Goal: Task Accomplishment & Management: Manage account settings

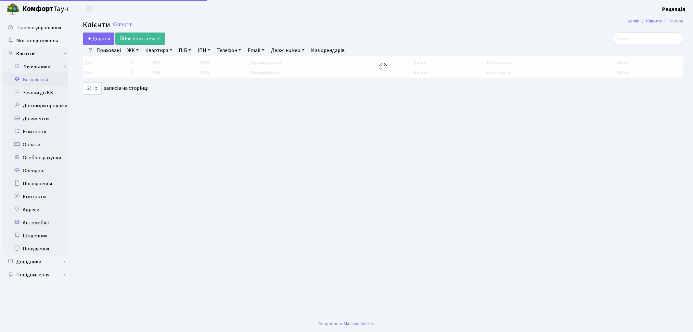
select select "25"
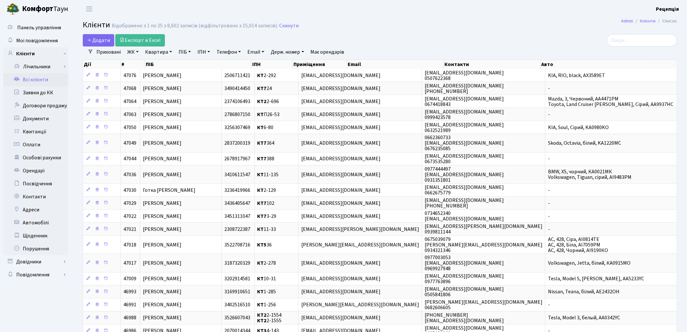
click at [137, 53] on link "ЖК" at bounding box center [133, 51] width 17 height 11
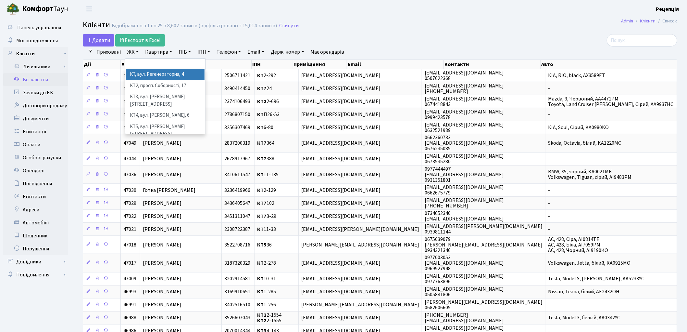
click at [141, 70] on li "КТ, вул. Регенераторна, 4" at bounding box center [165, 74] width 79 height 11
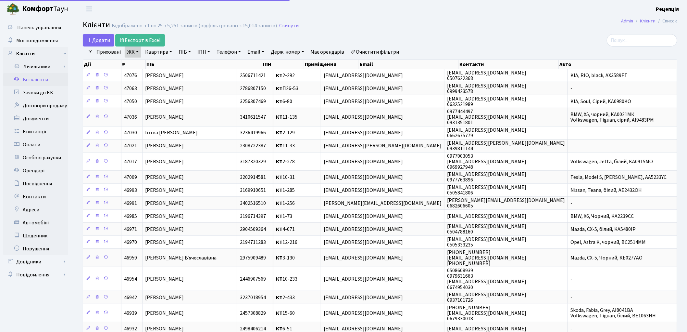
click at [163, 51] on link "Квартира" at bounding box center [159, 51] width 32 height 11
type input "11-197"
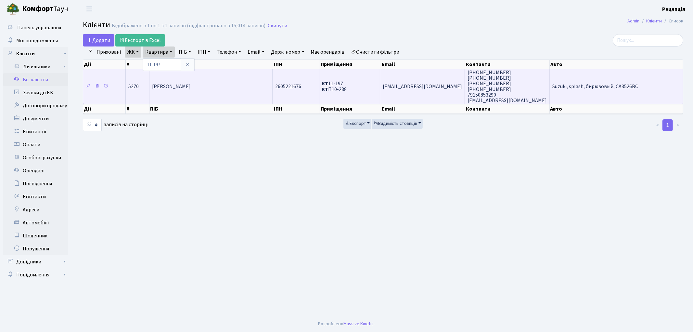
click at [179, 84] on span "[PERSON_NAME]" at bounding box center [171, 86] width 39 height 7
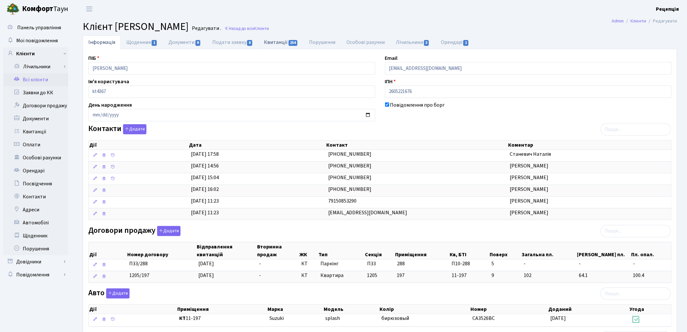
click at [268, 41] on link "Квитанції 254" at bounding box center [281, 41] width 45 height 13
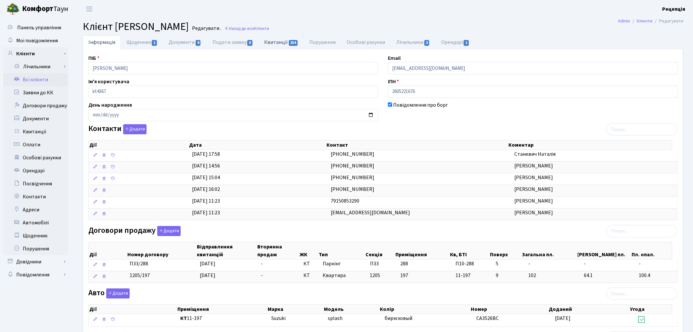
select select "25"
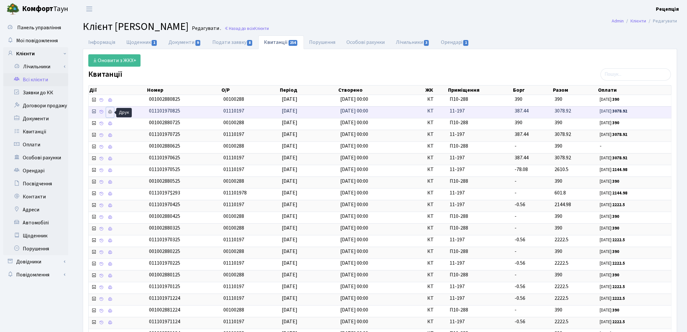
click at [113, 113] on link at bounding box center [110, 112] width 8 height 10
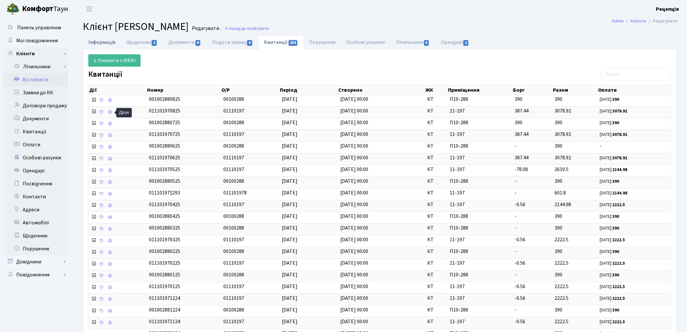
click at [110, 44] on link "Інформація" at bounding box center [102, 41] width 38 height 13
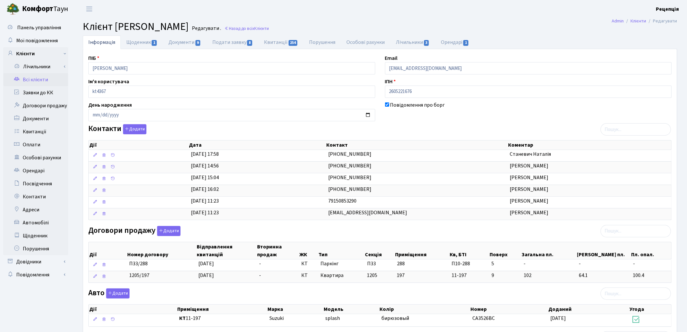
click at [473, 34] on main "Admin Клієнти Редагувати Клієнт Нікітін Олександр Владиславович Редагувати . На…" at bounding box center [380, 241] width 614 height 447
click at [456, 42] on link "Орендарі 1" at bounding box center [455, 41] width 39 height 13
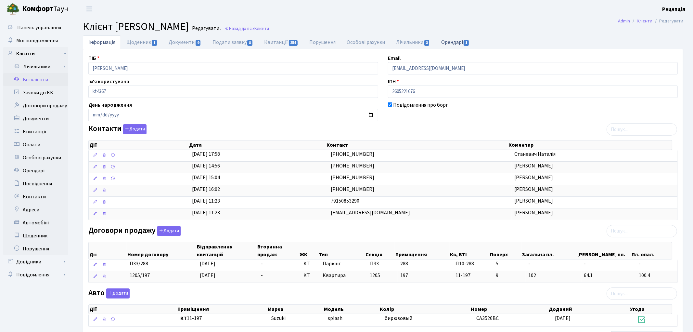
select select "25"
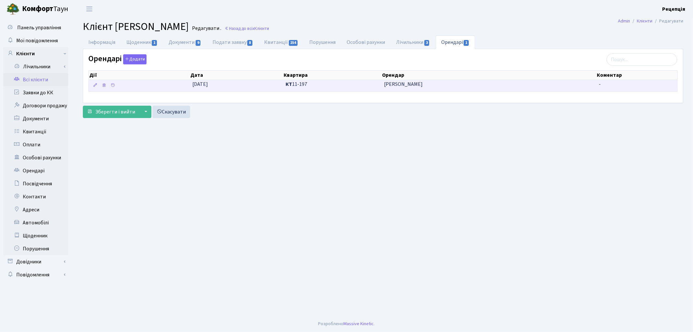
click at [423, 83] on span "Туманік Назар Андрійович" at bounding box center [489, 84] width 210 height 7
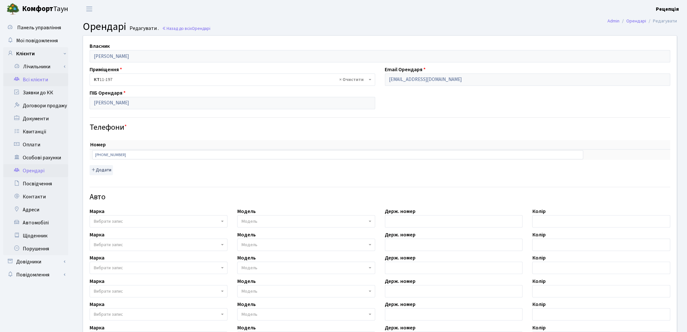
click at [26, 79] on link "Всі клієнти" at bounding box center [35, 79] width 65 height 13
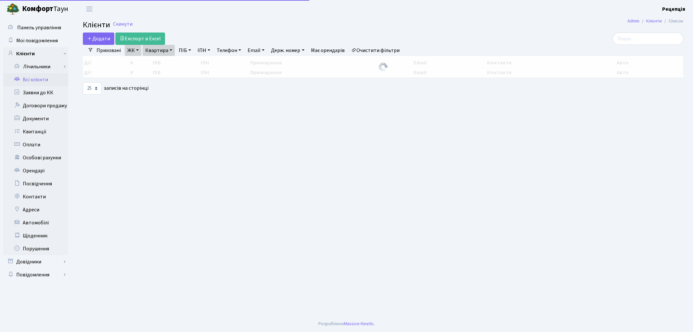
select select "25"
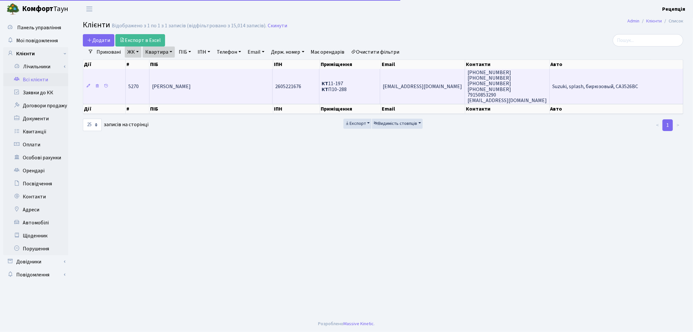
click at [226, 77] on td "[PERSON_NAME]" at bounding box center [210, 86] width 123 height 35
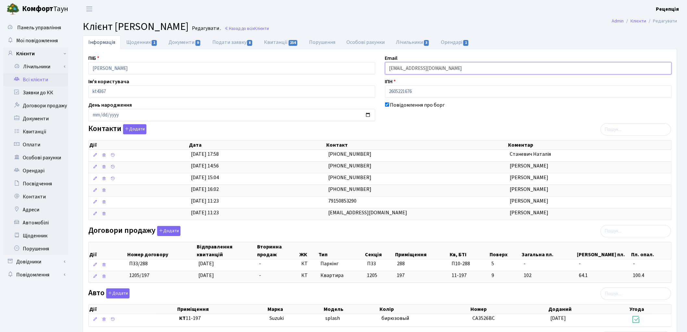
drag, startPoint x: 441, startPoint y: 65, endPoint x: 380, endPoint y: 69, distance: 60.8
click at [380, 69] on div "Email alexnikitin@yahoo.com" at bounding box center [528, 64] width 297 height 20
click at [271, 44] on link "Квитанції 254" at bounding box center [281, 41] width 45 height 13
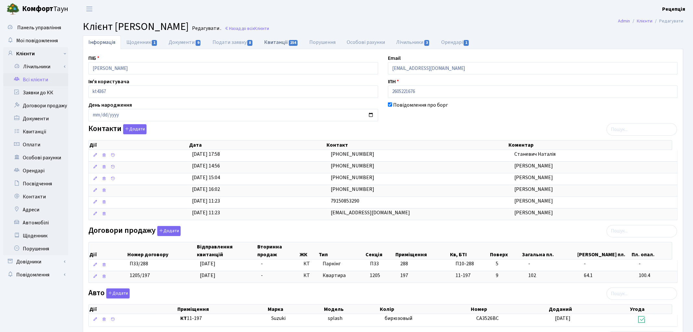
select select "25"
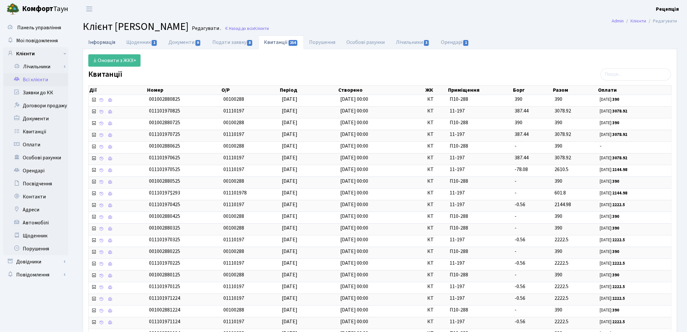
click at [117, 38] on link "Інформація" at bounding box center [102, 41] width 38 height 13
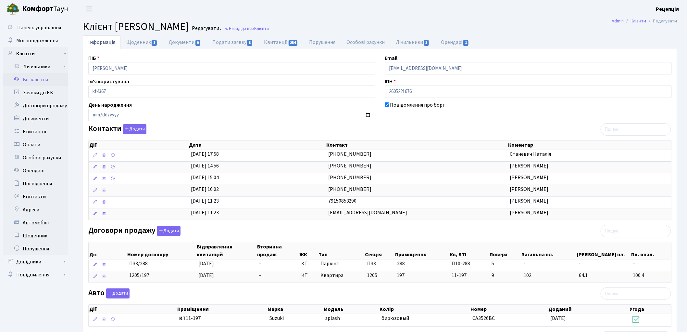
click at [32, 82] on link "Всі клієнти" at bounding box center [35, 79] width 65 height 13
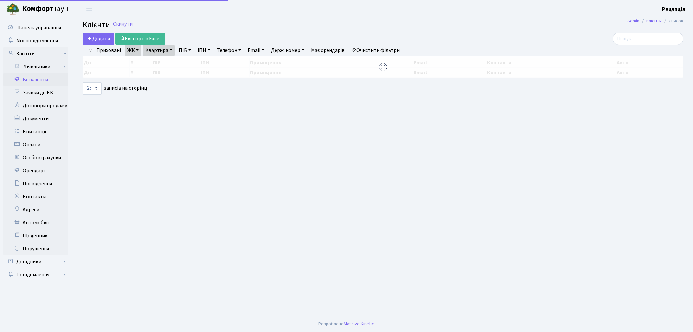
select select "25"
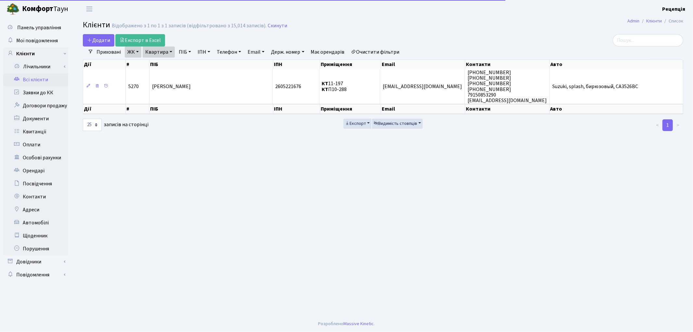
click at [394, 49] on link "Очистити фільтри" at bounding box center [375, 51] width 54 height 11
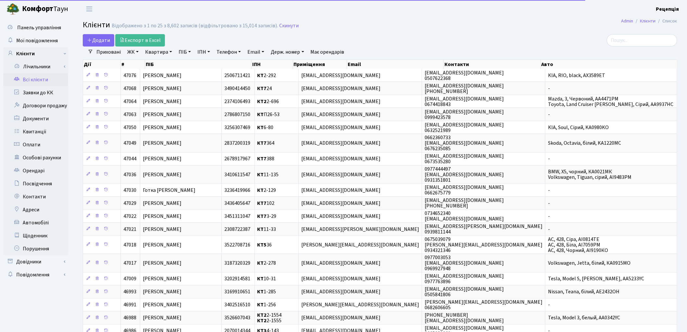
click at [183, 50] on link "ПІБ" at bounding box center [185, 51] width 18 height 11
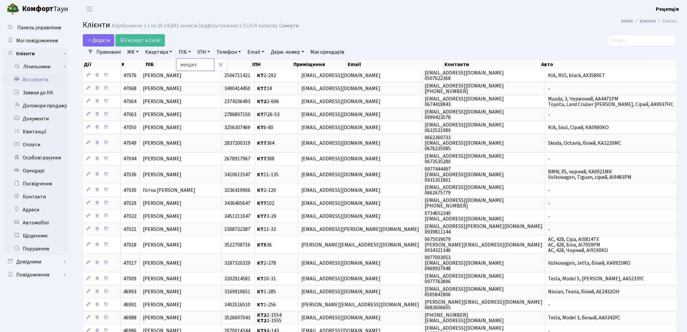
type input "мендез"
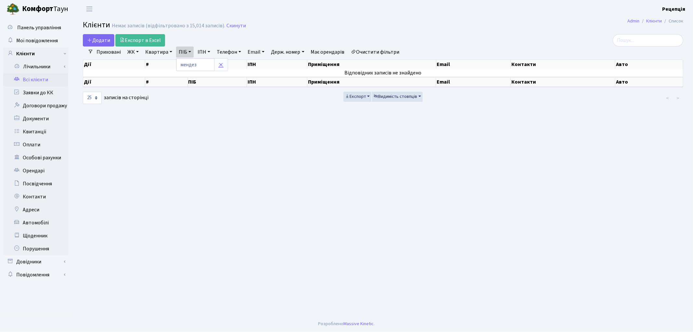
click at [223, 67] on icon at bounding box center [220, 64] width 5 height 5
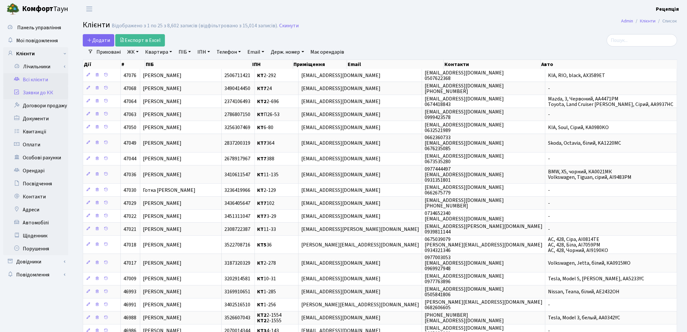
click at [31, 95] on link "Заявки до КК" at bounding box center [35, 92] width 65 height 13
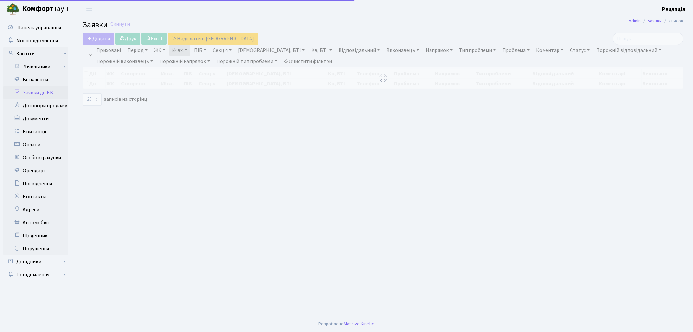
select select "25"
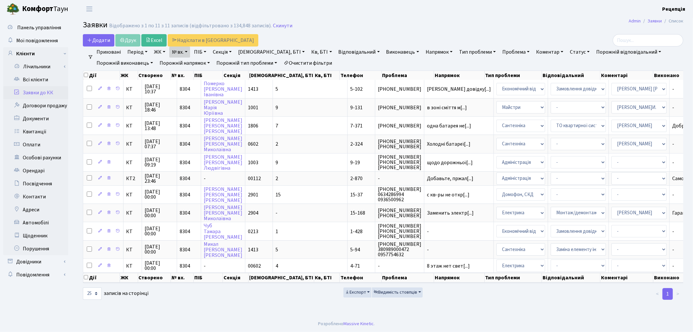
click at [322, 64] on link "Очистити фільтри" at bounding box center [308, 62] width 54 height 11
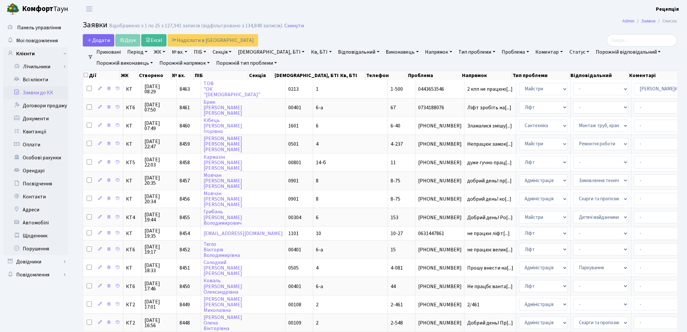
click at [157, 53] on link "ЖК" at bounding box center [159, 51] width 17 height 11
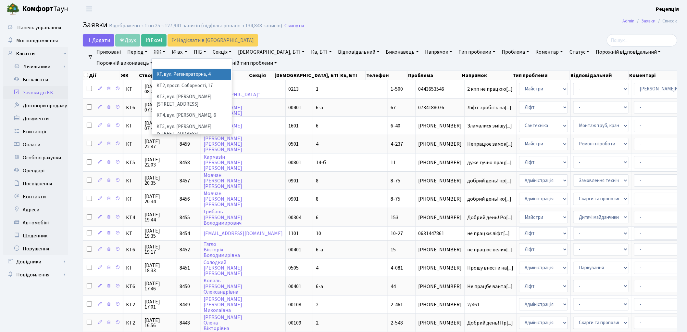
click at [170, 73] on li "КТ, вул. Регенераторна, 4" at bounding box center [192, 74] width 79 height 11
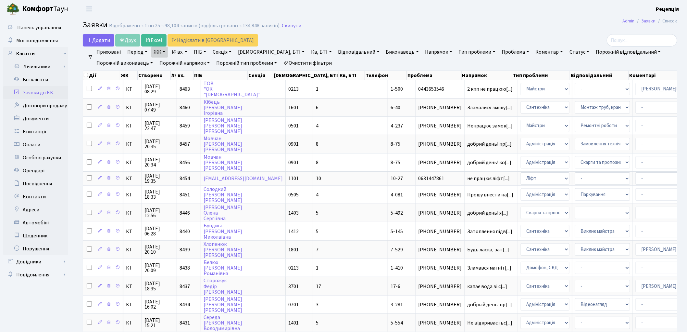
click at [309, 54] on link "Кв, БТІ" at bounding box center [322, 51] width 26 height 11
type input "3-281"
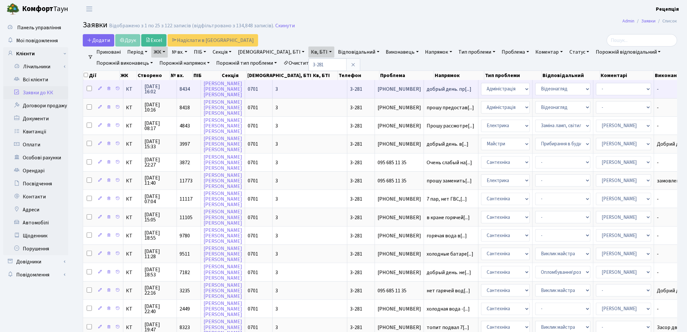
click at [347, 88] on td "3-281" at bounding box center [361, 89] width 28 height 18
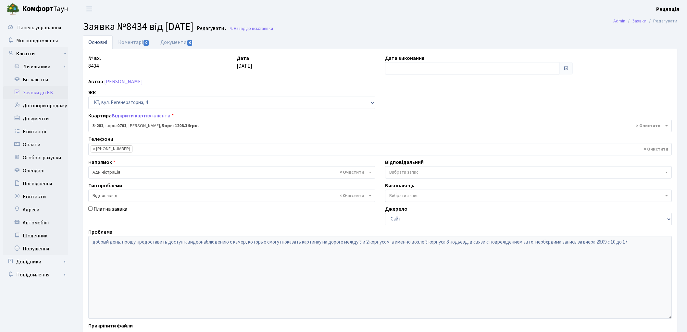
select select "1499"
select select "45"
click at [39, 95] on link "Заявки до КК" at bounding box center [35, 92] width 65 height 13
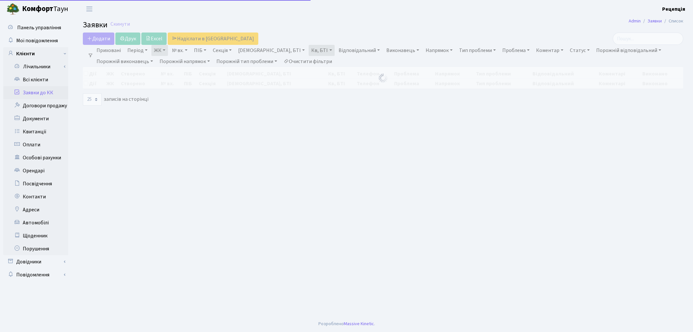
select select "25"
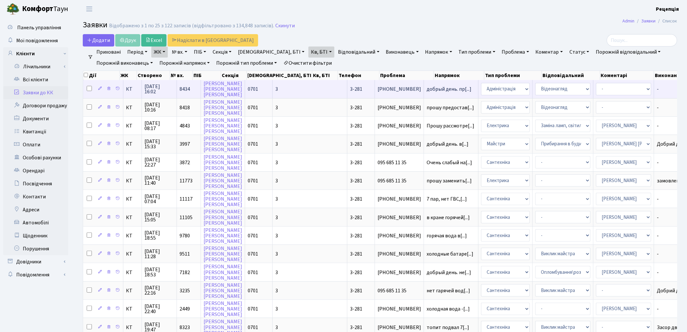
click at [350, 89] on span "3-281" at bounding box center [356, 88] width 12 height 7
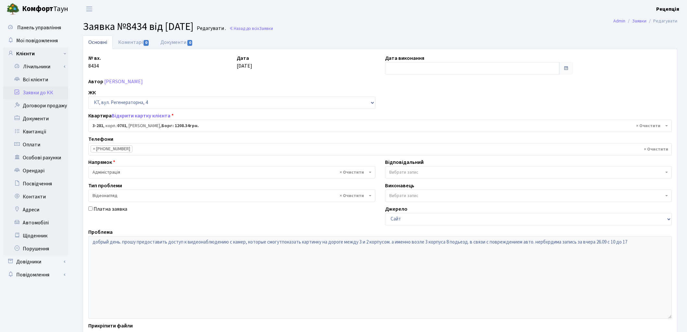
select select "1499"
select select "45"
click at [53, 93] on link "Заявки до КК" at bounding box center [35, 92] width 65 height 13
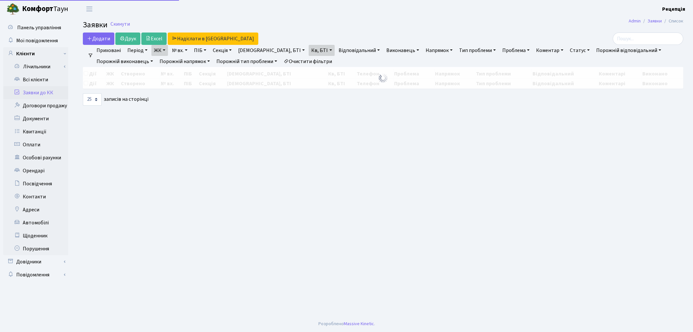
select select "25"
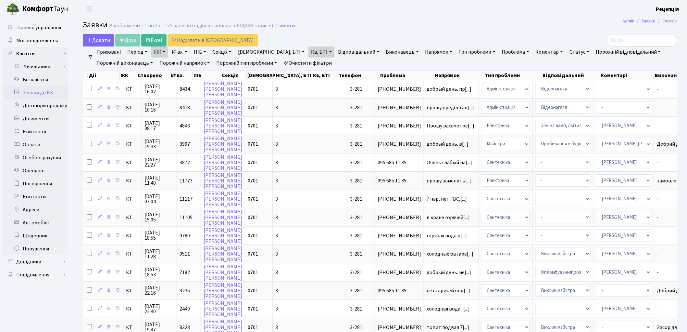
click at [309, 61] on link "Очистити фільтри" at bounding box center [308, 62] width 54 height 11
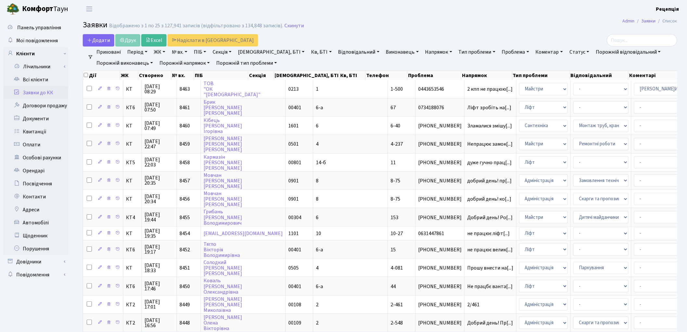
click at [163, 51] on link "ЖК" at bounding box center [159, 51] width 17 height 11
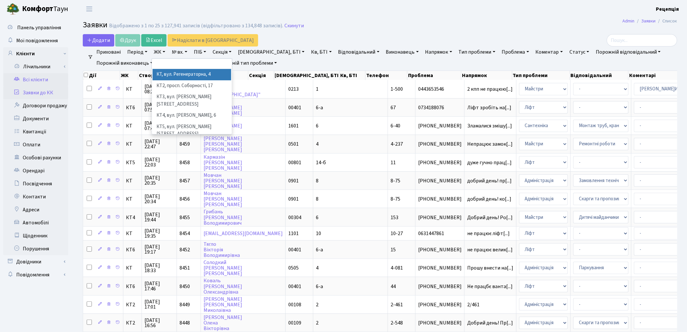
click at [37, 78] on link "Всі клієнти" at bounding box center [35, 79] width 65 height 13
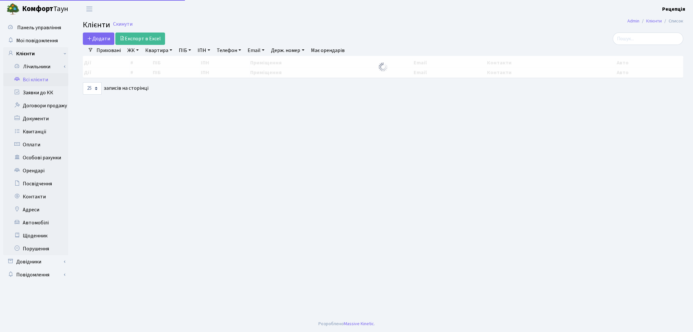
select select "25"
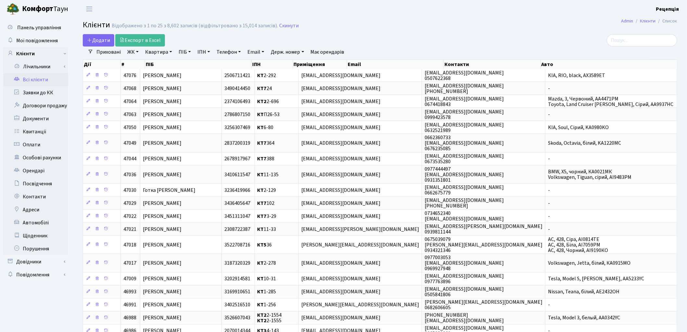
click at [137, 54] on link "ЖК" at bounding box center [133, 51] width 17 height 11
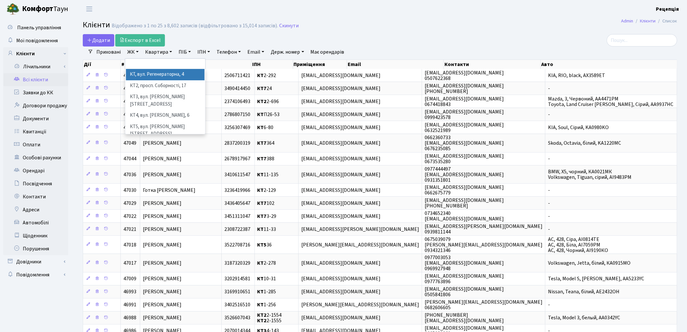
click at [145, 72] on li "КТ, вул. Регенераторна, 4" at bounding box center [165, 74] width 79 height 11
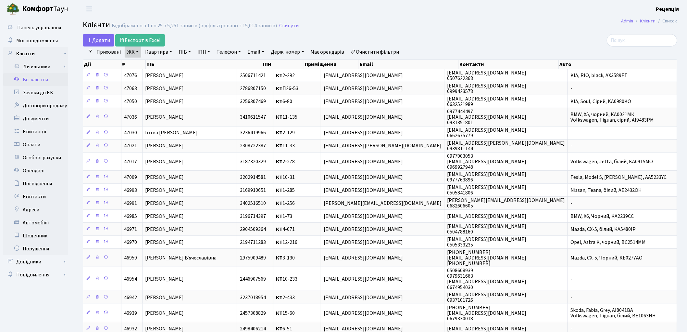
click at [158, 52] on link "Квартира" at bounding box center [159, 51] width 32 height 11
type input "3-429"
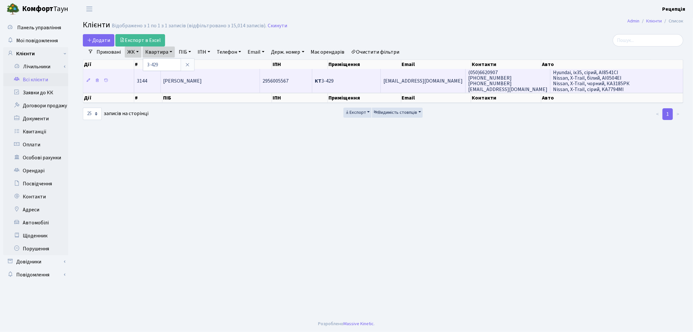
click at [208, 85] on td "Смалій Оксана Сергіївна" at bounding box center [210, 80] width 99 height 23
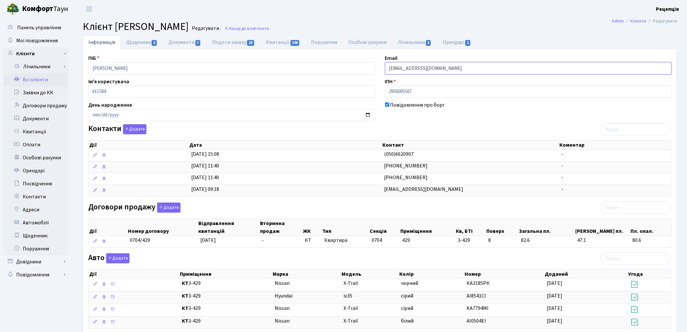
drag, startPoint x: 440, startPoint y: 65, endPoint x: 366, endPoint y: 75, distance: 74.3
click at [366, 75] on div "ПІБ [PERSON_NAME] Email [EMAIL_ADDRESS][DOMAIN_NAME] Ім'я користувача kt1584 ІП…" at bounding box center [379, 249] width 593 height 390
click at [40, 75] on link "Всі клієнти" at bounding box center [35, 79] width 65 height 13
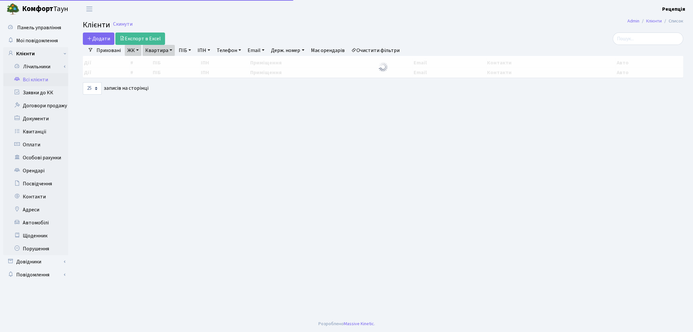
select select "25"
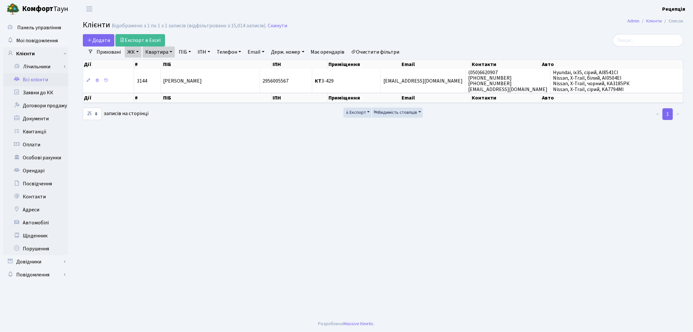
click at [370, 49] on link "Очистити фільтри" at bounding box center [375, 51] width 54 height 11
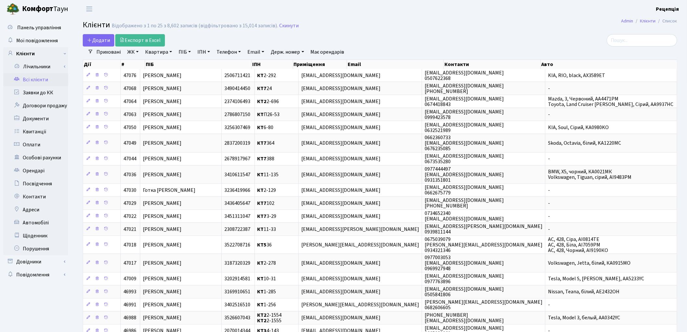
click at [137, 54] on link "ЖК" at bounding box center [133, 51] width 17 height 11
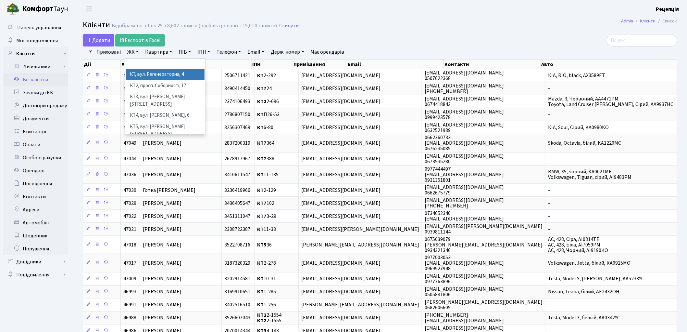
click at [146, 74] on li "КТ, вул. Регенераторна, 4" at bounding box center [165, 74] width 79 height 11
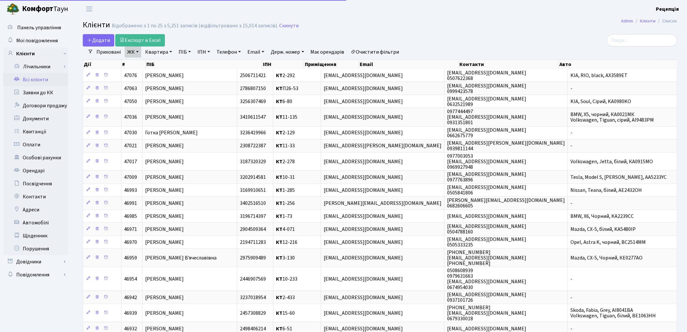
click at [166, 51] on link "Квартира" at bounding box center [159, 51] width 32 height 11
type input "5-331"
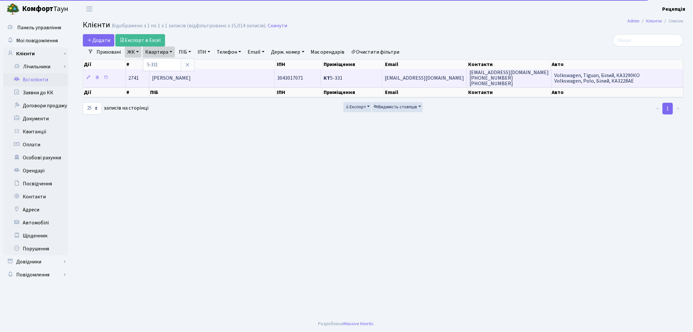
click at [191, 77] on span "[PERSON_NAME]" at bounding box center [171, 77] width 39 height 7
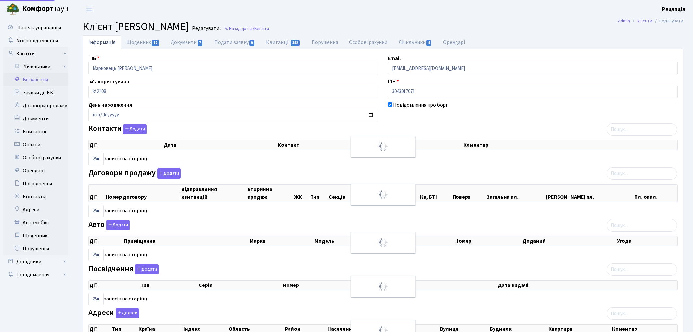
select select "25"
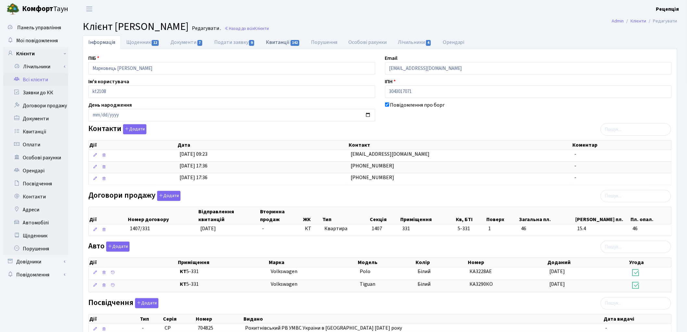
click at [272, 42] on link "Квитанції 142" at bounding box center [282, 41] width 45 height 13
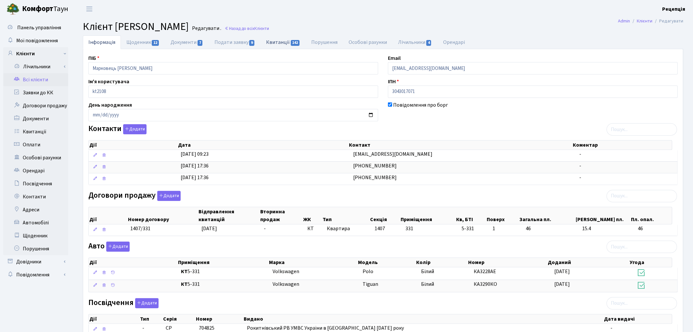
select select "25"
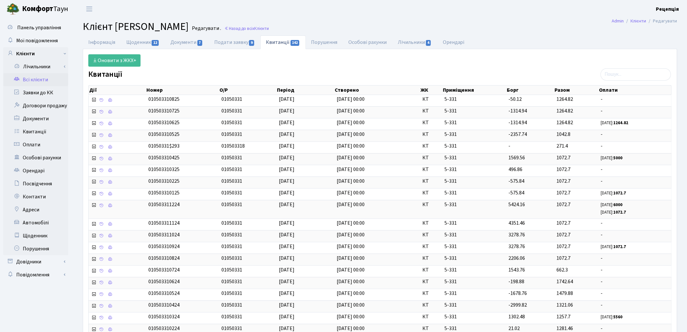
click at [53, 82] on link "Всі клієнти" at bounding box center [35, 79] width 65 height 13
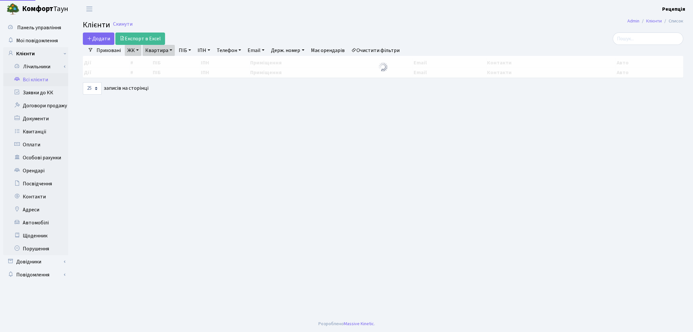
select select "25"
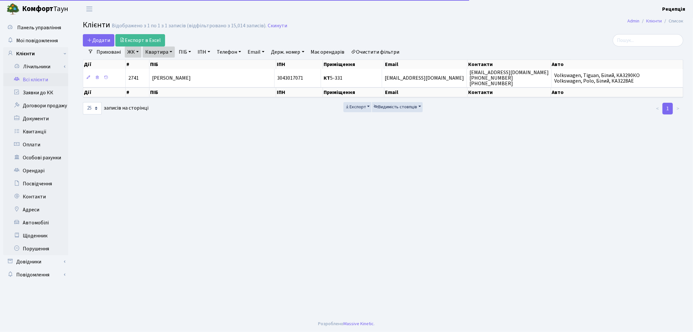
click at [370, 50] on link "Очистити фільтри" at bounding box center [375, 51] width 54 height 11
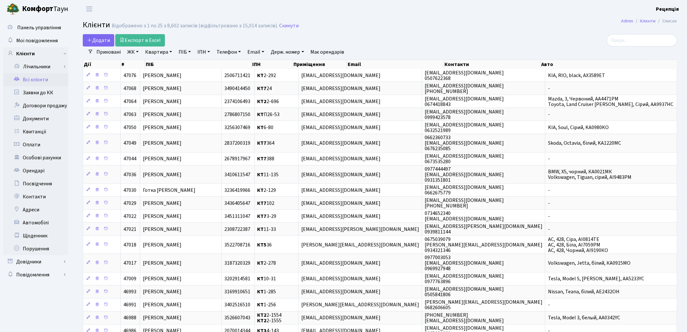
click at [132, 52] on link "ЖК" at bounding box center [133, 51] width 17 height 11
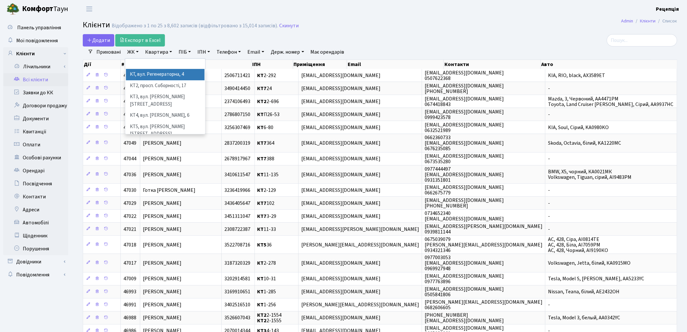
click at [143, 72] on li "КТ, вул. Регенераторна, 4" at bounding box center [165, 74] width 79 height 11
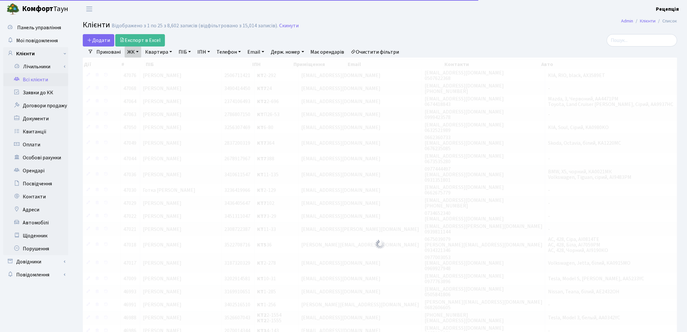
click at [158, 51] on link "Квартира" at bounding box center [159, 51] width 32 height 11
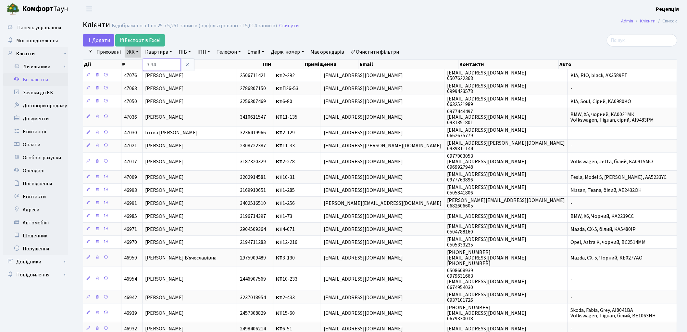
type input "3-34"
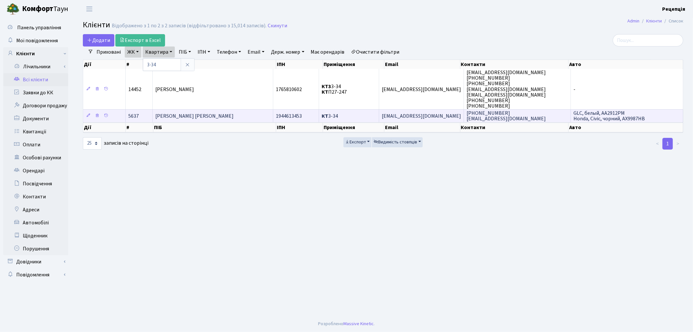
click at [338, 112] on span "КТ 3-34" at bounding box center [330, 115] width 16 height 7
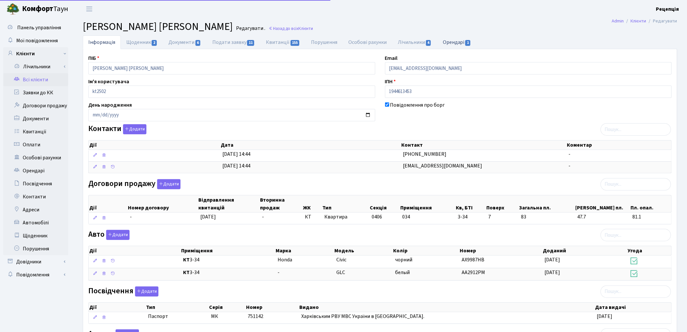
click at [453, 42] on link "Орендарі 1" at bounding box center [456, 41] width 39 height 13
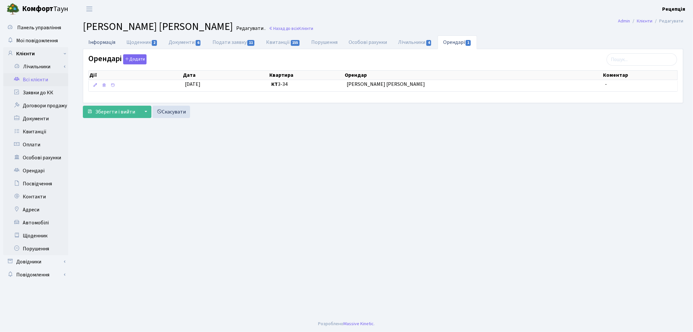
click at [105, 45] on link "Інформація" at bounding box center [102, 41] width 38 height 13
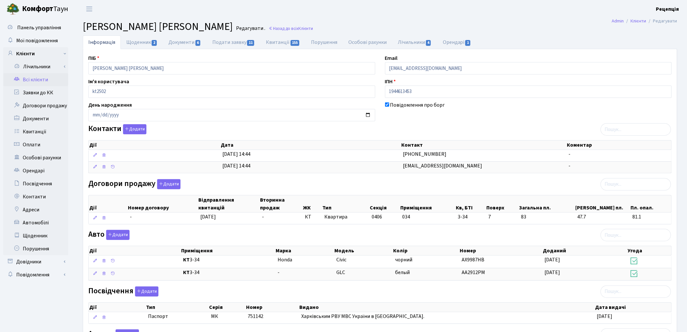
click at [36, 79] on link "Всі клієнти" at bounding box center [35, 79] width 65 height 13
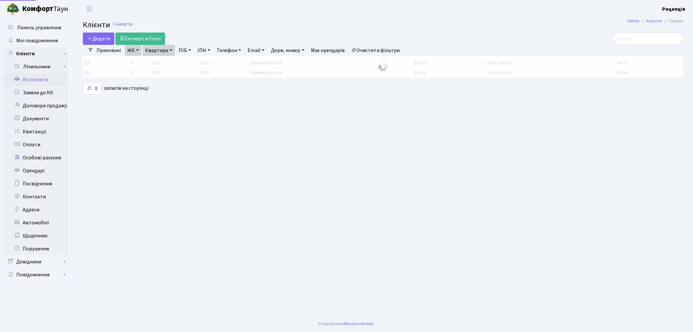
select select "25"
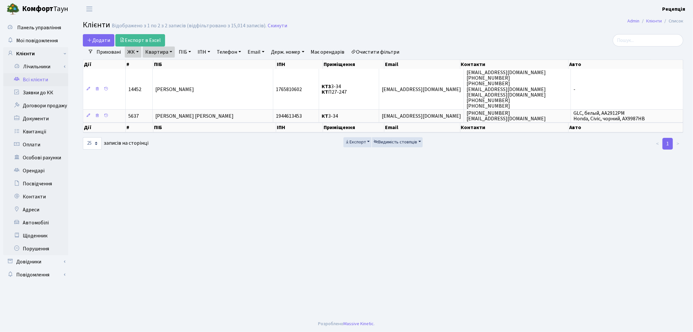
click at [379, 53] on link "Очистити фільтри" at bounding box center [375, 51] width 54 height 11
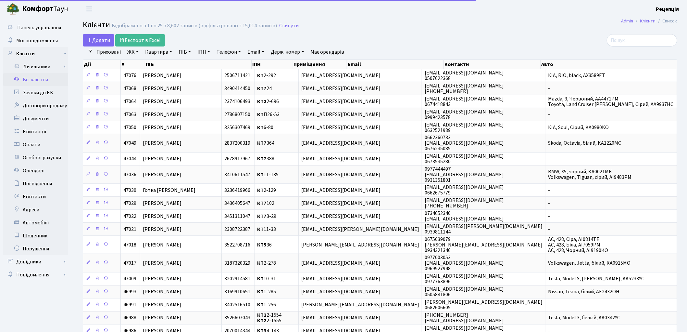
click at [133, 54] on link "ЖК" at bounding box center [133, 51] width 17 height 11
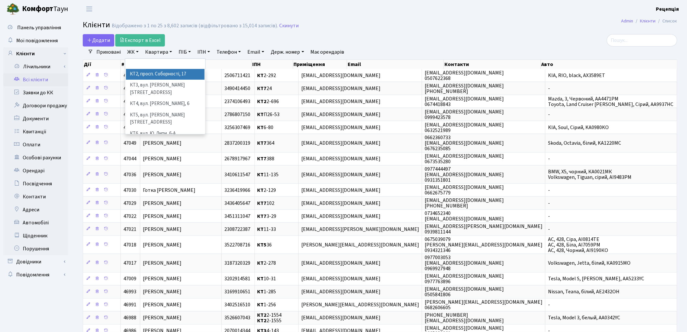
scroll to position [13, 0]
click at [163, 137] on li "КТ7, вул. [PERSON_NAME][STREET_ADDRESS]" at bounding box center [165, 146] width 79 height 19
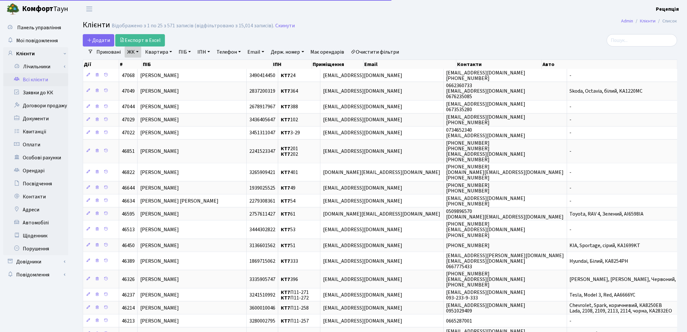
click at [167, 51] on link "Квартира" at bounding box center [159, 51] width 32 height 11
type input "107"
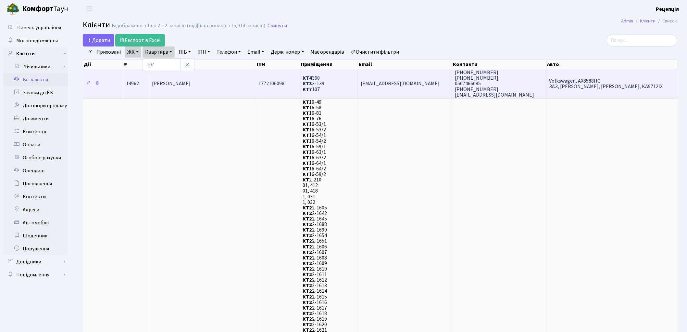
click at [225, 84] on td "[PERSON_NAME]" at bounding box center [202, 83] width 107 height 29
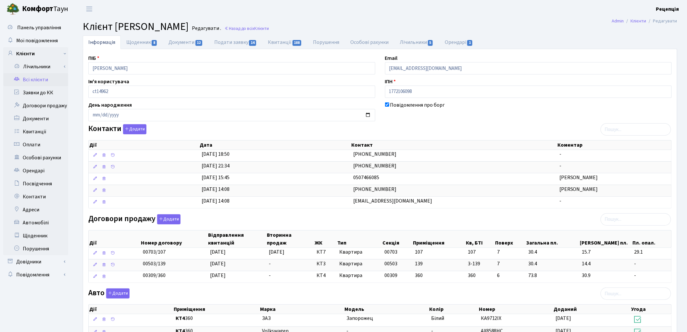
click at [460, 50] on div "ПІБ [PERSON_NAME] Email [EMAIL_ADDRESS][DOMAIN_NAME] Ім'я користувача ct14962 І…" at bounding box center [380, 265] width 594 height 433
click at [459, 44] on link "Орендарі 1" at bounding box center [458, 41] width 39 height 13
select select "25"
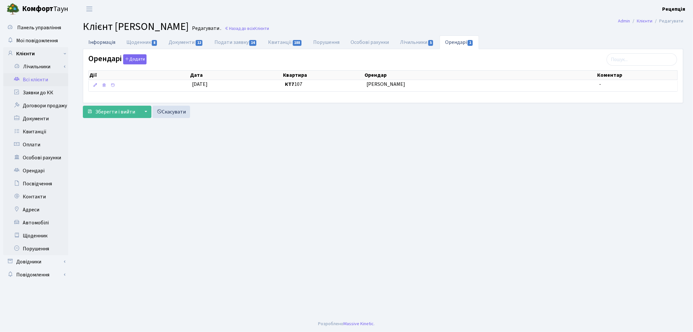
click at [108, 40] on link "Інформація" at bounding box center [102, 41] width 38 height 13
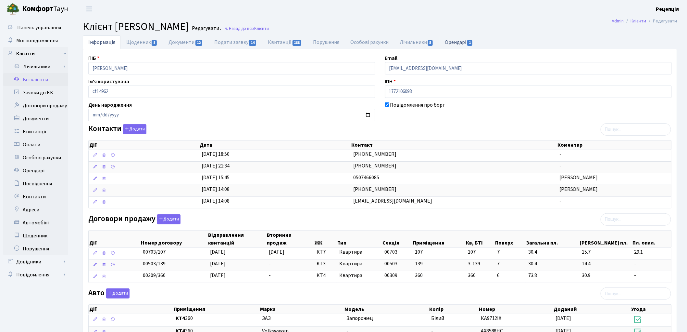
click at [459, 40] on link "Орендарі 1" at bounding box center [458, 41] width 39 height 13
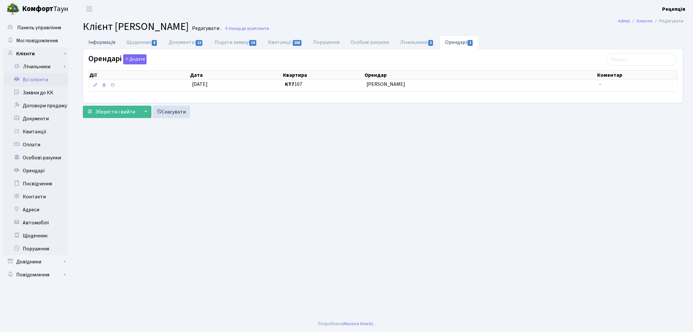
click at [108, 44] on link "Інформація" at bounding box center [102, 41] width 38 height 13
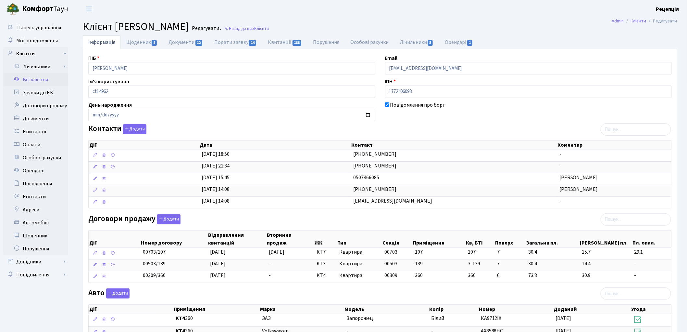
click at [459, 34] on main "Admin Клієнти Редагувати Клієнт Погосьян Вячеслав Гарнікович Редагувати . Назад…" at bounding box center [380, 259] width 614 height 483
click at [460, 41] on link "Орендарі 1" at bounding box center [458, 41] width 39 height 13
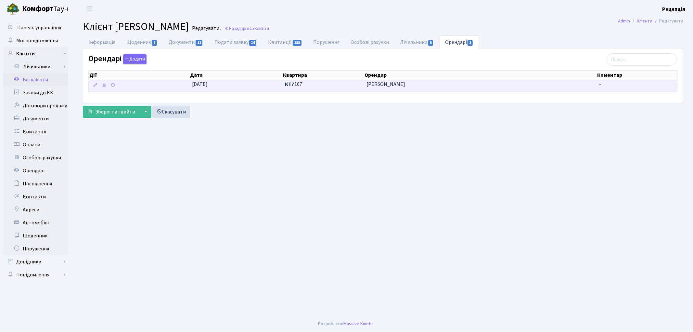
click at [307, 80] on td "КТ7 107" at bounding box center [323, 85] width 82 height 11
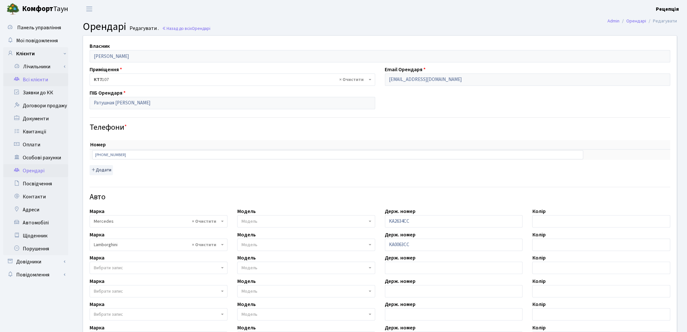
click at [38, 79] on link "Всі клієнти" at bounding box center [35, 79] width 65 height 13
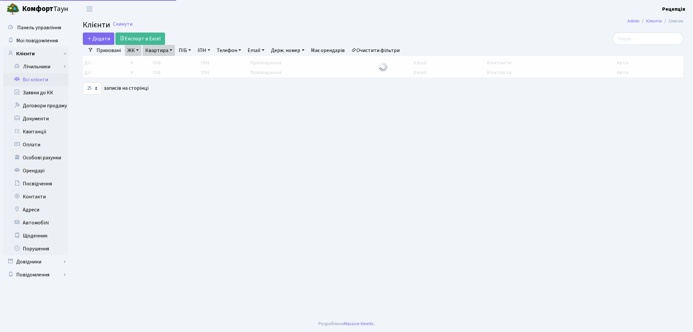
select select "25"
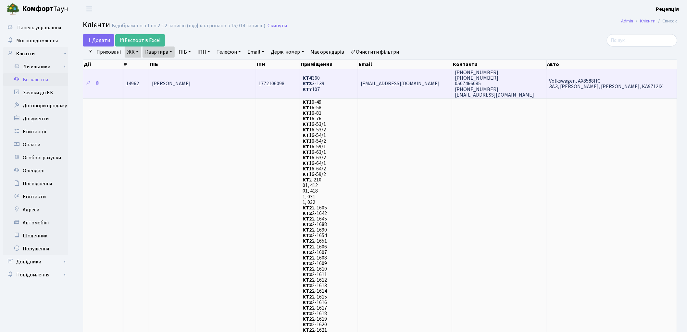
click at [191, 80] on span "[PERSON_NAME]" at bounding box center [171, 83] width 39 height 7
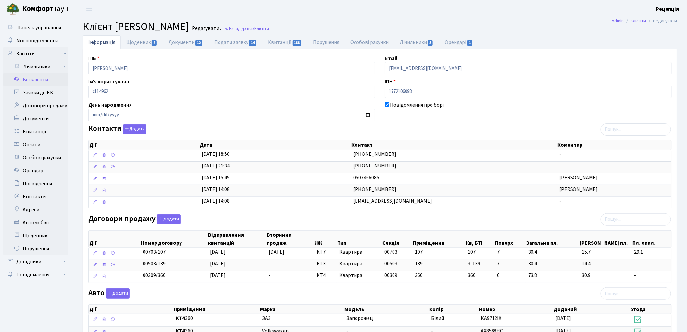
click at [53, 82] on link "Всі клієнти" at bounding box center [35, 79] width 65 height 13
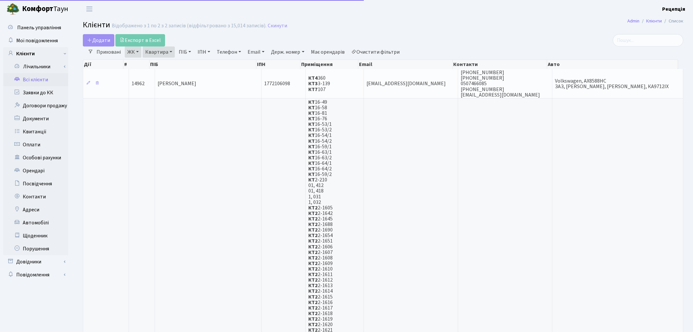
select select "25"
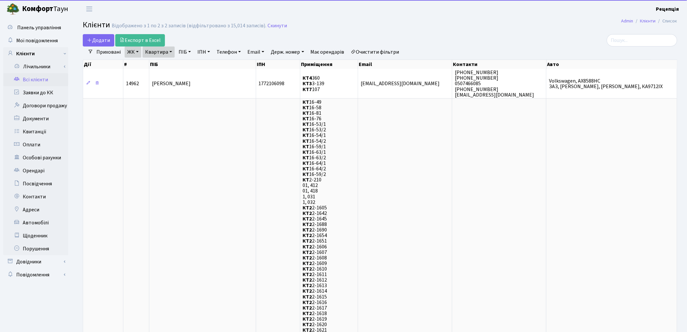
click at [388, 53] on link "Очистити фільтри" at bounding box center [375, 51] width 54 height 11
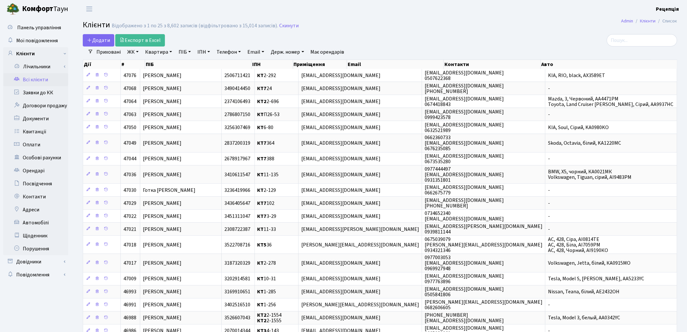
click at [134, 50] on link "ЖК" at bounding box center [133, 51] width 17 height 11
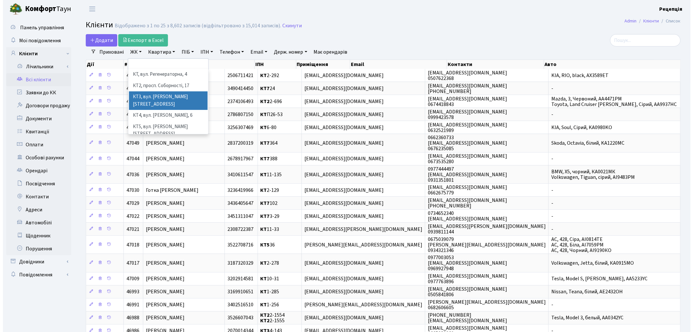
scroll to position [13, 0]
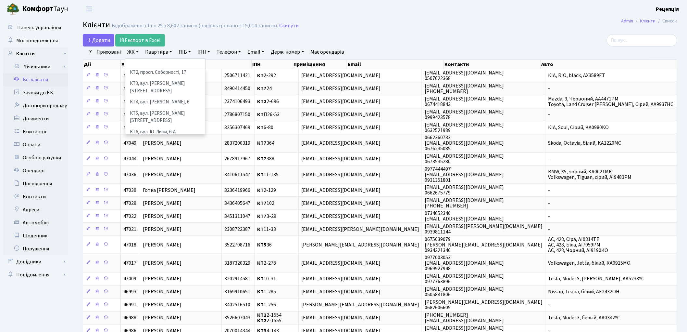
click at [171, 137] on li "КТ7, вул. Березнева, 12" at bounding box center [165, 146] width 79 height 19
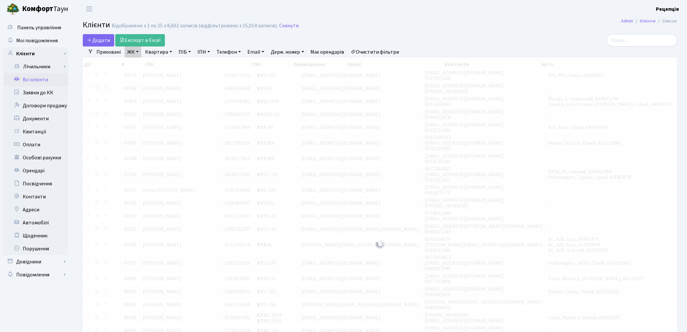
click at [159, 49] on link "Квартира" at bounding box center [159, 51] width 32 height 11
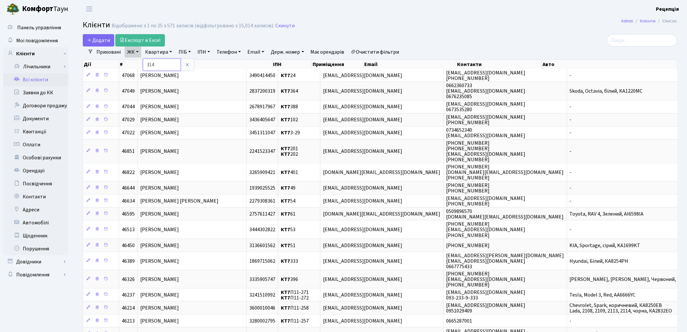
type input "314"
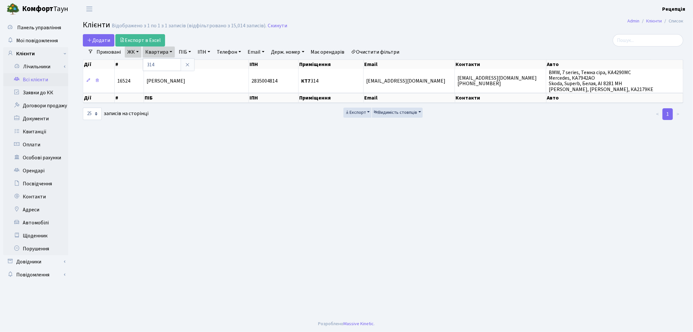
click at [226, 93] on th "ПІБ" at bounding box center [196, 98] width 105 height 10
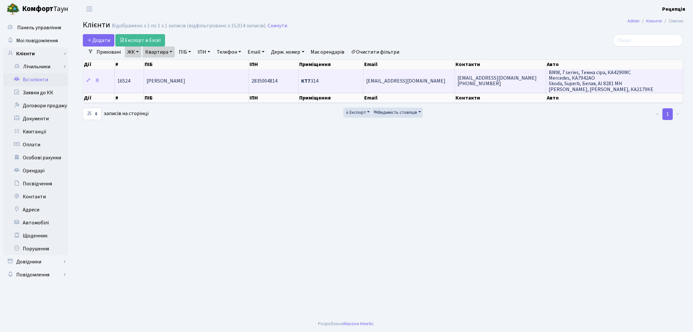
click at [227, 83] on td "Шлапак Сергій Сергійович" at bounding box center [196, 80] width 105 height 23
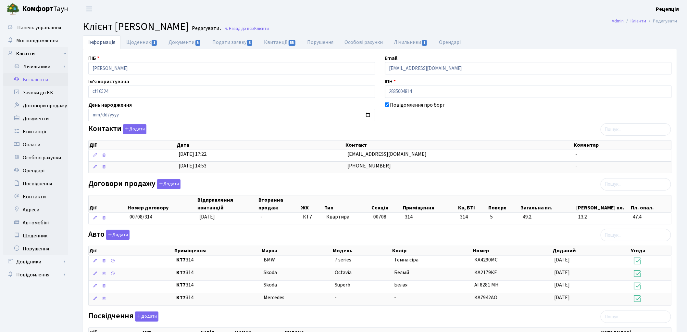
click at [43, 77] on link "Всі клієнти" at bounding box center [35, 79] width 65 height 13
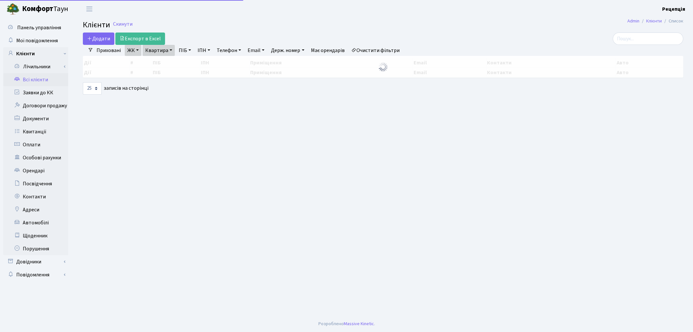
select select "25"
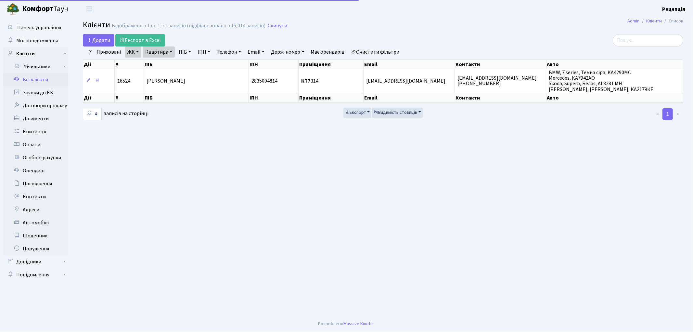
click at [385, 50] on link "Очистити фільтри" at bounding box center [375, 51] width 54 height 11
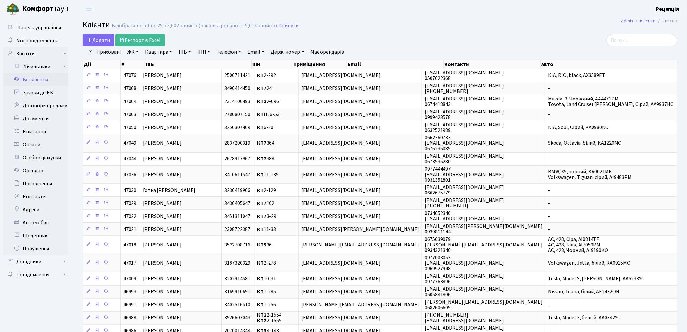
click at [187, 54] on link "ПІБ" at bounding box center [185, 51] width 18 height 11
type input "заровська"
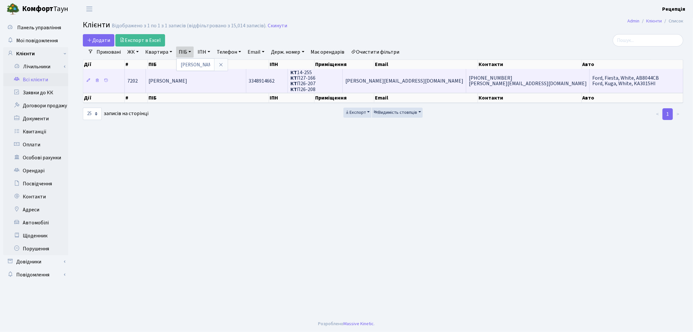
click at [240, 83] on td "[PERSON_NAME] [PERSON_NAME]" at bounding box center [196, 80] width 100 height 23
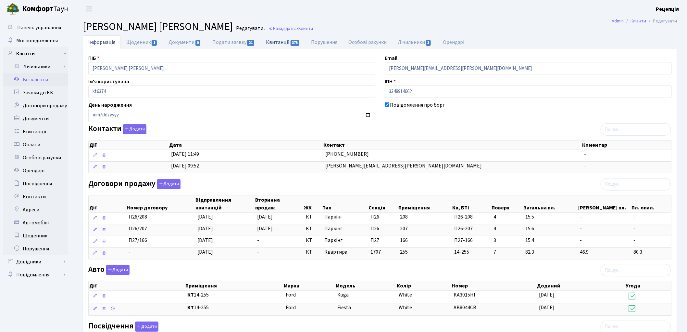
click at [277, 41] on link "Квитанції 375" at bounding box center [282, 41] width 45 height 13
select select "25"
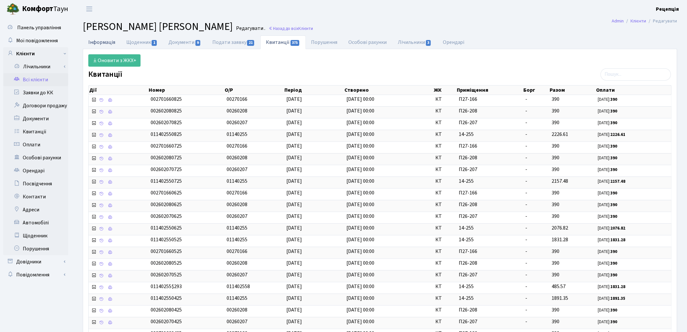
click at [90, 42] on link "Інформація" at bounding box center [102, 41] width 38 height 13
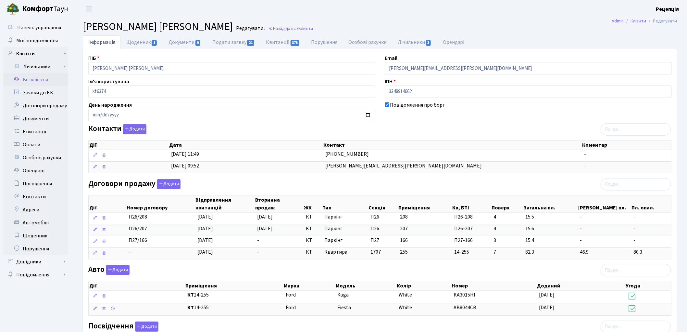
click at [51, 80] on link "Всі клієнти" at bounding box center [35, 79] width 65 height 13
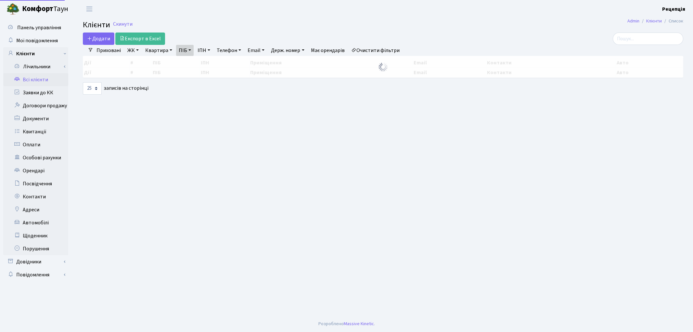
select select "25"
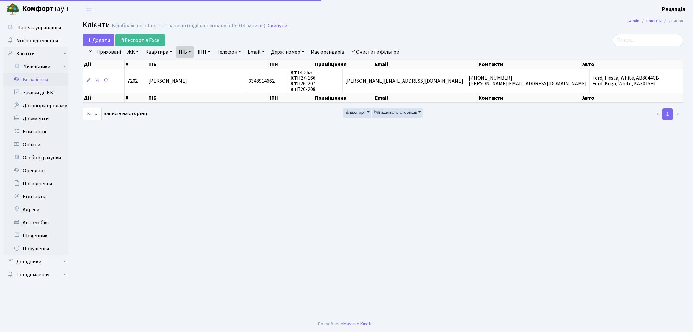
click at [372, 50] on link "Очистити фільтри" at bounding box center [375, 51] width 54 height 11
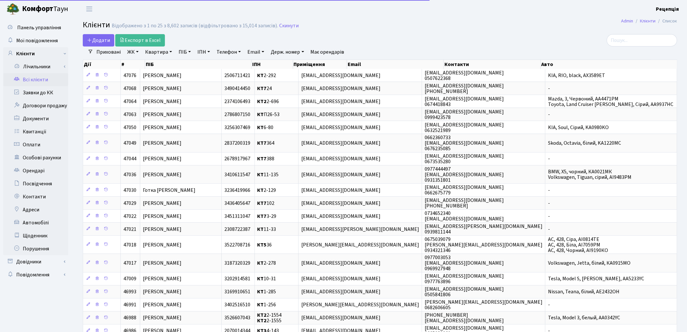
click at [128, 52] on link "ЖК" at bounding box center [133, 51] width 17 height 11
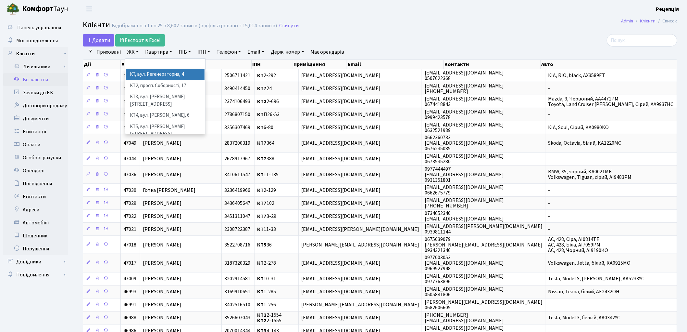
click at [145, 72] on li "КТ, вул. Регенераторна, 4" at bounding box center [165, 74] width 79 height 11
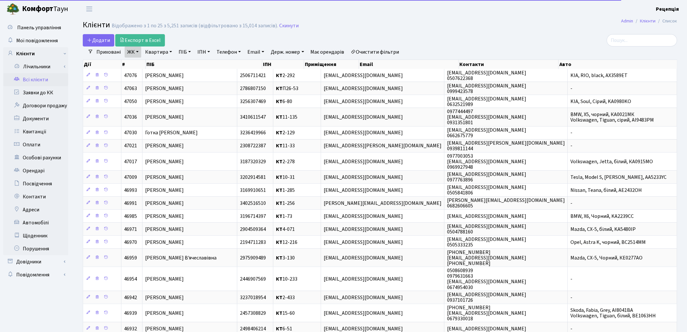
click at [154, 52] on link "Квартира" at bounding box center [159, 51] width 32 height 11
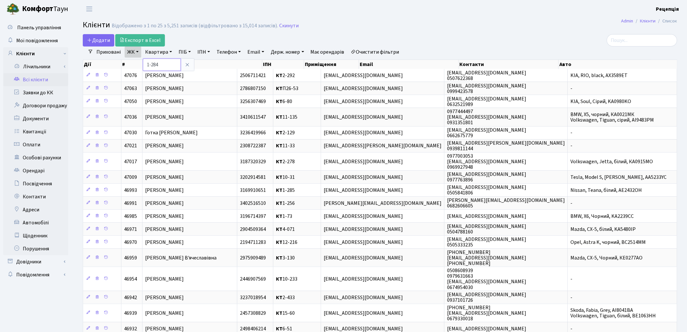
type input "1-284"
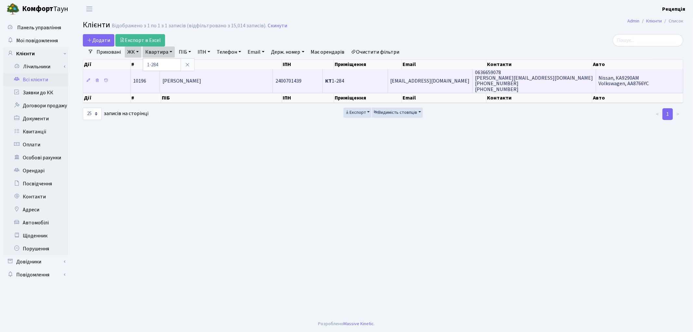
click at [201, 82] on span "Шиндарук Сергій Едуардович" at bounding box center [181, 80] width 39 height 7
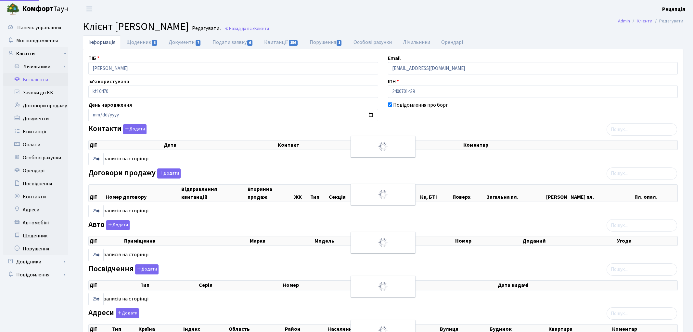
select select "25"
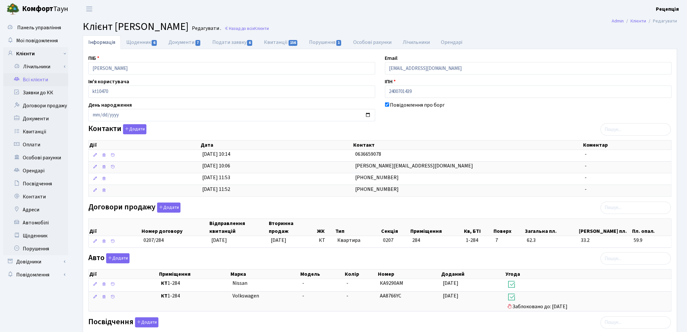
click at [47, 82] on link "Всі клієнти" at bounding box center [35, 79] width 65 height 13
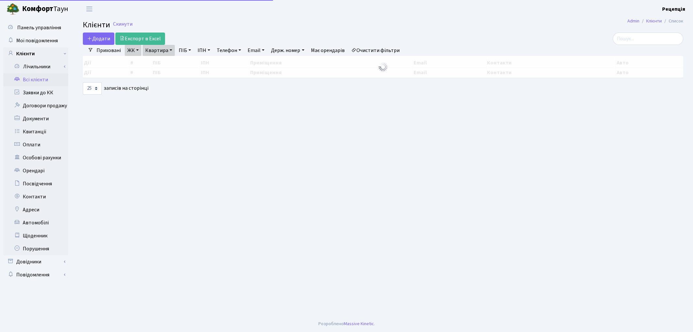
select select "25"
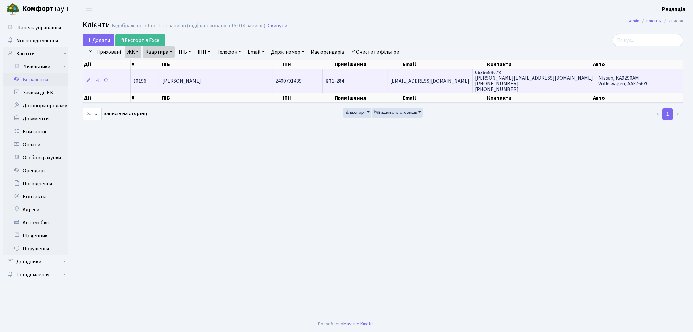
click at [211, 74] on td "[PERSON_NAME]" at bounding box center [216, 80] width 113 height 23
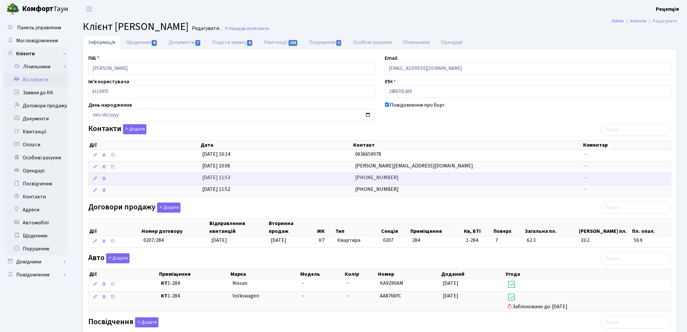
drag, startPoint x: 427, startPoint y: 166, endPoint x: 317, endPoint y: 175, distance: 111.1
click at [319, 169] on \<\/span\>\a "26.06.2025, 10:06 alla.andrienko@gmail.com -" at bounding box center [380, 167] width 583 height 12
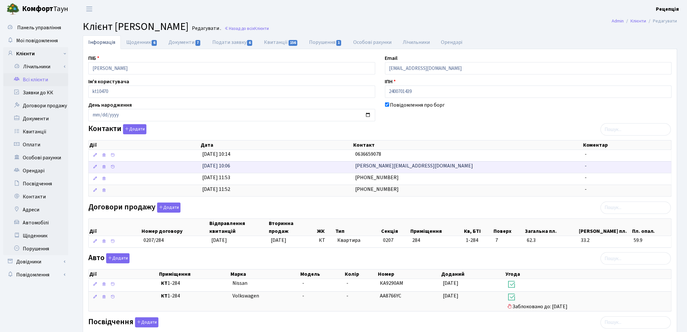
copy \<\/span\>\a "alla.andrienko@gmail.com"
click at [39, 92] on link "Заявки до КК" at bounding box center [35, 92] width 65 height 13
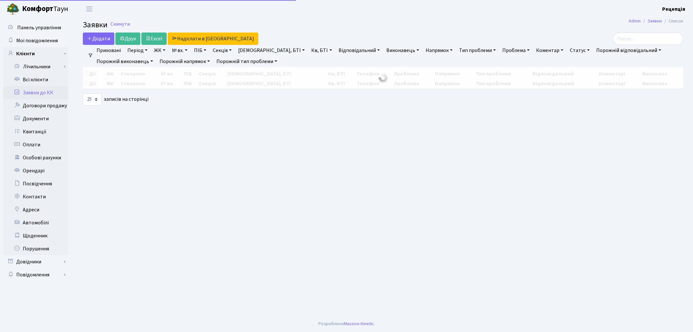
select select
select select "25"
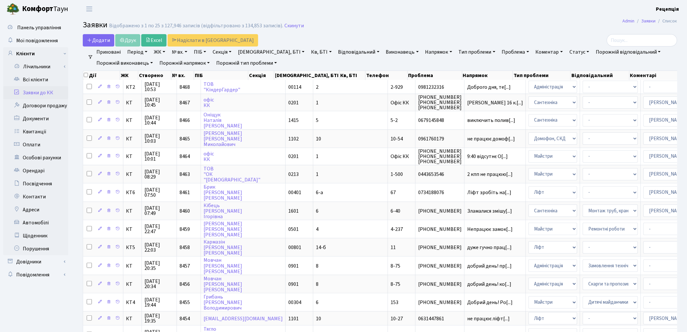
click at [161, 53] on link "ЖК" at bounding box center [159, 51] width 17 height 11
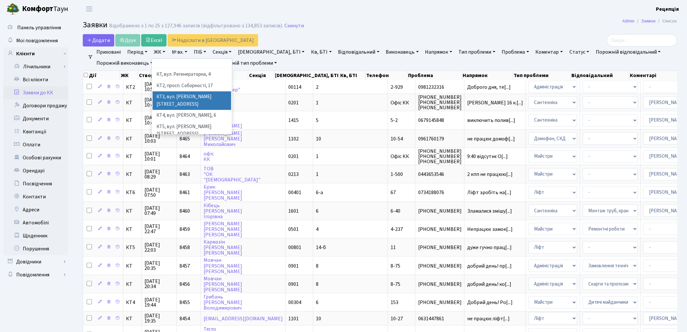
click at [209, 97] on li "КТ3, вул. [PERSON_NAME][STREET_ADDRESS]" at bounding box center [192, 100] width 79 height 19
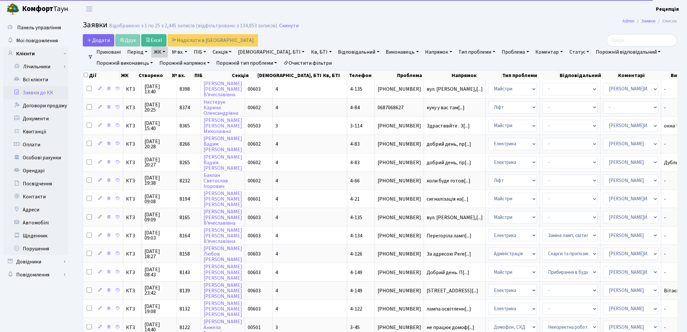
click at [309, 51] on link "Кв, БТІ" at bounding box center [322, 51] width 26 height 11
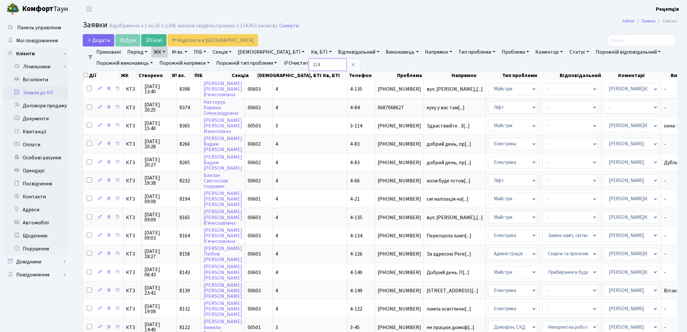
type input "114"
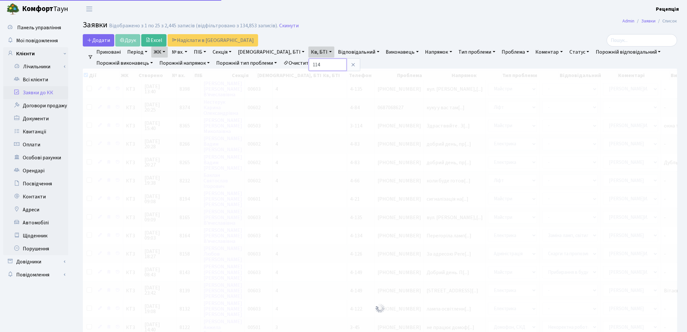
checkbox input "true"
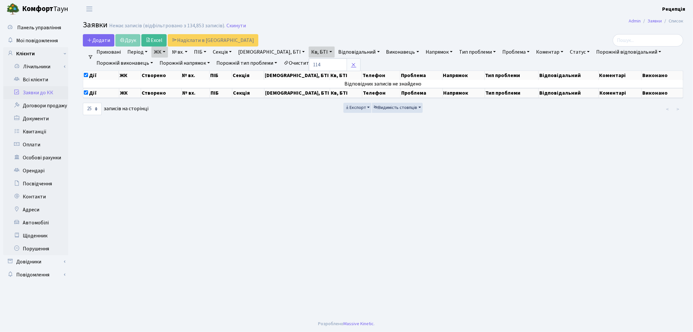
click at [347, 62] on link at bounding box center [354, 64] width 14 height 12
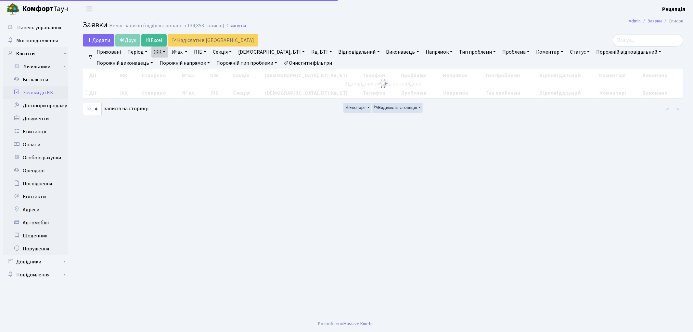
click at [321, 63] on link "Очистити фільтри" at bounding box center [308, 62] width 54 height 11
checkbox input "false"
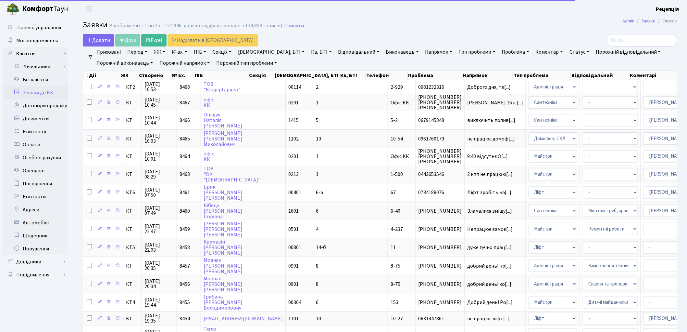
click at [161, 51] on link "ЖК" at bounding box center [159, 51] width 17 height 11
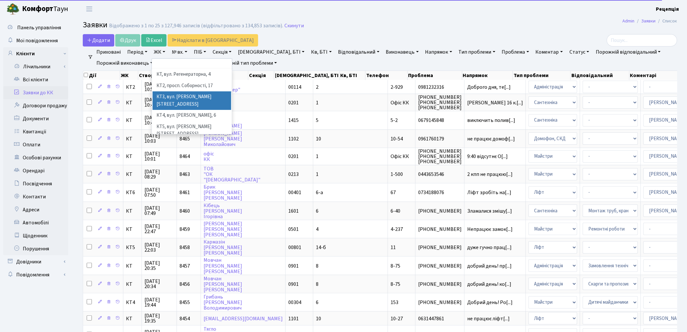
click at [205, 95] on li "КТ3, вул. [PERSON_NAME][STREET_ADDRESS]" at bounding box center [192, 100] width 79 height 19
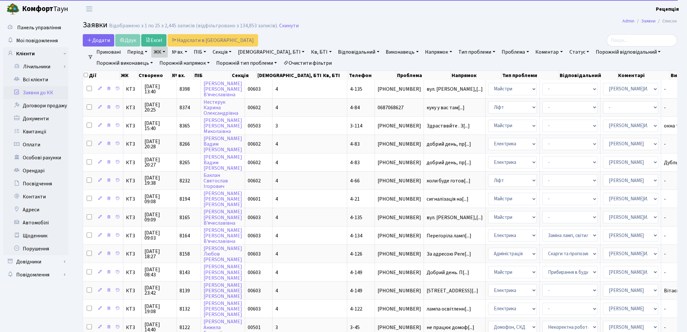
click at [309, 49] on link "Кв, БТІ" at bounding box center [322, 51] width 26 height 11
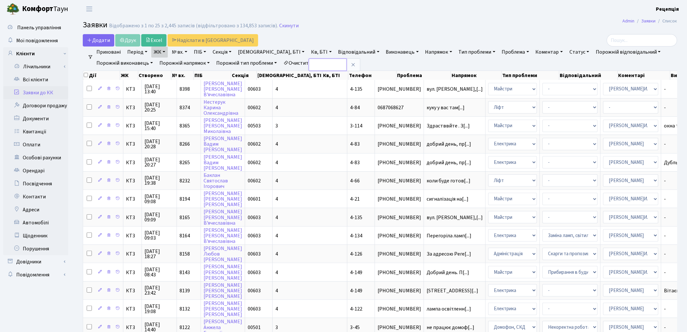
click at [309, 59] on input "text" at bounding box center [328, 64] width 38 height 12
click at [309, 66] on input "114" at bounding box center [328, 64] width 38 height 12
click at [309, 64] on input "114" at bounding box center [328, 64] width 38 height 12
type input "3-114"
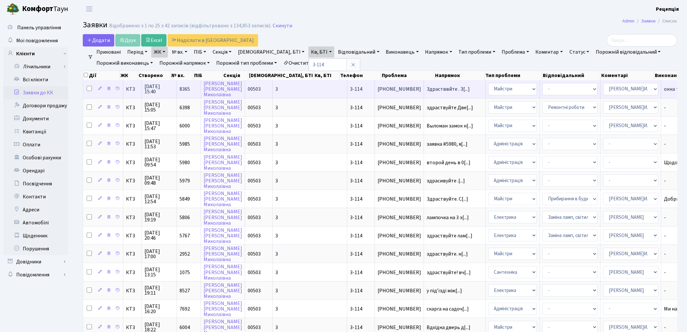
click at [273, 91] on td "3" at bounding box center [310, 89] width 75 height 18
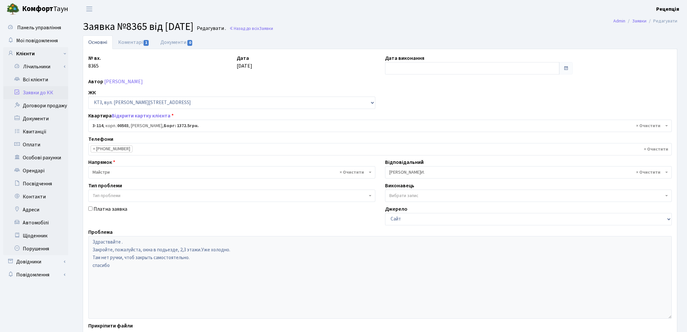
select select "16423"
click at [131, 42] on link "Коментарі 1" at bounding box center [134, 41] width 42 height 13
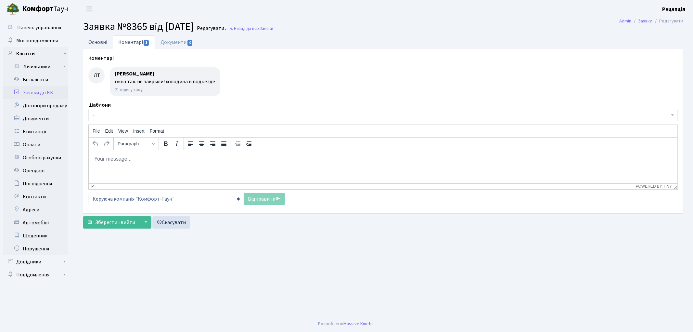
click at [103, 40] on link "Основні" at bounding box center [98, 41] width 30 height 13
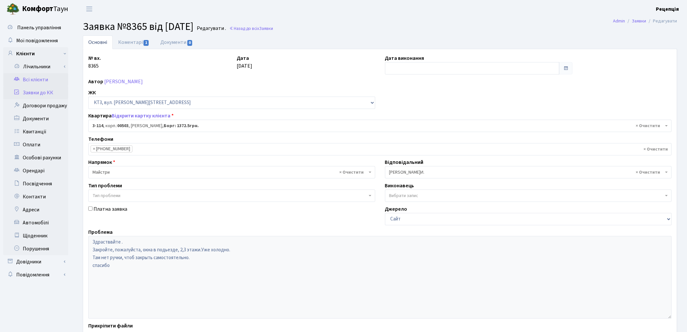
click at [36, 82] on link "Всі клієнти" at bounding box center [35, 79] width 65 height 13
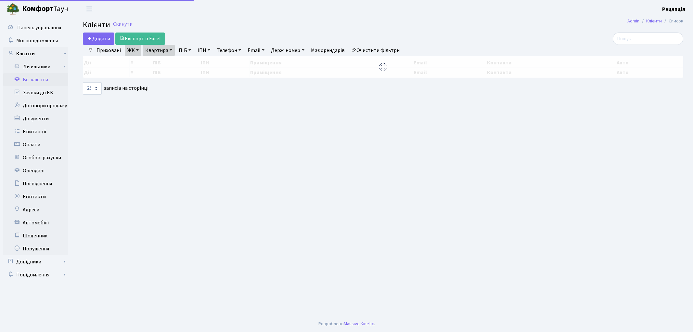
select select "25"
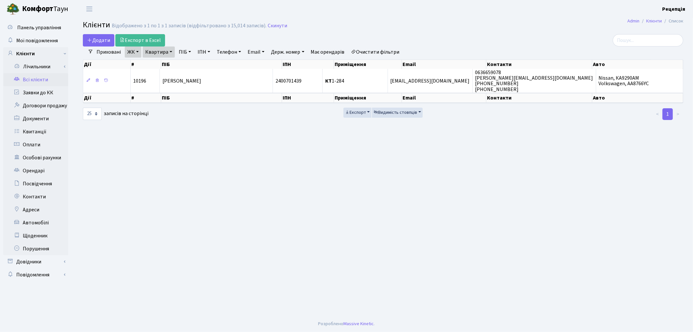
click at [384, 51] on link "Очистити фільтри" at bounding box center [375, 51] width 54 height 11
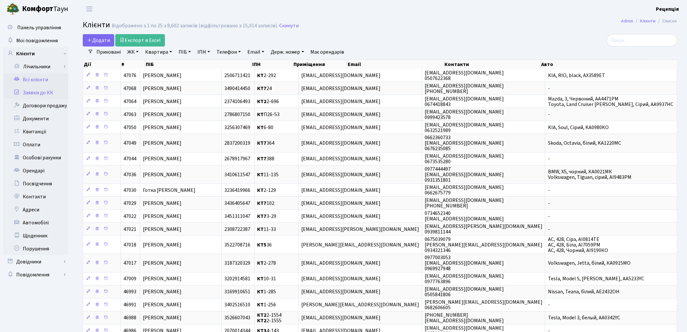
click at [57, 93] on link "Заявки до КК" at bounding box center [35, 92] width 65 height 13
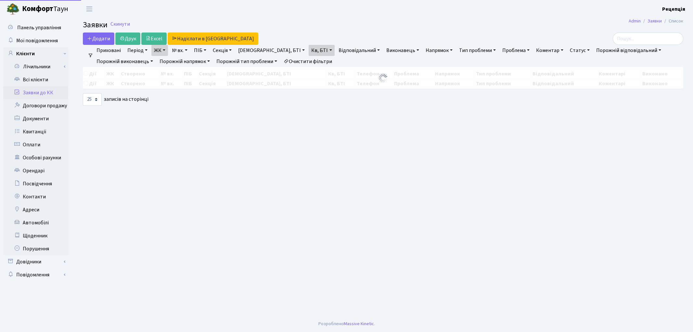
select select "25"
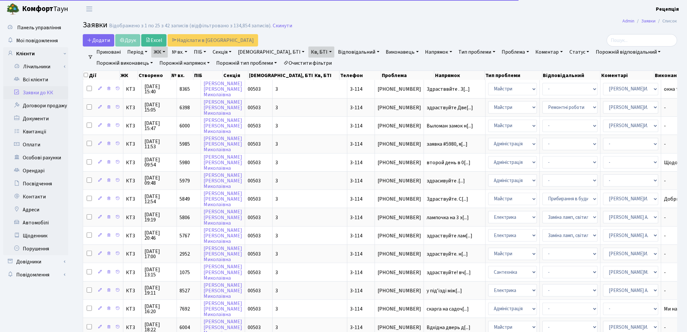
click at [306, 65] on link "Очистити фільтри" at bounding box center [308, 62] width 54 height 11
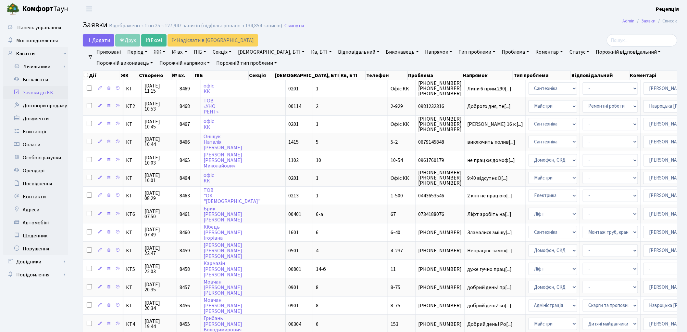
click at [180, 53] on link "№ вх." at bounding box center [179, 51] width 21 height 11
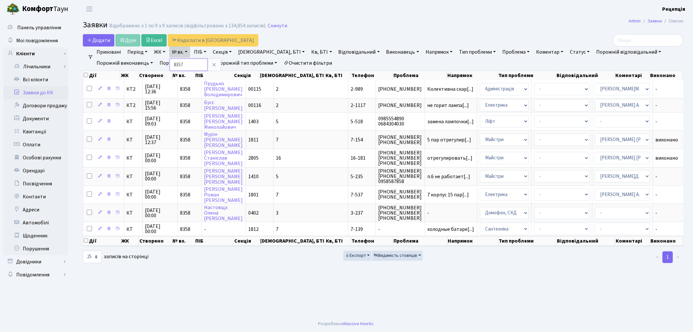
type input "8357"
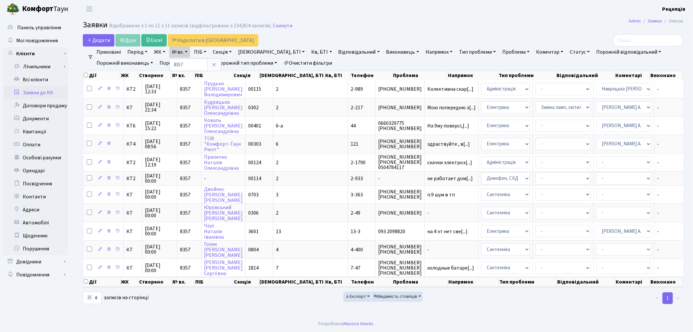
click at [317, 63] on link "Очистити фільтри" at bounding box center [308, 62] width 54 height 11
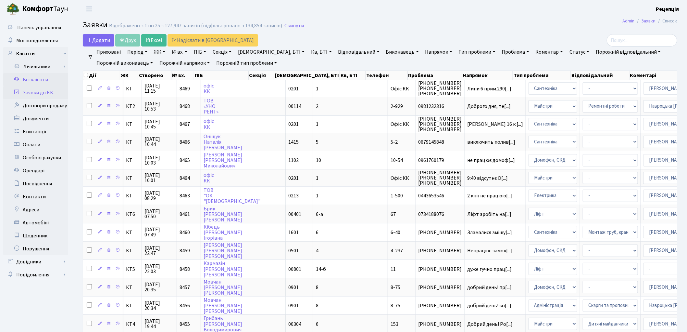
click at [46, 77] on link "Всі клієнти" at bounding box center [35, 79] width 65 height 13
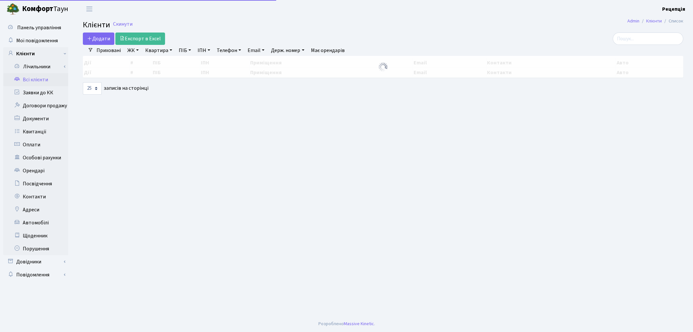
select select "25"
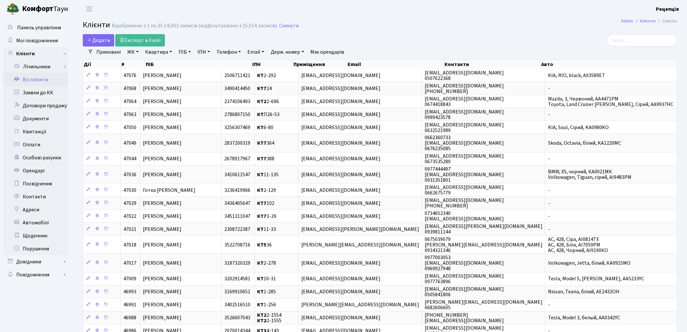
click at [184, 52] on link "ПІБ" at bounding box center [185, 51] width 18 height 11
type input "[PERSON_NAME]"
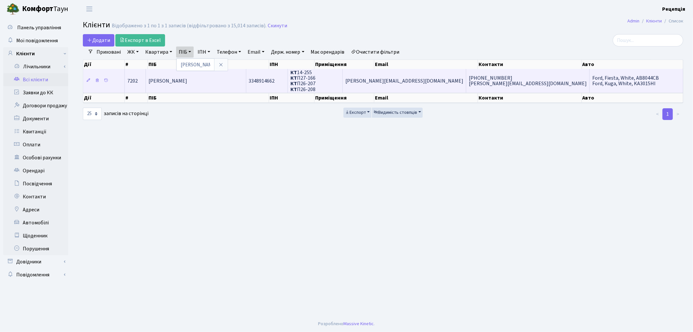
click at [187, 82] on span "[PERSON_NAME]" at bounding box center [167, 80] width 39 height 7
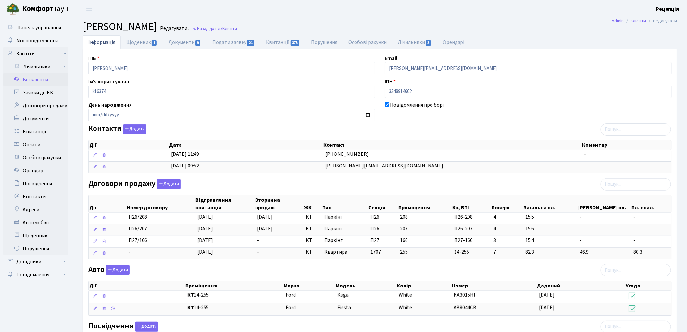
click at [51, 81] on link "Всі клієнти" at bounding box center [35, 79] width 65 height 13
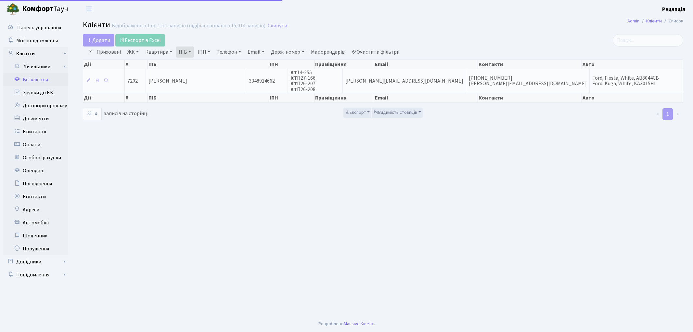
select select "25"
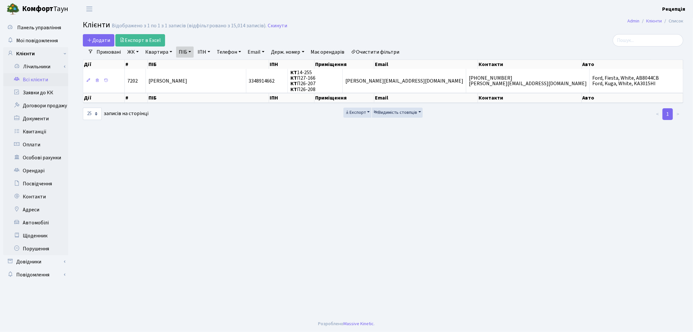
click at [378, 50] on link "Очистити фільтри" at bounding box center [375, 51] width 54 height 11
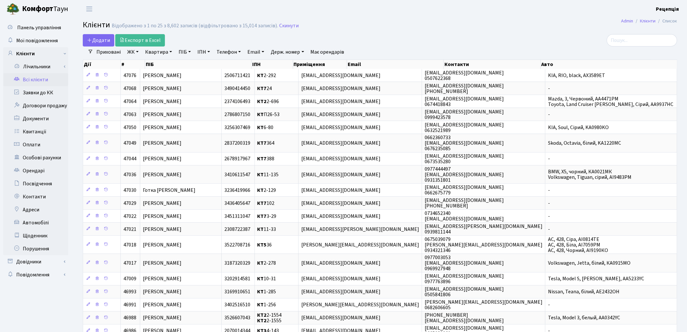
click at [138, 53] on link "ЖК" at bounding box center [133, 51] width 17 height 11
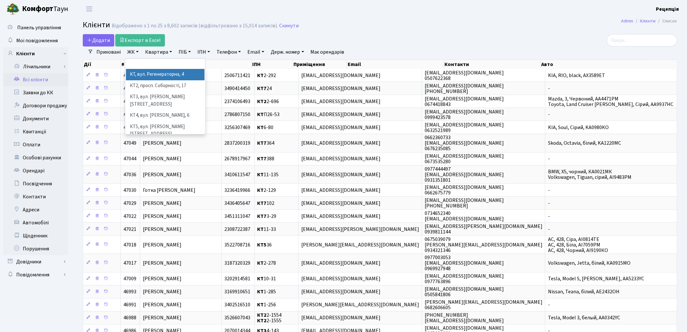
click at [138, 53] on link "ЖК" at bounding box center [133, 51] width 17 height 11
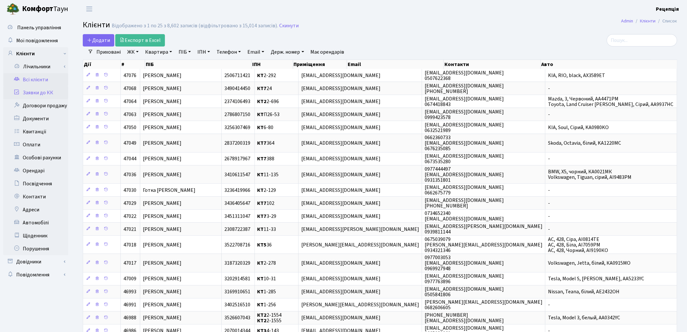
click at [47, 92] on link "Заявки до КК" at bounding box center [35, 92] width 65 height 13
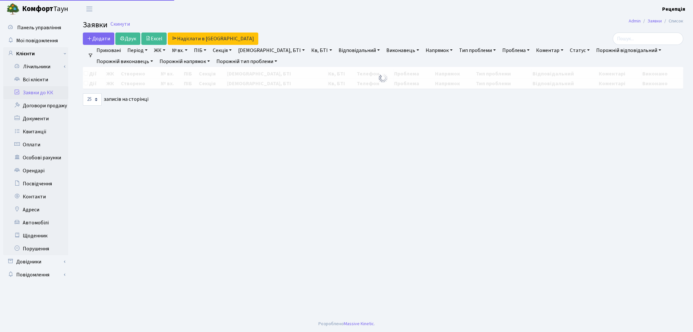
select select "25"
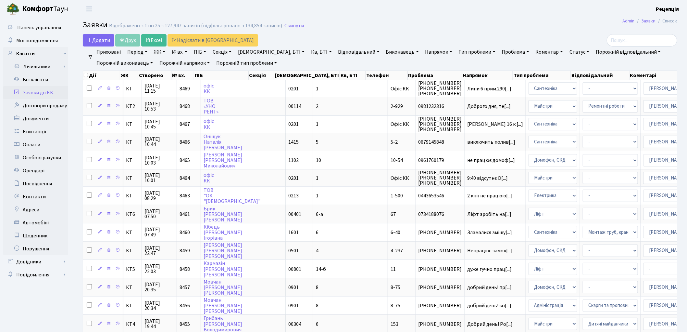
click at [181, 52] on link "№ вх." at bounding box center [179, 51] width 21 height 11
type input "8367"
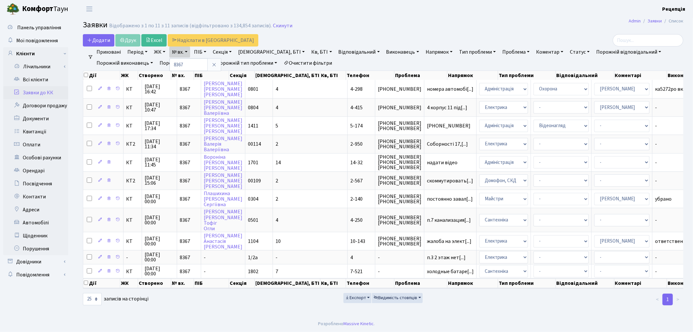
click at [300, 63] on link "Очистити фільтри" at bounding box center [308, 62] width 54 height 11
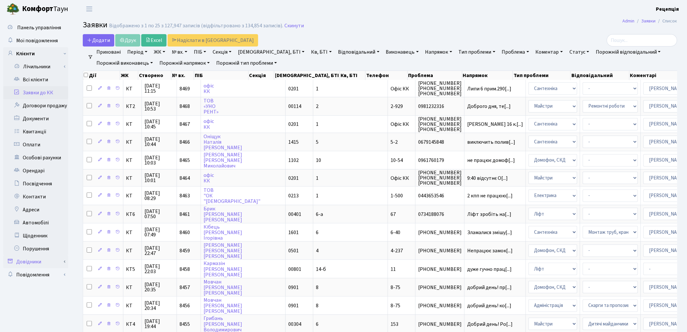
click at [43, 261] on link "Довідники" at bounding box center [35, 261] width 65 height 13
click at [43, 322] on link "Приміщення" at bounding box center [37, 321] width 61 height 13
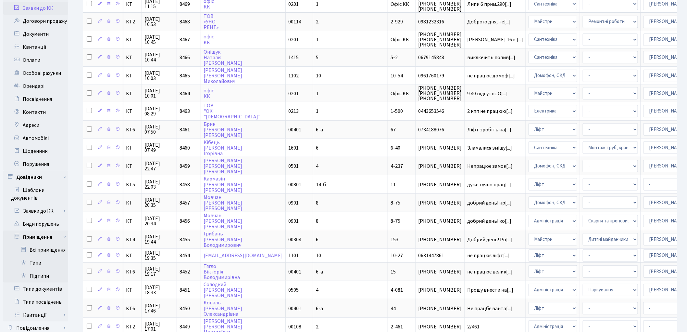
scroll to position [137, 0]
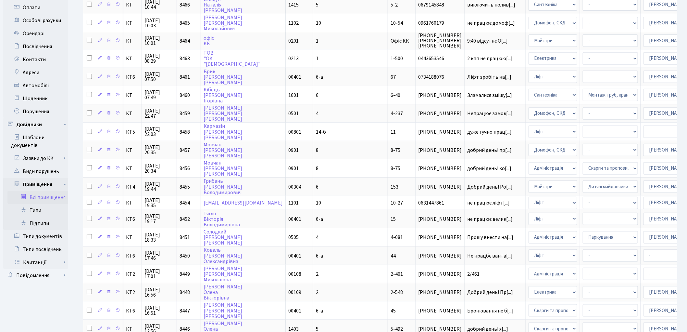
click at [44, 197] on link "Всі приміщення" at bounding box center [37, 197] width 61 height 13
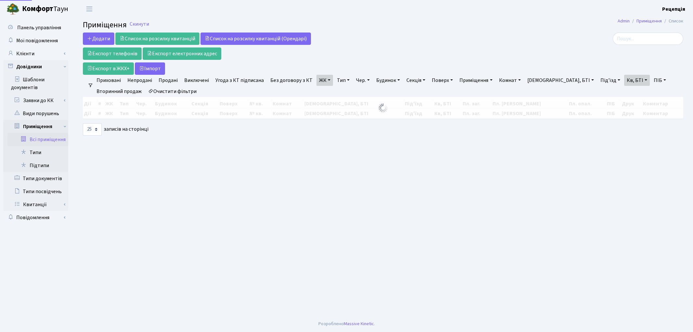
select select "25"
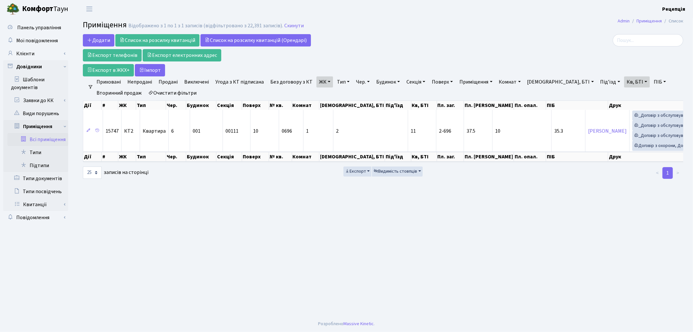
click at [172, 93] on link "Очистити фільтри" at bounding box center [172, 92] width 54 height 11
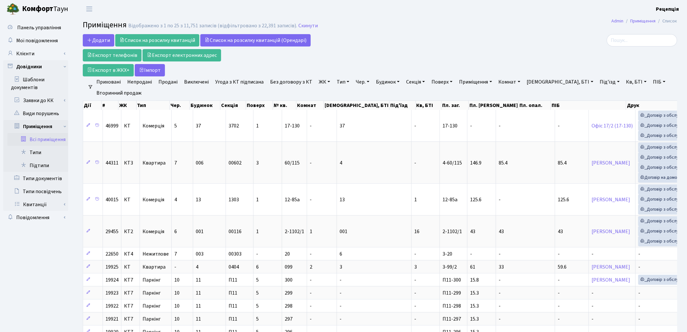
click at [323, 80] on link "ЖК" at bounding box center [324, 81] width 17 height 11
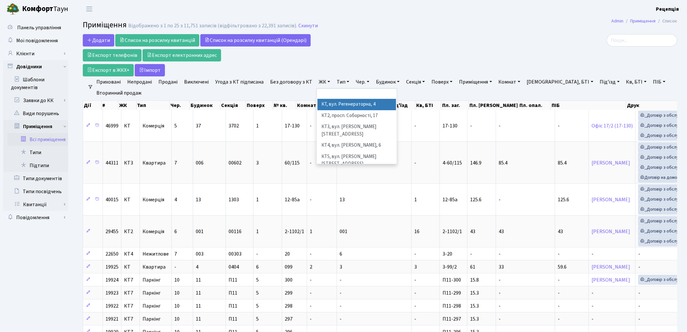
click at [348, 105] on li "КТ, вул. Регенераторна, 4" at bounding box center [357, 104] width 79 height 11
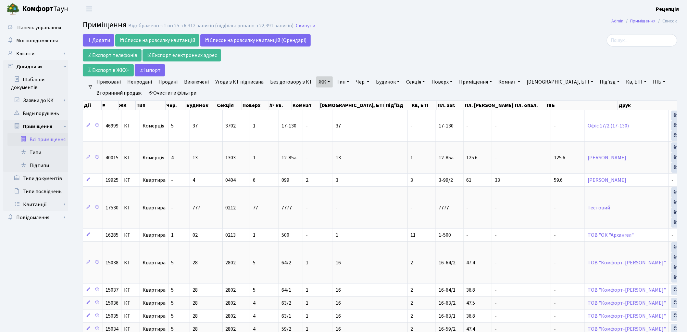
click at [624, 80] on link "Кв, БТІ" at bounding box center [637, 81] width 26 height 11
type input "7-530"
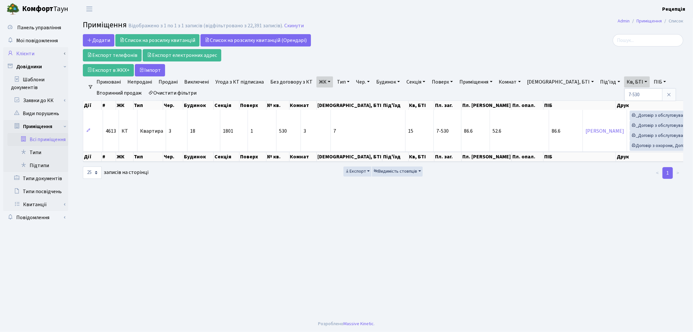
click at [33, 56] on link "Клієнти" at bounding box center [35, 53] width 65 height 13
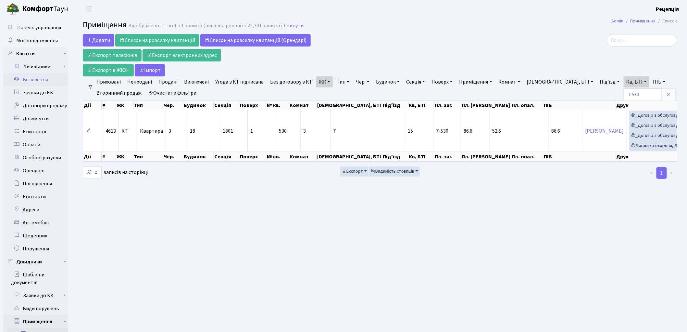
click at [35, 77] on link "Всі клієнти" at bounding box center [35, 79] width 65 height 13
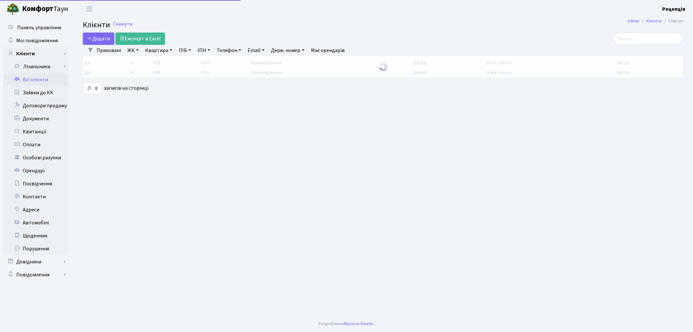
select select
select select "25"
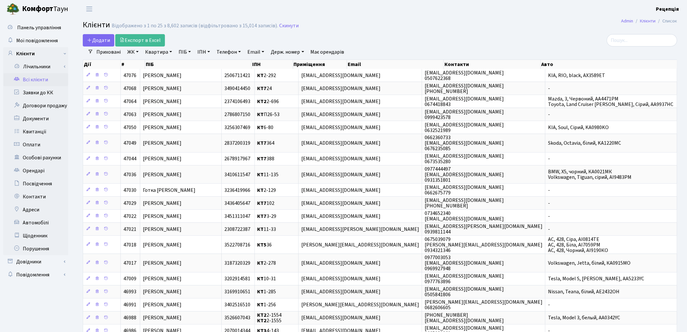
click at [135, 54] on link "ЖК" at bounding box center [133, 51] width 17 height 11
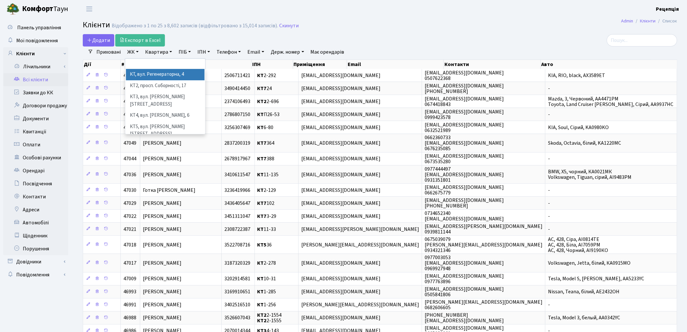
click at [147, 73] on li "КТ, вул. Регенераторна, 4" at bounding box center [165, 74] width 79 height 11
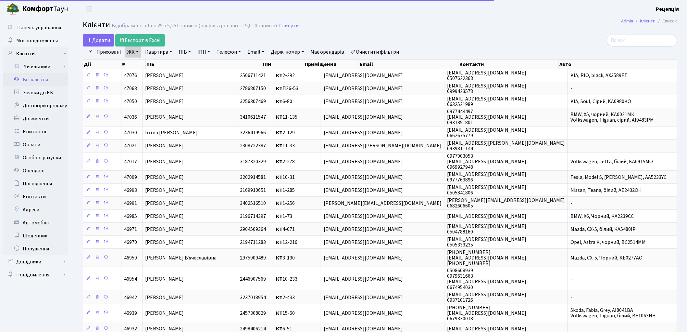
click at [158, 53] on link "Квартира" at bounding box center [159, 51] width 32 height 11
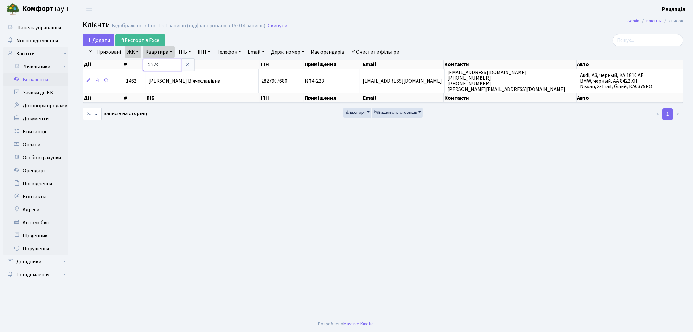
click at [150, 64] on input "4-223" at bounding box center [162, 64] width 38 height 12
type input "1-223"
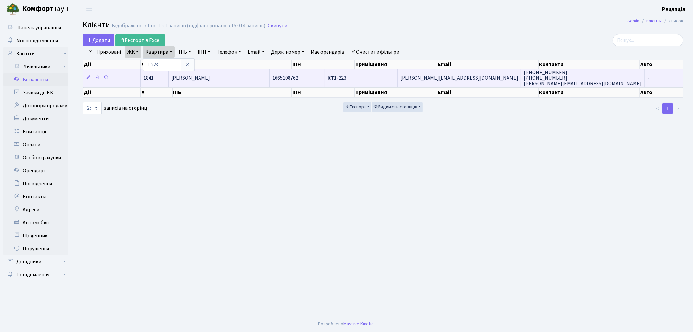
click at [234, 76] on td "[PERSON_NAME]" at bounding box center [219, 78] width 101 height 18
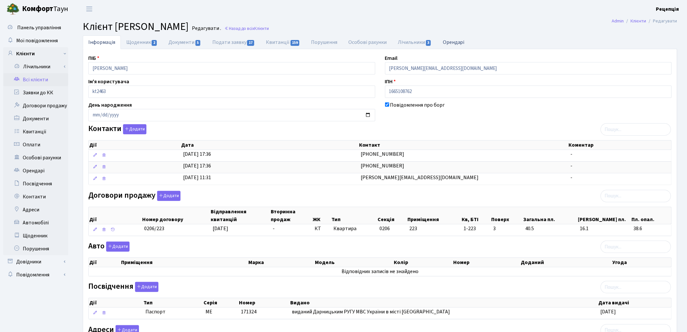
click at [453, 44] on link "Орендарі" at bounding box center [453, 41] width 33 height 13
select select "25"
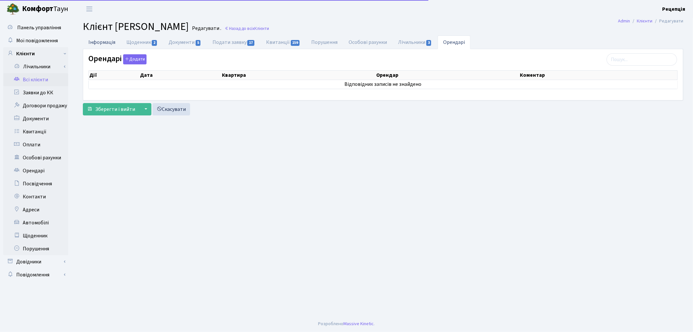
click at [95, 44] on link "Інформація" at bounding box center [102, 41] width 38 height 13
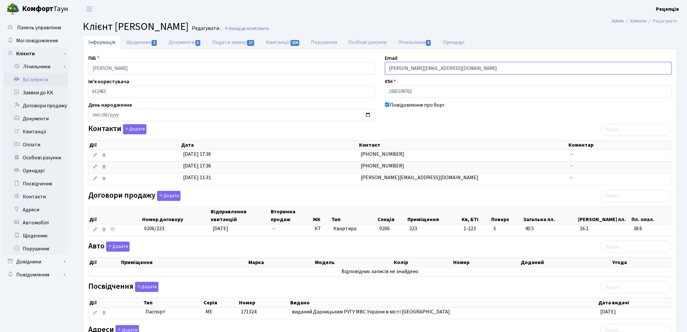
drag, startPoint x: 443, startPoint y: 69, endPoint x: 342, endPoint y: 70, distance: 101.7
click at [342, 70] on div "ПІБ [PERSON_NAME] Email [PERSON_NAME][EMAIL_ADDRESS][DOMAIN_NAME] Ім'я користув…" at bounding box center [379, 216] width 593 height 325
click at [270, 42] on link "Квитанції 159" at bounding box center [282, 41] width 45 height 13
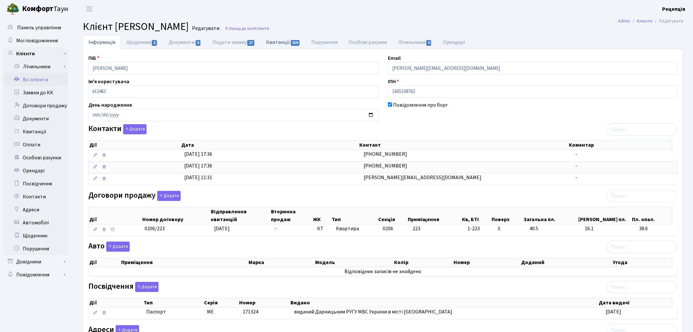
select select "25"
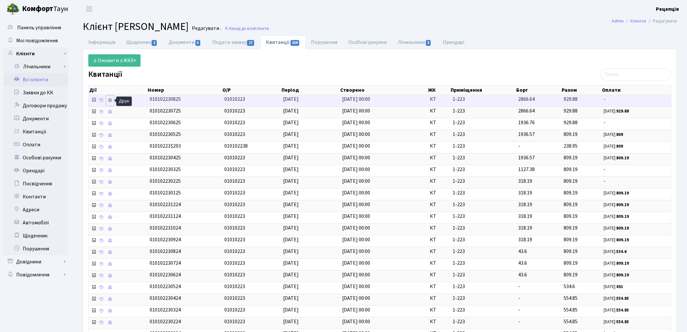
click at [111, 98] on icon at bounding box center [110, 100] width 5 height 5
click at [109, 99] on icon at bounding box center [110, 100] width 5 height 5
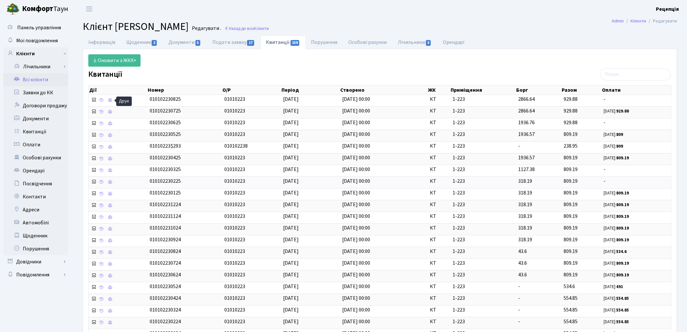
click at [44, 78] on link "Всі клієнти" at bounding box center [35, 79] width 65 height 13
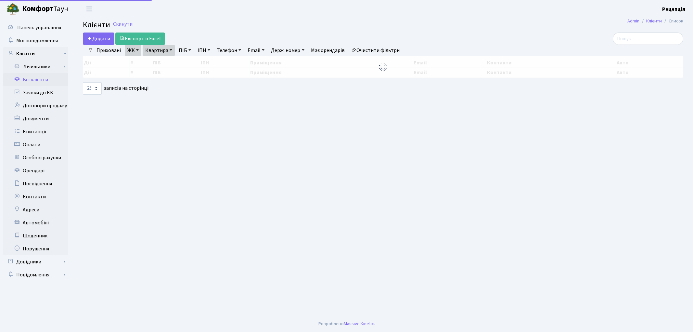
select select "25"
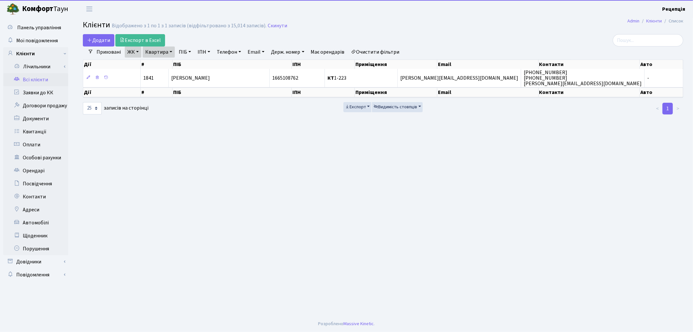
click at [375, 54] on link "Очистити фільтри" at bounding box center [375, 51] width 54 height 11
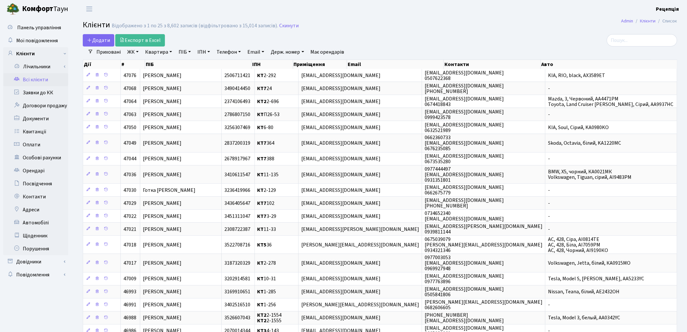
click at [137, 53] on link "ЖК" at bounding box center [133, 51] width 17 height 11
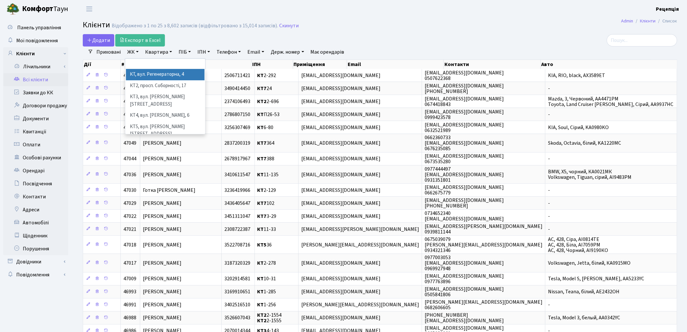
click at [147, 73] on li "КТ, вул. Регенераторна, 4" at bounding box center [165, 74] width 79 height 11
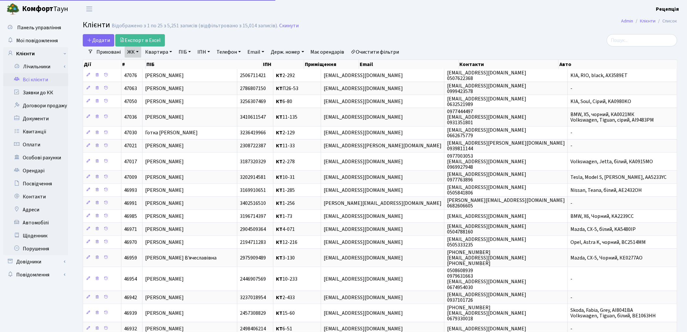
click at [155, 52] on link "Квартира" at bounding box center [159, 51] width 32 height 11
type input "7-553"
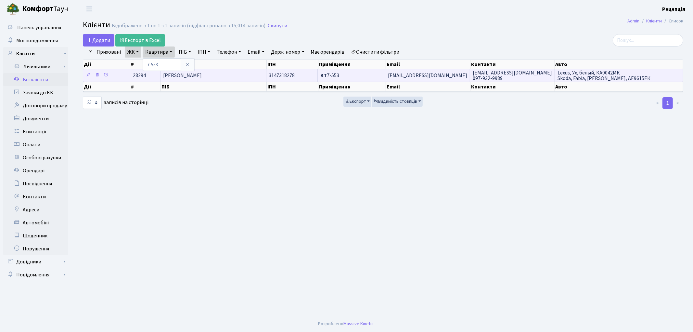
click at [186, 77] on span "Швець Андрій Вікторович" at bounding box center [182, 75] width 39 height 7
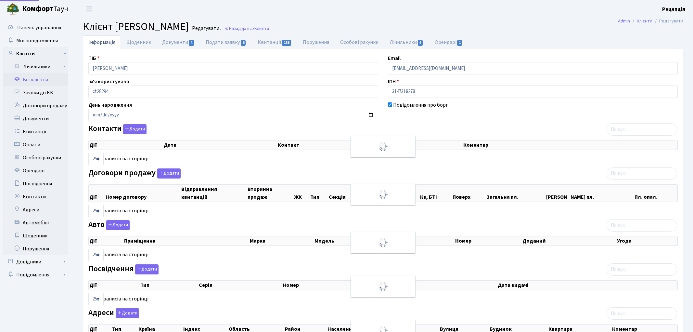
select select "25"
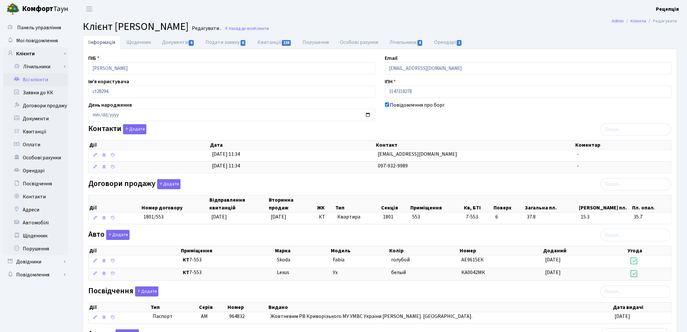
click at [46, 80] on link "Всі клієнти" at bounding box center [35, 79] width 65 height 13
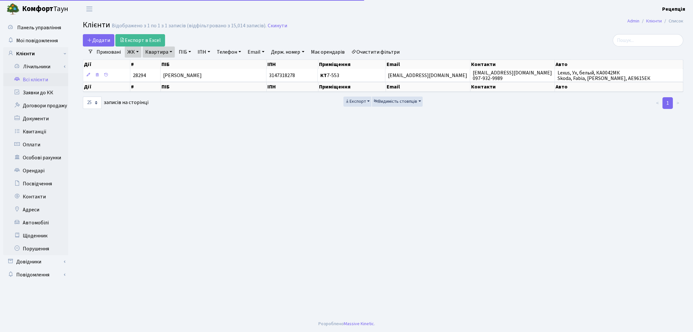
select select "25"
click at [383, 51] on link "Очистити фільтри" at bounding box center [375, 51] width 54 height 11
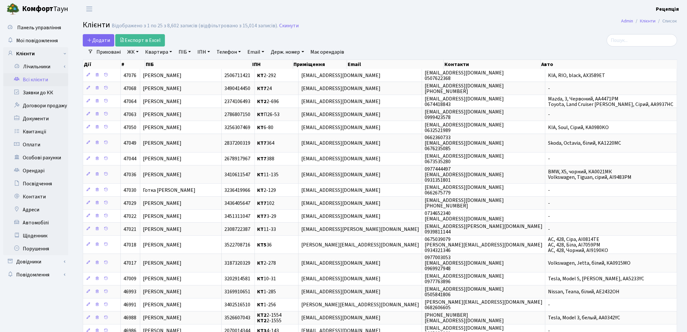
click at [297, 50] on link "Держ. номер" at bounding box center [287, 51] width 38 height 11
type input "0101"
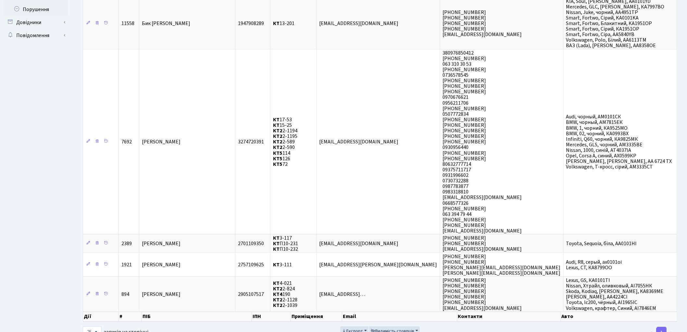
scroll to position [244, 0]
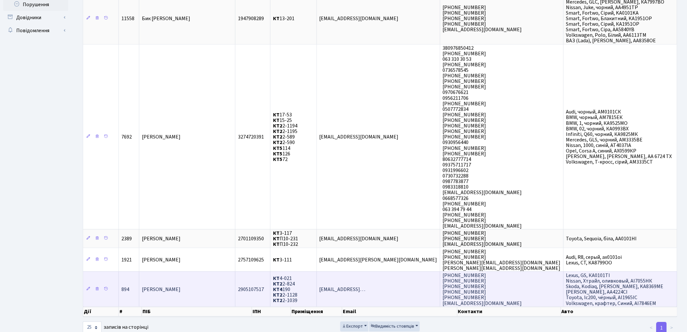
click at [599, 272] on span "Lexus, GS, КА0101ТІ Nissan, Хтрайл, оливковый, АІ7055НК Skoda, Kodiaq, Білий, K…" at bounding box center [614, 289] width 97 height 35
click at [264, 285] on span "2905107517" at bounding box center [251, 288] width 26 height 7
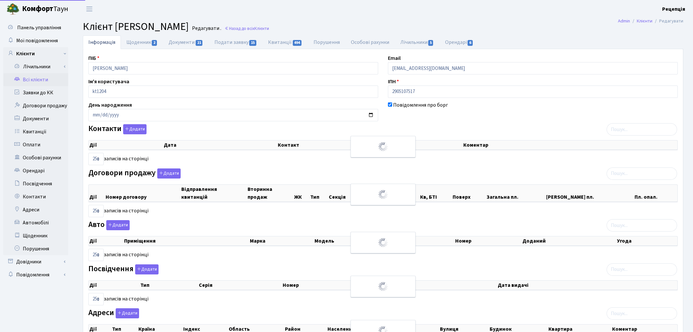
select select "25"
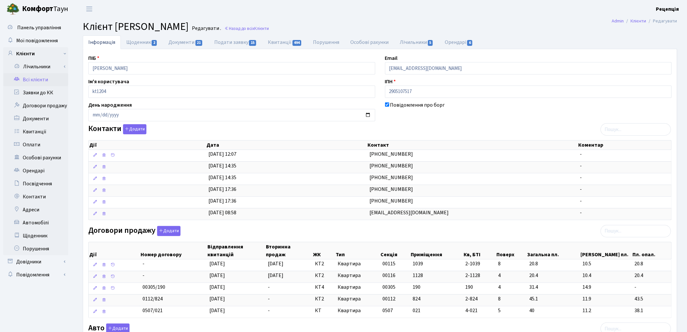
click at [46, 77] on link "Всі клієнти" at bounding box center [35, 79] width 65 height 13
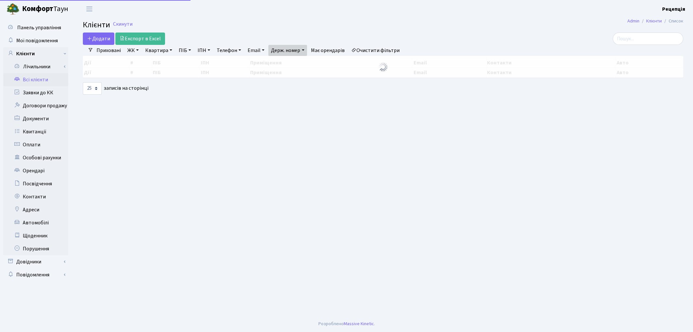
select select "25"
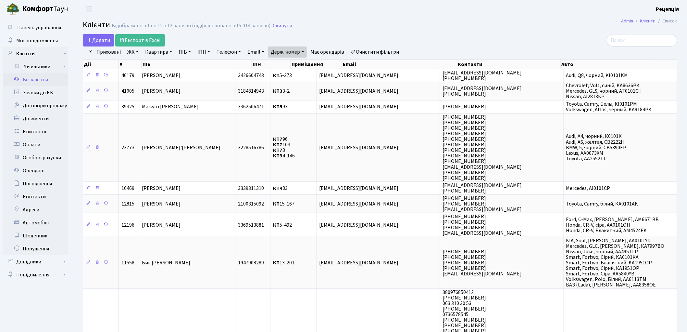
click at [381, 50] on link "Очистити фільтри" at bounding box center [375, 51] width 54 height 11
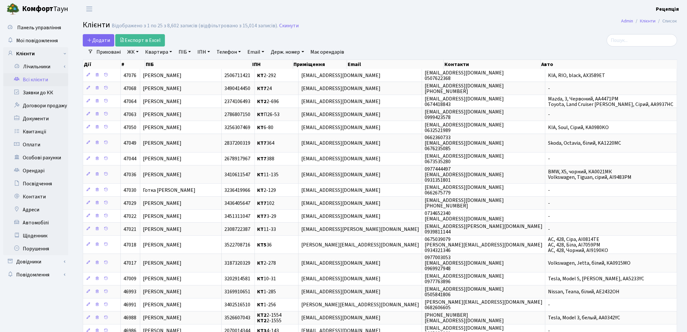
click at [136, 55] on link "ЖК" at bounding box center [133, 51] width 17 height 11
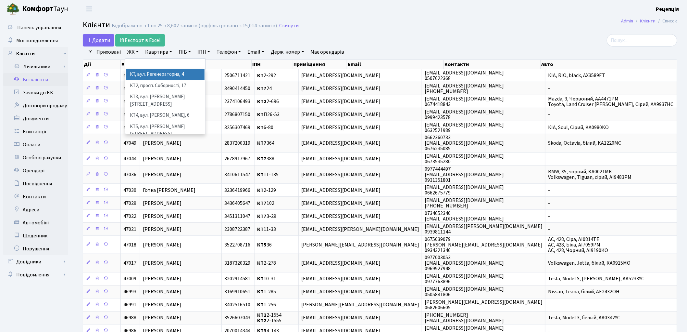
click at [153, 76] on li "КТ, вул. Регенераторна, 4" at bounding box center [165, 74] width 79 height 11
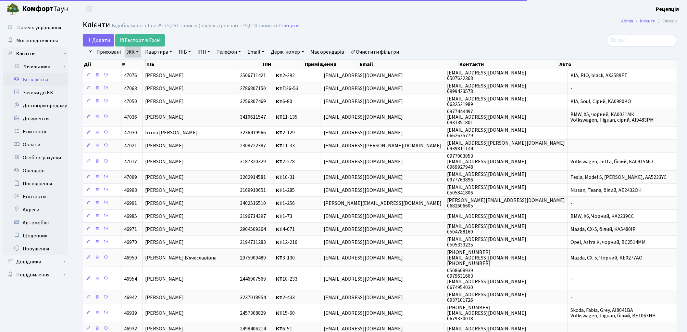
click at [154, 53] on link "Квартира" at bounding box center [159, 51] width 32 height 11
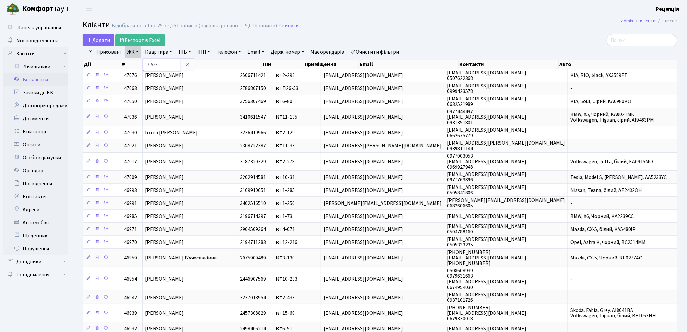
type input "7-553"
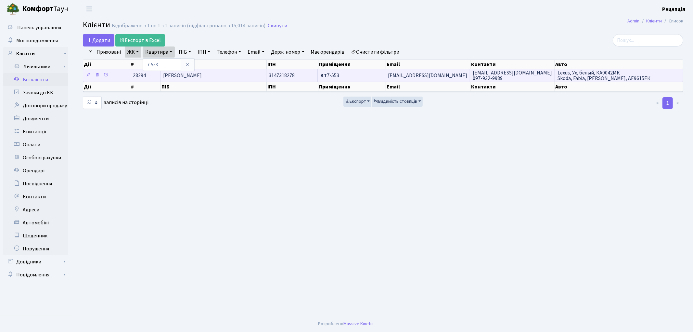
click at [202, 76] on span "[PERSON_NAME]" at bounding box center [182, 75] width 39 height 7
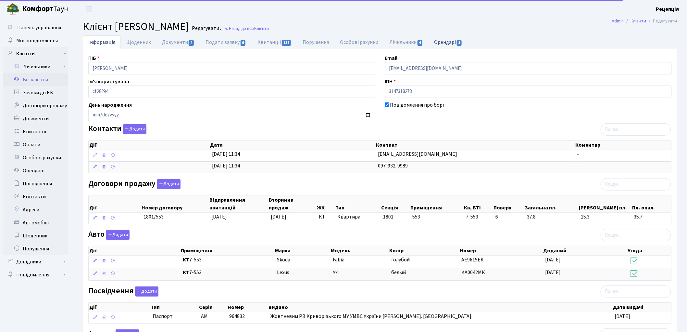
click at [444, 39] on link "Орендарі 1" at bounding box center [448, 41] width 39 height 13
select select "25"
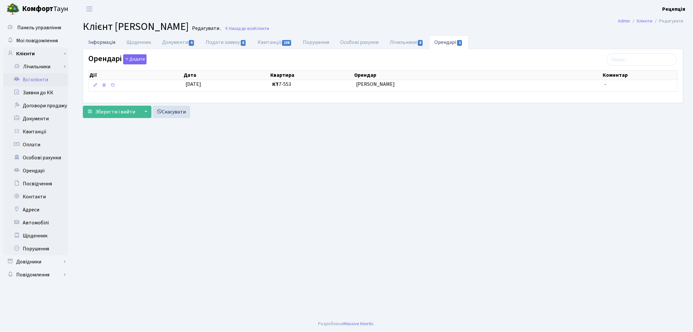
click at [100, 44] on link "Інформація" at bounding box center [102, 41] width 38 height 13
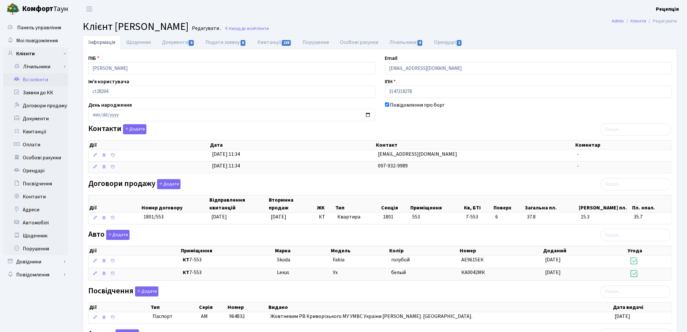
click at [43, 79] on link "Всі клієнти" at bounding box center [35, 79] width 65 height 13
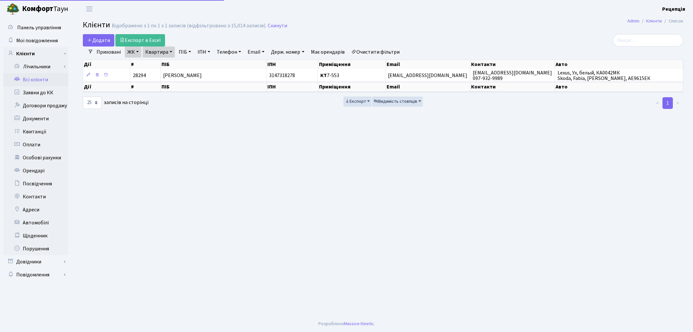
select select "25"
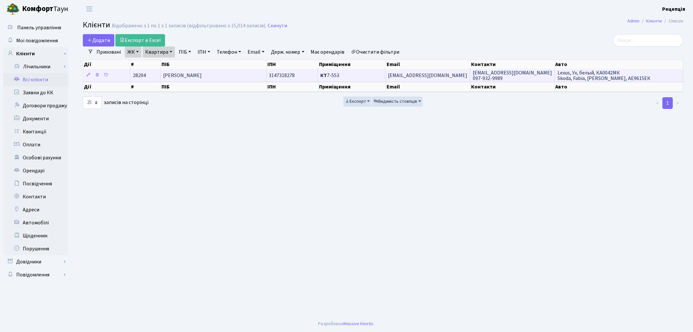
click at [176, 70] on td "[PERSON_NAME]" at bounding box center [213, 75] width 106 height 13
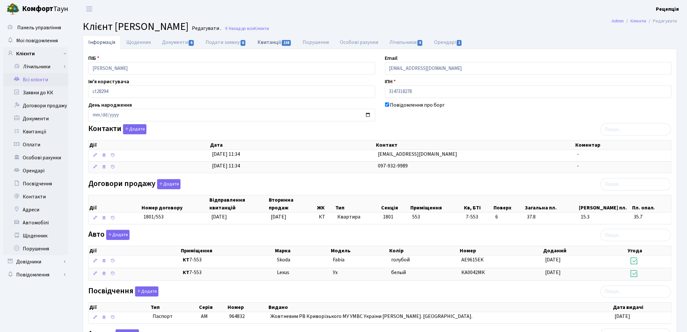
click at [255, 42] on link "Квитанції 138" at bounding box center [274, 41] width 45 height 13
select select "25"
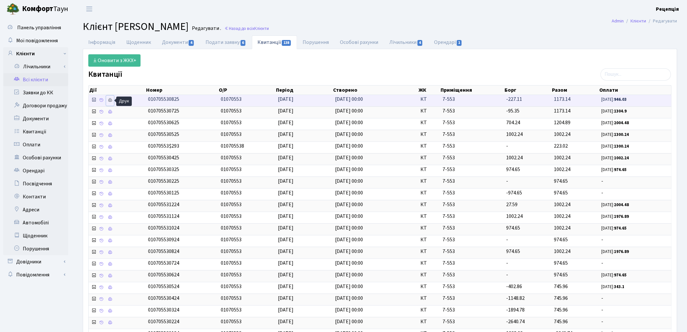
click at [108, 101] on icon at bounding box center [110, 100] width 5 height 5
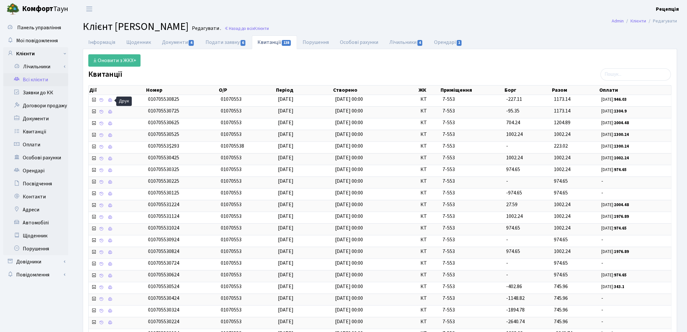
click at [45, 80] on link "Всі клієнти" at bounding box center [35, 79] width 65 height 13
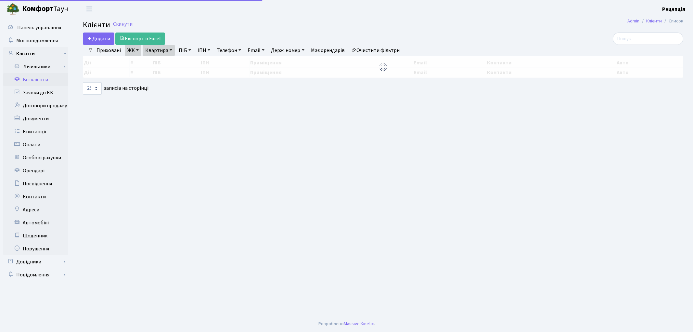
select select "25"
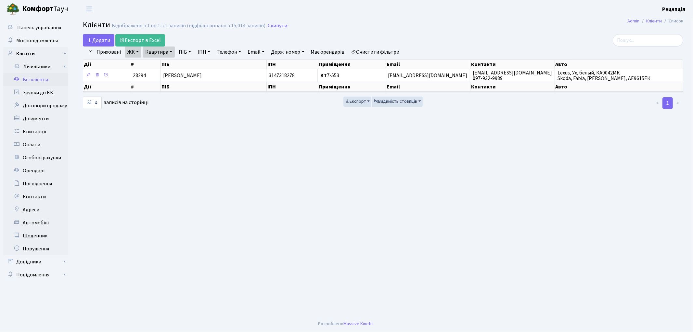
click at [385, 51] on link "Очистити фільтри" at bounding box center [375, 51] width 54 height 11
select select
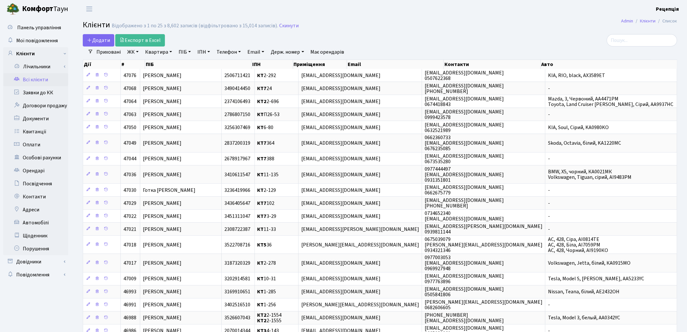
click at [131, 52] on link "ЖК" at bounding box center [133, 51] width 17 height 11
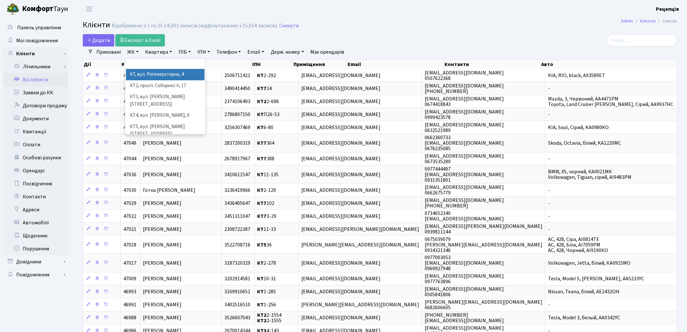
drag, startPoint x: 142, startPoint y: 74, endPoint x: 146, endPoint y: 66, distance: 9.2
click at [142, 74] on li "КТ, вул. Регенераторна, 4" at bounding box center [165, 74] width 79 height 11
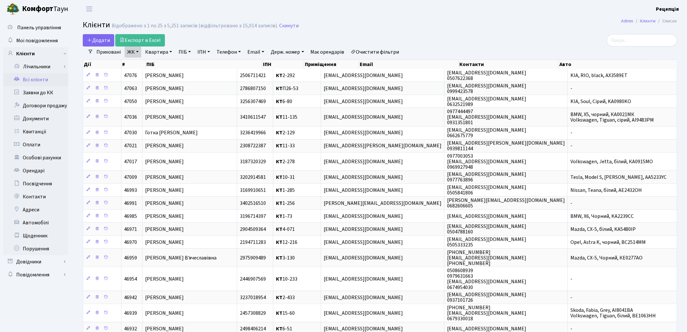
click at [157, 50] on link "Квартира" at bounding box center [159, 51] width 32 height 11
type input "4-021"
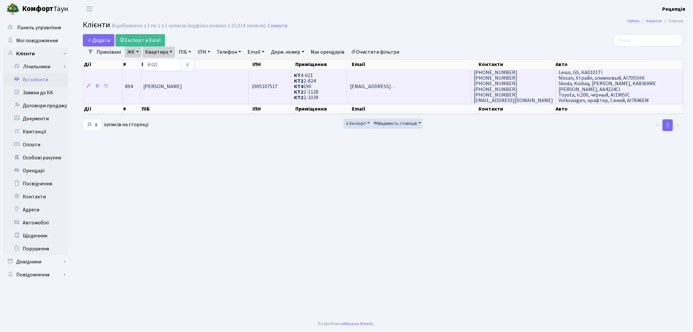
click at [193, 90] on td "Гончаренко Сергій Миколайович" at bounding box center [195, 86] width 108 height 35
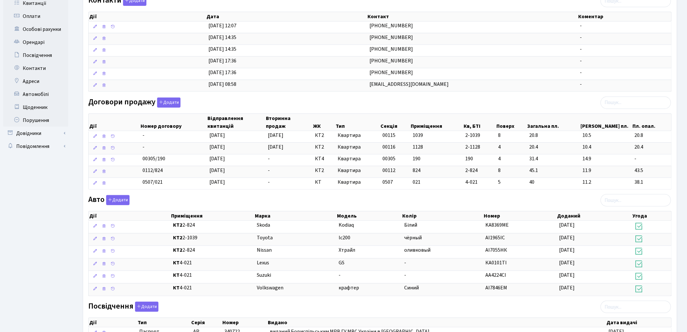
scroll to position [151, 0]
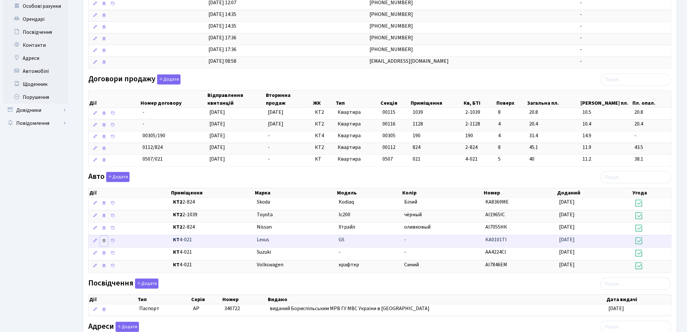
click at [103, 243] on icon at bounding box center [104, 240] width 5 height 5
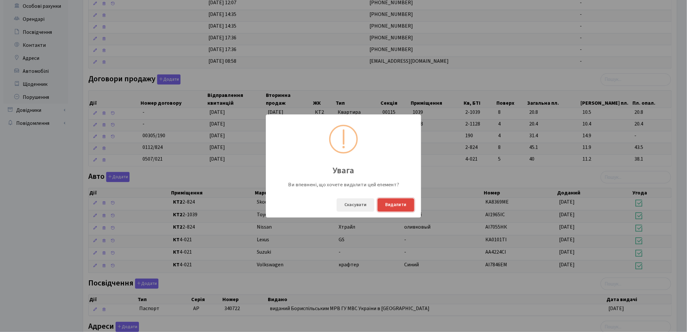
click at [395, 202] on button "Видалити" at bounding box center [396, 204] width 37 height 13
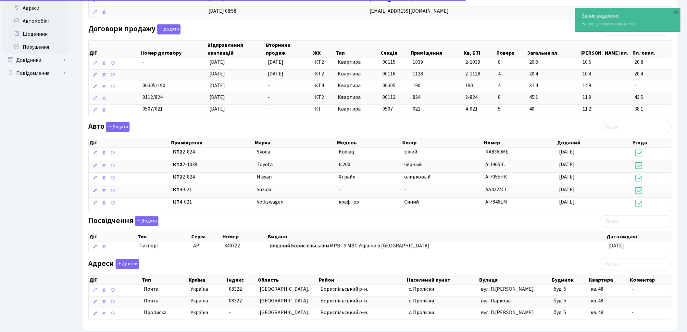
scroll to position [237, 0]
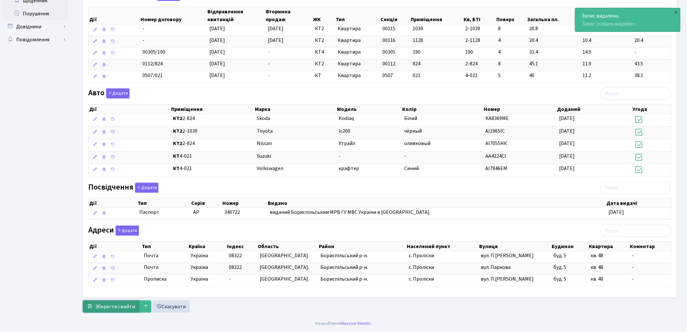
click at [105, 307] on span "Зберегти і вийти" at bounding box center [115, 306] width 40 height 7
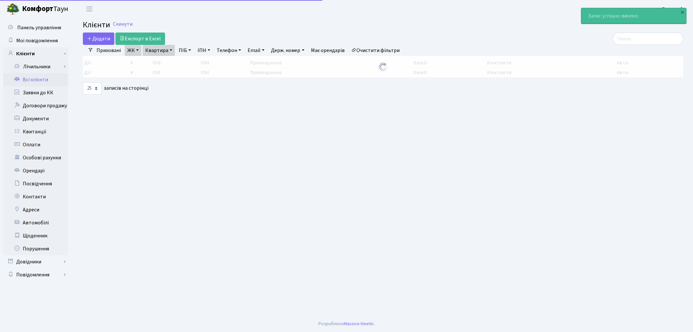
select select "25"
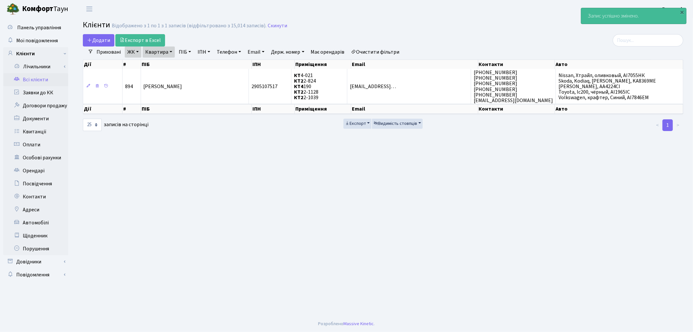
click at [366, 53] on link "Очистити фільтри" at bounding box center [375, 51] width 54 height 11
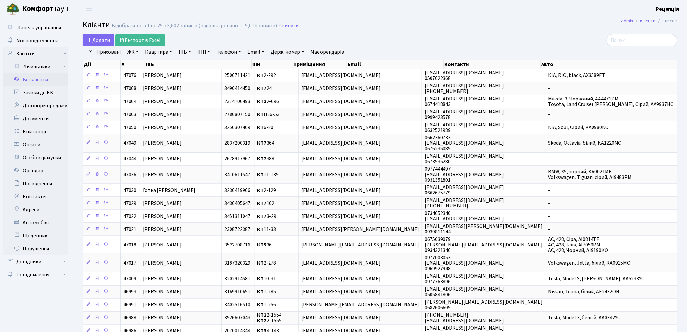
click at [48, 77] on link "Всі клієнти" at bounding box center [35, 79] width 65 height 13
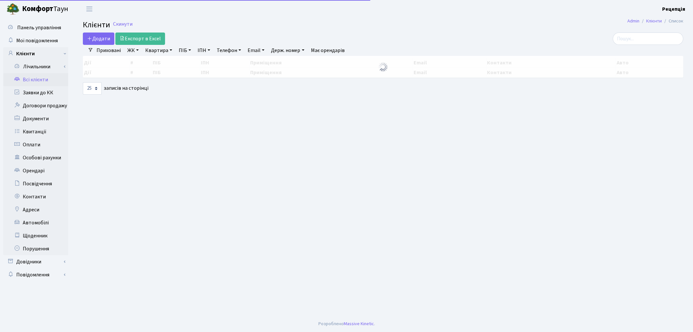
select select "25"
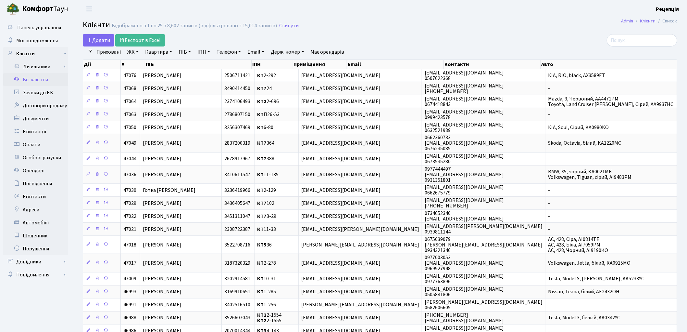
click at [137, 53] on link "ЖК" at bounding box center [133, 51] width 17 height 11
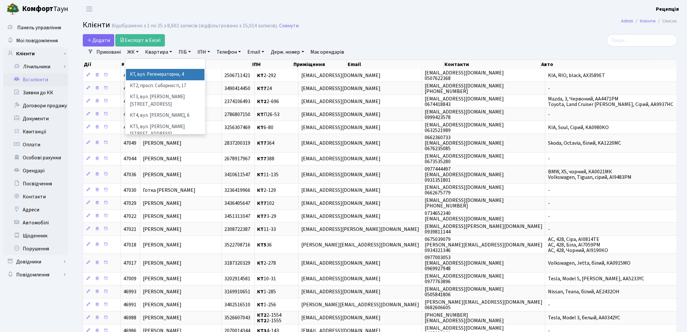
click at [145, 72] on li "КТ, вул. Регенераторна, 4" at bounding box center [165, 74] width 79 height 11
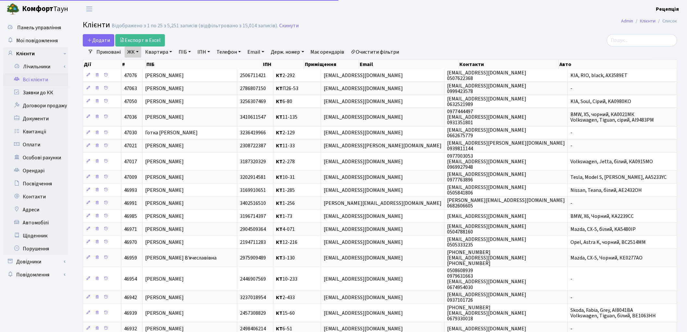
click at [150, 53] on link "Квартира" at bounding box center [159, 51] width 32 height 11
type input "7-553"
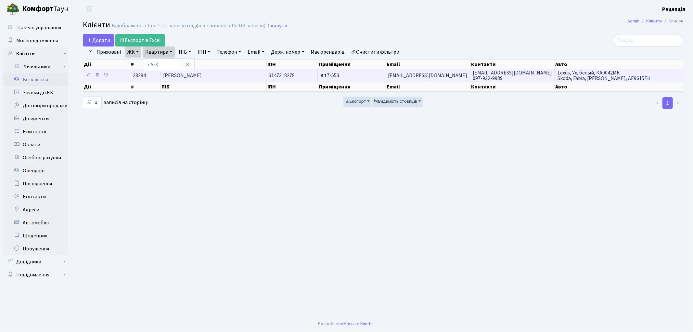
click at [183, 76] on span "[PERSON_NAME] [PERSON_NAME]" at bounding box center [182, 75] width 39 height 7
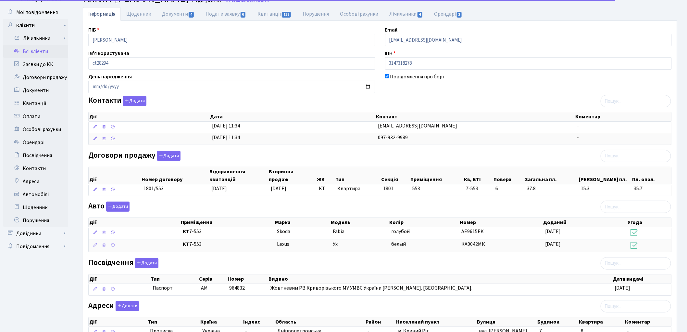
scroll to position [82, 0]
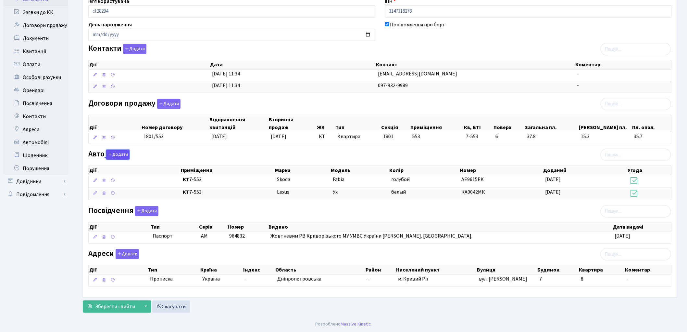
click at [122, 154] on button "Додати" at bounding box center [117, 154] width 23 height 10
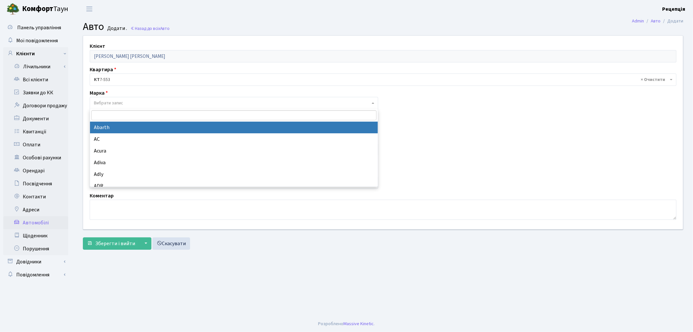
click at [111, 106] on span "Вибрати запис" at bounding box center [108, 103] width 29 height 6
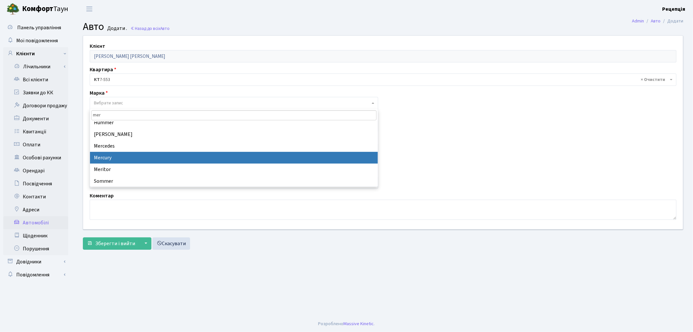
type input "mer"
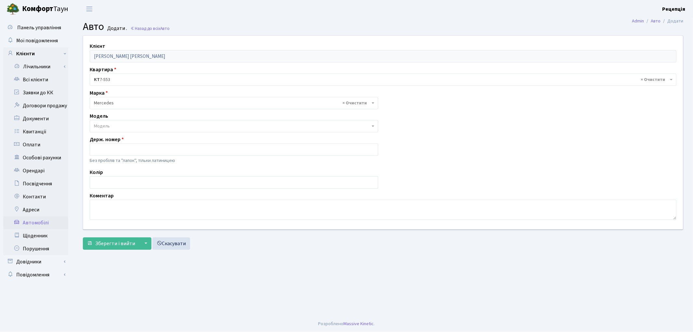
select select "89"
select select
click at [105, 123] on span "Модель" at bounding box center [102, 126] width 16 height 6
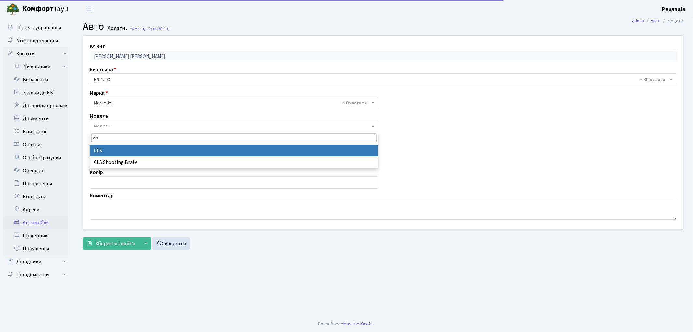
type input "cls"
select select "1483"
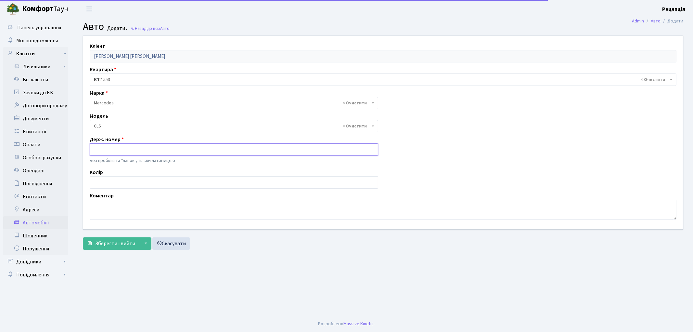
click at [106, 152] on input "text" at bounding box center [234, 149] width 288 height 12
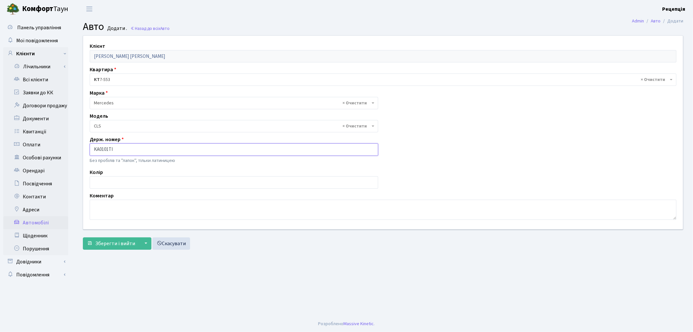
type input "KA0101TI"
click at [114, 174] on div "Колір" at bounding box center [234, 178] width 298 height 20
click at [111, 187] on input "text" at bounding box center [234, 182] width 288 height 12
type input "чорний"
click at [108, 240] on span "Зберегти і вийти" at bounding box center [115, 243] width 40 height 7
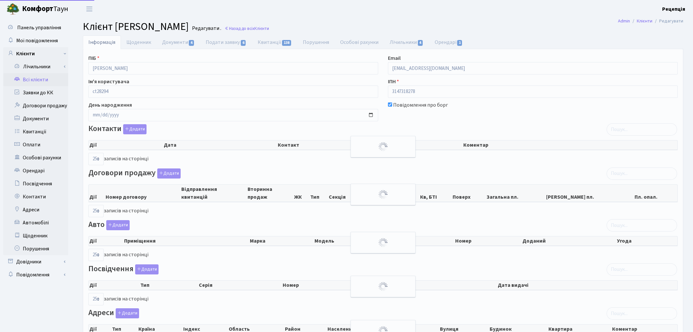
select select "25"
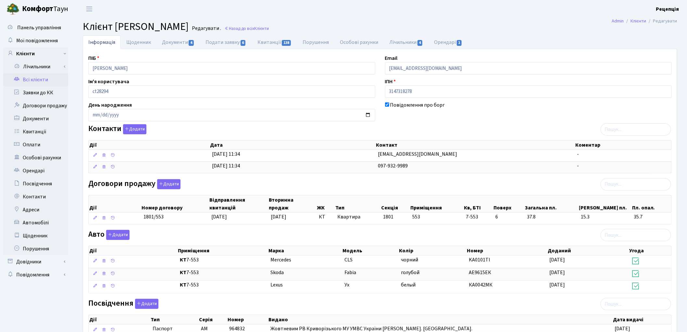
click at [37, 78] on link "Всі клієнти" at bounding box center [35, 79] width 65 height 13
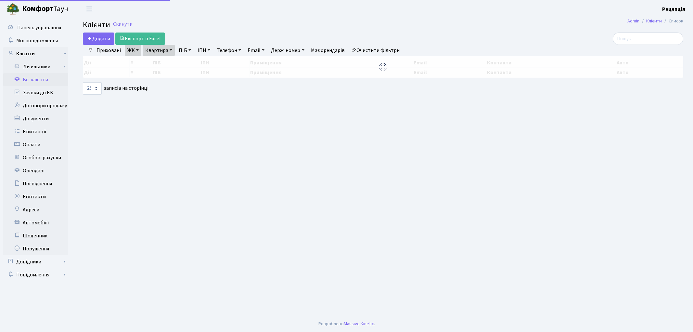
select select "25"
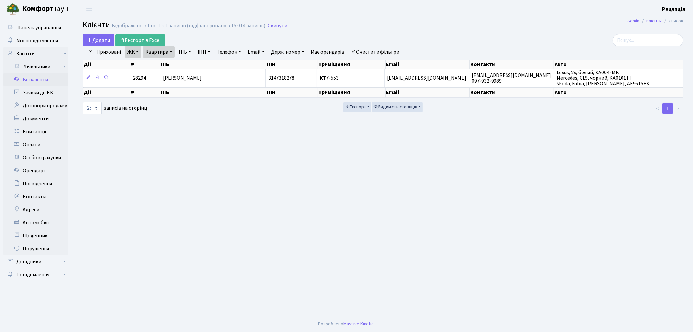
click at [381, 47] on link "Очистити фільтри" at bounding box center [375, 51] width 54 height 11
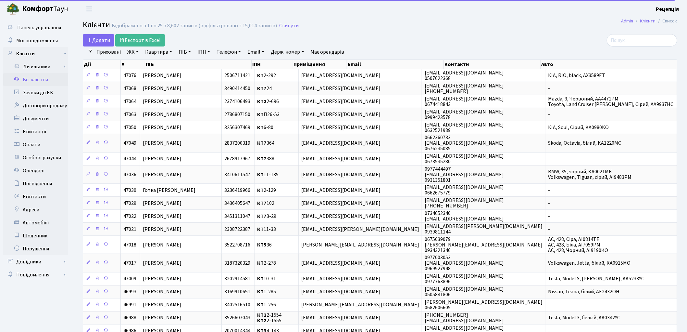
drag, startPoint x: 133, startPoint y: 51, endPoint x: 136, endPoint y: 54, distance: 3.7
click at [133, 52] on link "ЖК" at bounding box center [133, 51] width 17 height 11
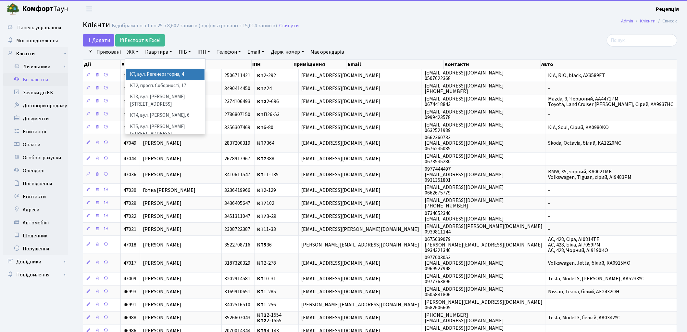
click at [145, 72] on li "КТ, вул. Регенераторна, 4" at bounding box center [165, 74] width 79 height 11
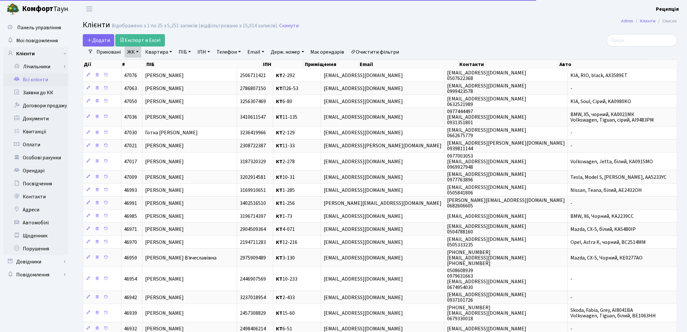
click at [160, 53] on link "Квартира" at bounding box center [159, 51] width 32 height 11
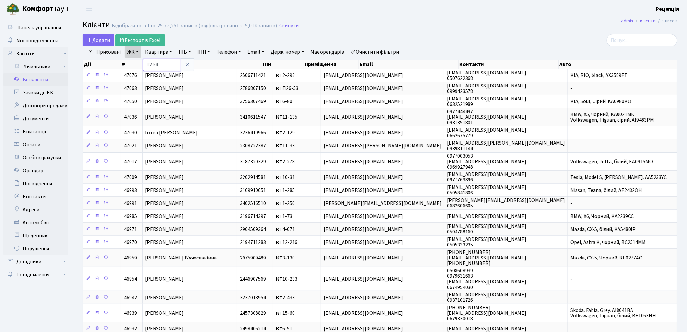
type input "12-54"
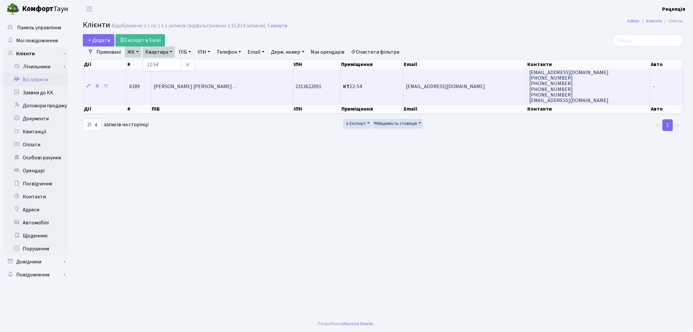
click at [196, 83] on span "Ячкуринський Сергій Олександрови…" at bounding box center [195, 86] width 83 height 7
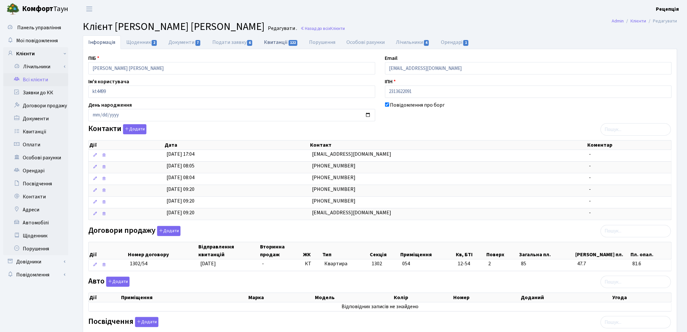
click at [277, 41] on link "Квитанції 122" at bounding box center [281, 41] width 45 height 13
select select "25"
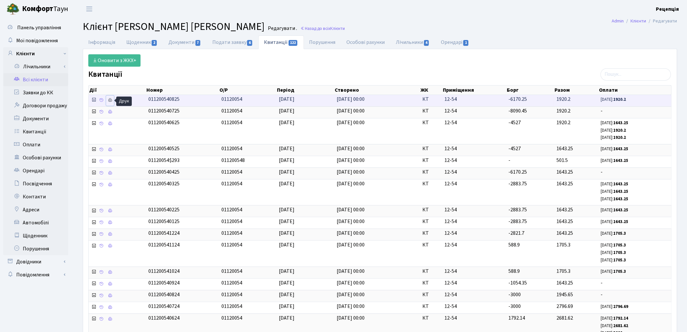
click at [114, 102] on link at bounding box center [110, 100] width 8 height 10
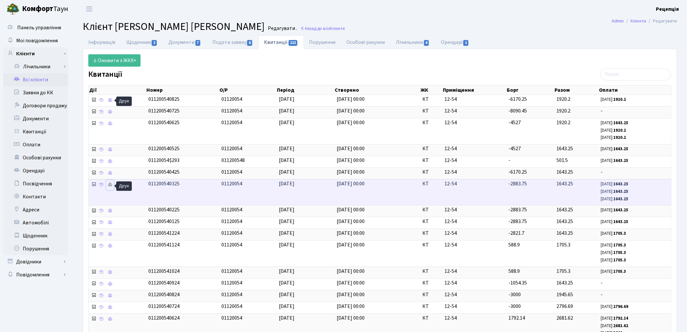
click at [110, 184] on icon at bounding box center [110, 184] width 5 height 5
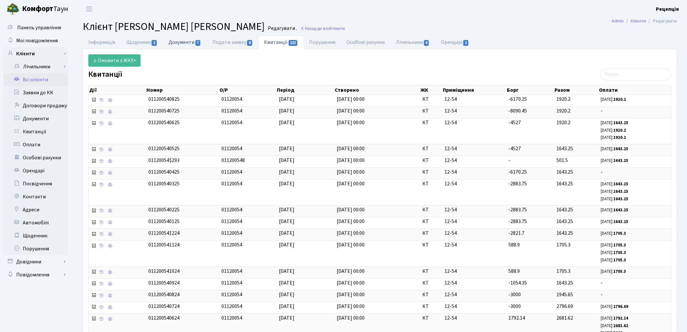
click at [185, 42] on link "Документи 7" at bounding box center [185, 41] width 44 height 13
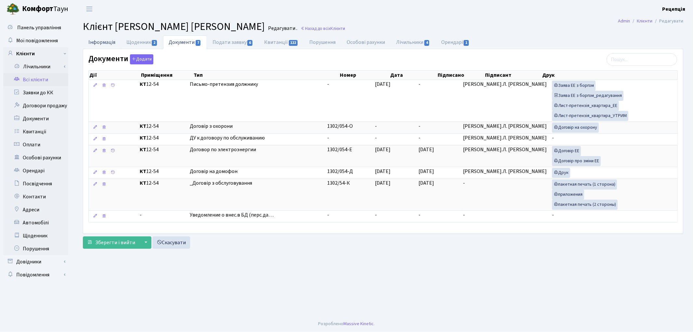
click at [106, 47] on link "Інформація" at bounding box center [102, 41] width 38 height 13
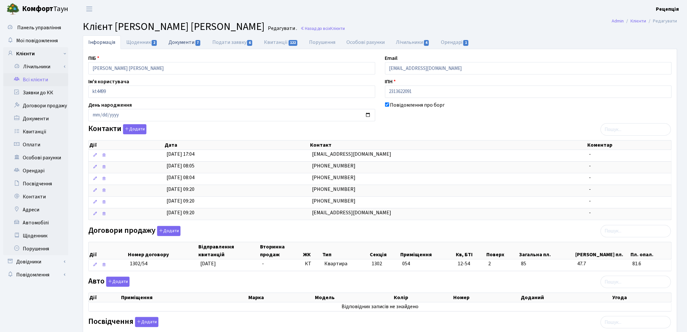
click at [179, 43] on link "Документи 7" at bounding box center [185, 41] width 44 height 13
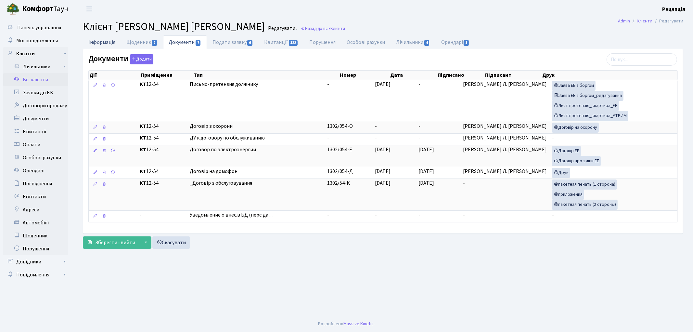
click at [97, 44] on link "Інформація" at bounding box center [102, 41] width 38 height 13
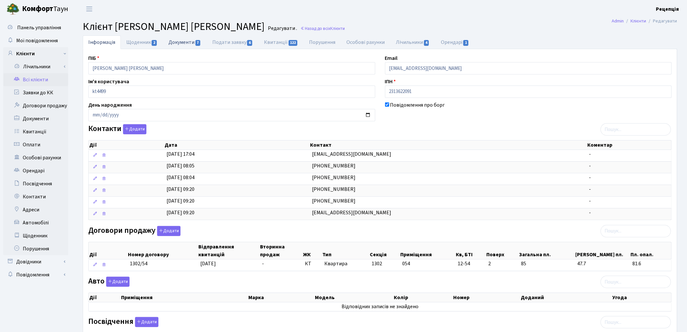
click at [177, 39] on link "Документи 7" at bounding box center [185, 41] width 44 height 13
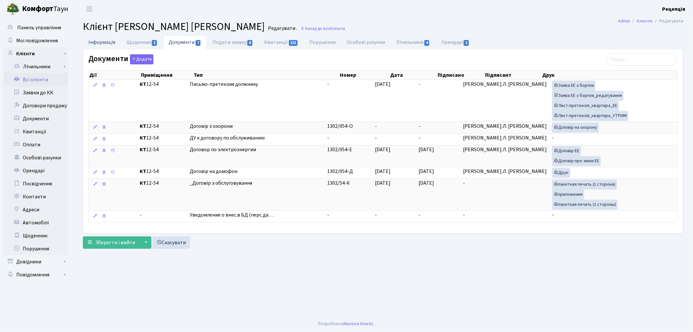
click at [101, 42] on link "Інформація" at bounding box center [102, 41] width 38 height 13
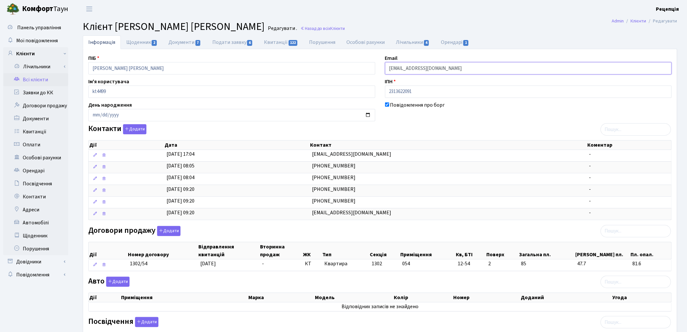
drag, startPoint x: 479, startPoint y: 67, endPoint x: 376, endPoint y: 74, distance: 103.5
click at [376, 74] on div "ПІБ Ячкуринський Сергій Олександрович Email profkom.yachkurinsky@gmail.com Ім'я…" at bounding box center [379, 234] width 593 height 360
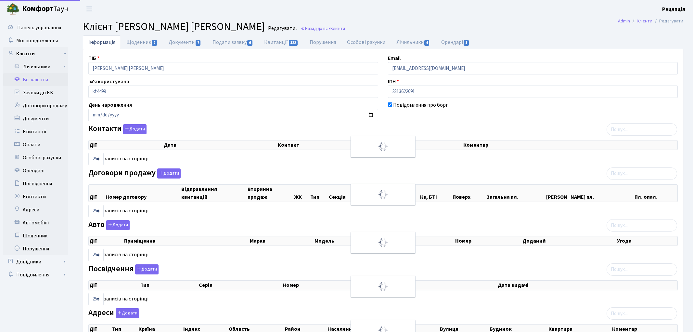
select select "25"
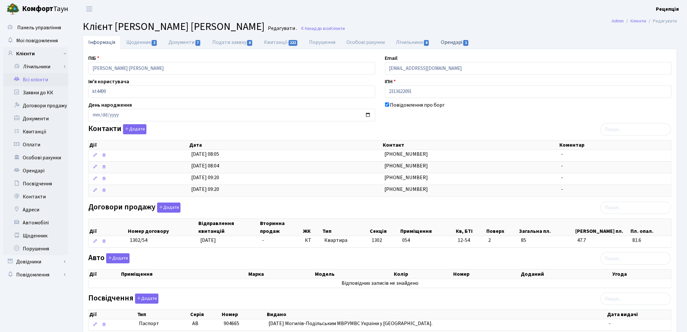
click at [463, 43] on link "Орендарі 1" at bounding box center [455, 41] width 39 height 13
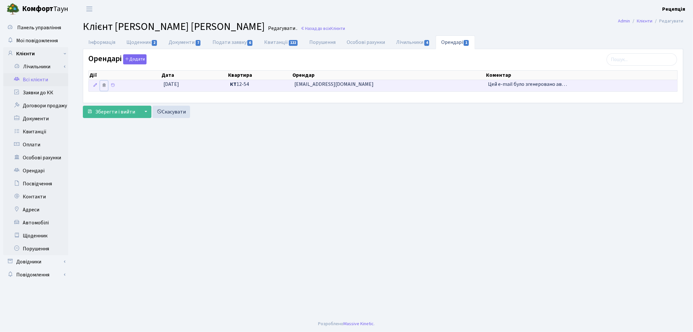
click at [105, 86] on icon at bounding box center [104, 85] width 5 height 5
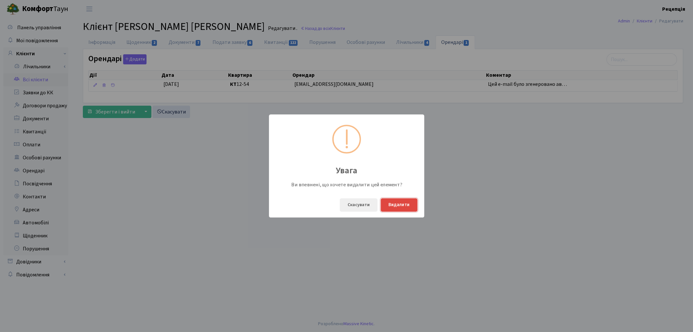
click at [410, 206] on button "Видалити" at bounding box center [399, 204] width 37 height 13
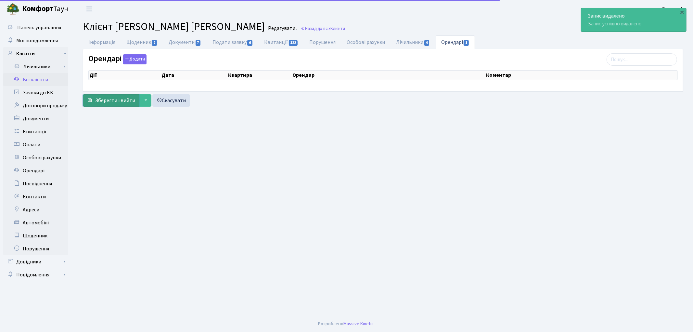
click at [123, 98] on span "Зберегти і вийти" at bounding box center [115, 100] width 40 height 7
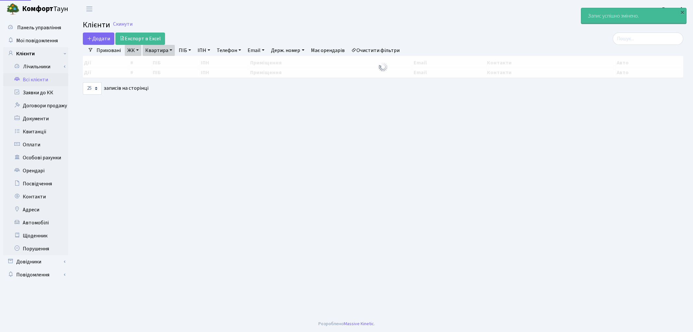
select select "25"
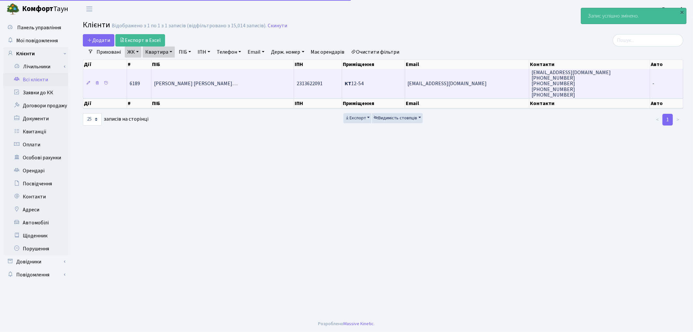
click at [196, 73] on td "[PERSON_NAME] [PERSON_NAME]…" at bounding box center [222, 83] width 143 height 29
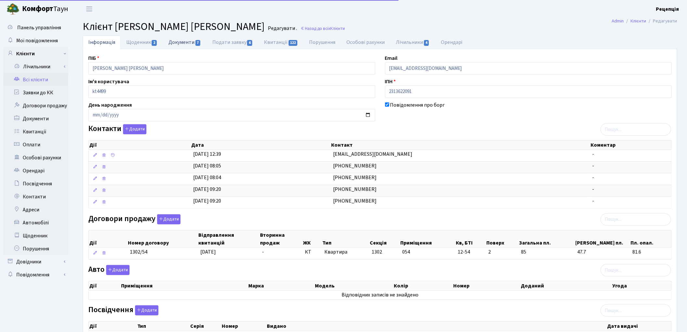
click at [188, 41] on link "Документи 7" at bounding box center [185, 41] width 44 height 13
select select "25"
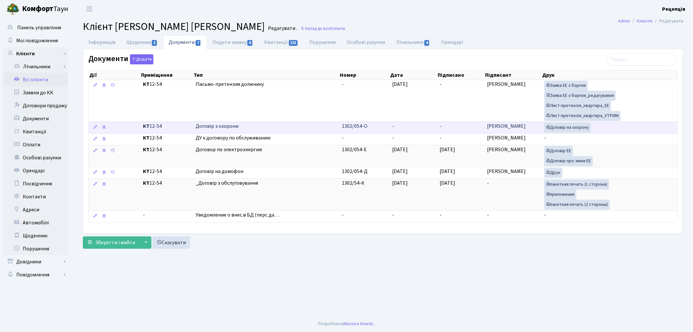
click at [387, 128] on td "1302/054-О" at bounding box center [364, 127] width 50 height 12
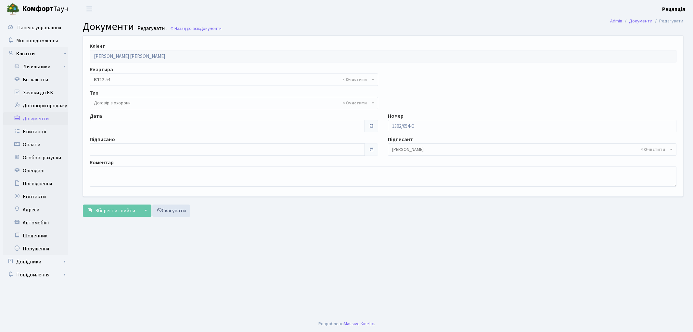
select select "290"
type input "[DATE]"
click at [120, 123] on input "[DATE]" at bounding box center [227, 126] width 275 height 12
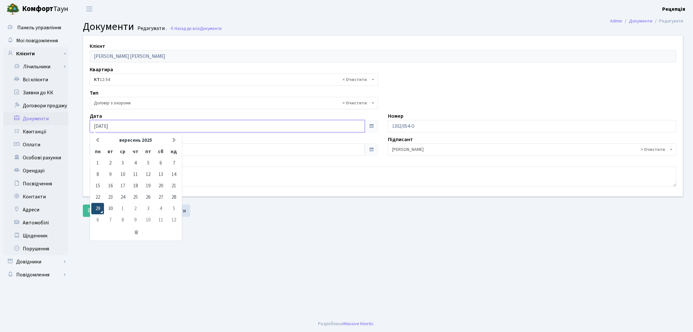
click at [95, 208] on td "29" at bounding box center [97, 208] width 13 height 11
type input "29.09.2025"
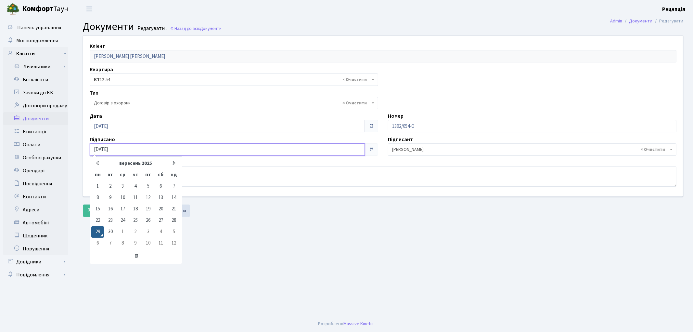
click at [121, 143] on input "29.09.2025" at bounding box center [227, 149] width 275 height 12
click at [101, 231] on td "29" at bounding box center [97, 231] width 13 height 11
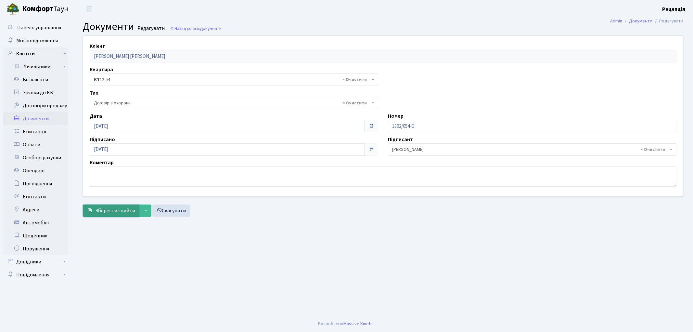
click at [103, 211] on span "Зберегти і вийти" at bounding box center [115, 210] width 40 height 7
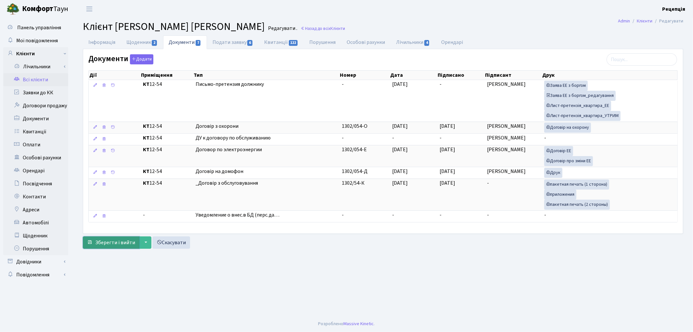
click at [119, 243] on span "Зберегти і вийти" at bounding box center [115, 242] width 40 height 7
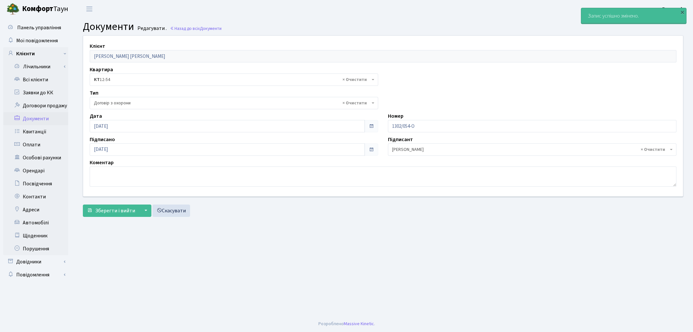
select select "290"
click at [36, 82] on link "Всі клієнти" at bounding box center [35, 79] width 65 height 13
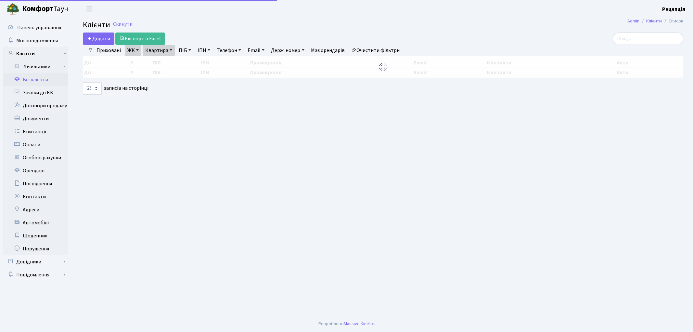
select select "25"
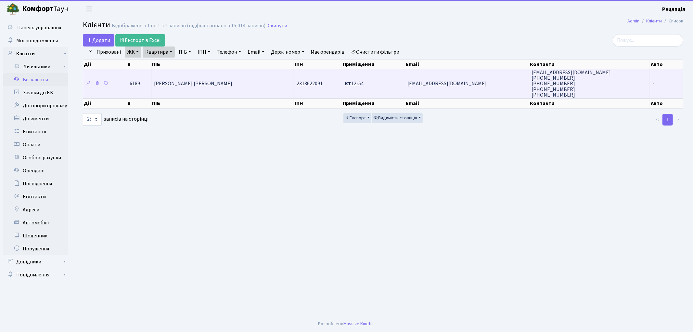
click at [185, 85] on span "[PERSON_NAME] [PERSON_NAME]…" at bounding box center [195, 83] width 83 height 7
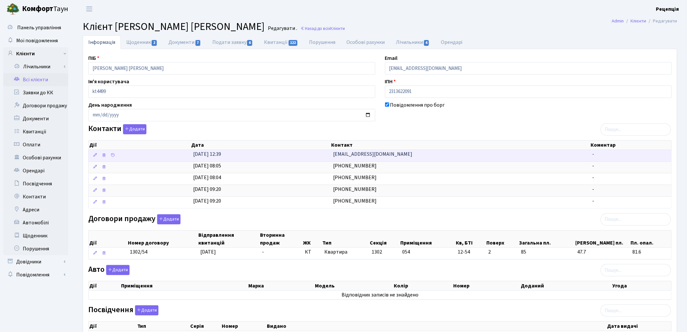
drag, startPoint x: 418, startPoint y: 154, endPoint x: 322, endPoint y: 158, distance: 96.5
click at [322, 158] on \<\/span\>\a "29.09.2025, 12:39 PODILLYAAGRODRON@gmail.com -" at bounding box center [380, 155] width 583 height 11
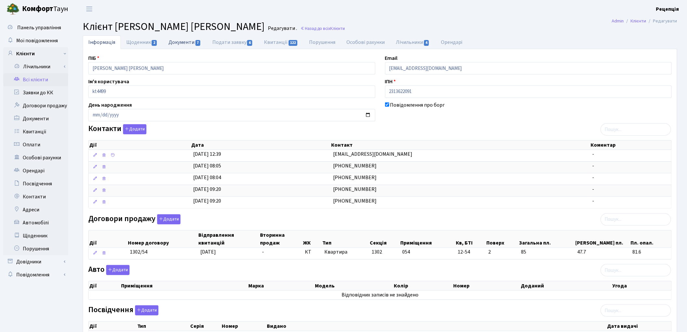
click at [176, 41] on link "Документи 7" at bounding box center [185, 41] width 44 height 13
select select "25"
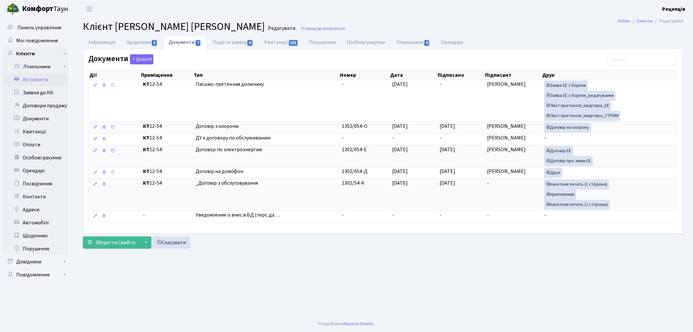
click at [36, 80] on link "Всі клієнти" at bounding box center [35, 79] width 65 height 13
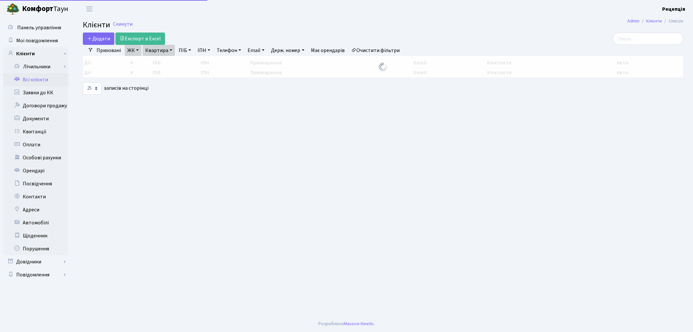
select select "25"
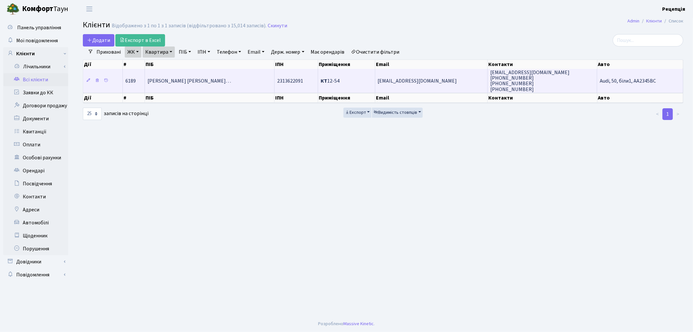
click at [202, 75] on td "Ячкуринський Сергій Олександрови…" at bounding box center [210, 80] width 130 height 23
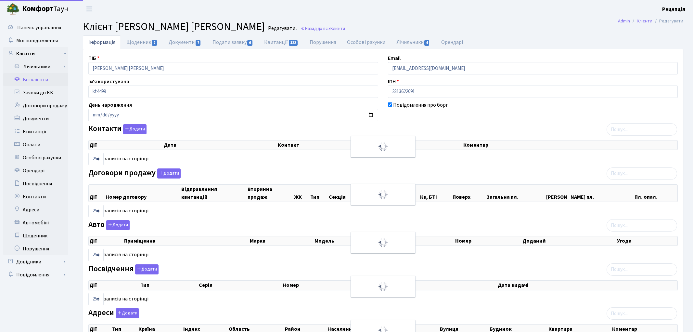
select select "25"
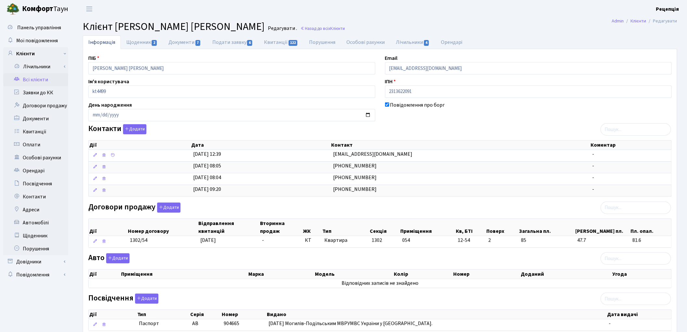
click at [47, 78] on link "Всі клієнти" at bounding box center [35, 79] width 65 height 13
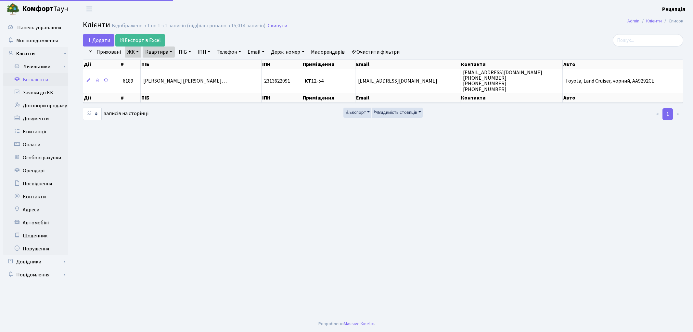
select select "25"
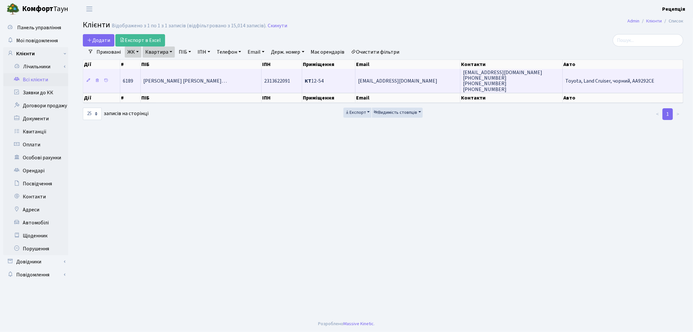
click at [217, 77] on span "Ячкуринський Сергій Олександрови…" at bounding box center [184, 80] width 83 height 7
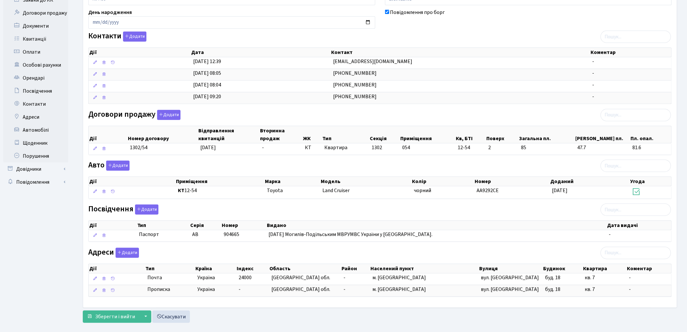
scroll to position [94, 0]
